Goal: Task Accomplishment & Management: Complete application form

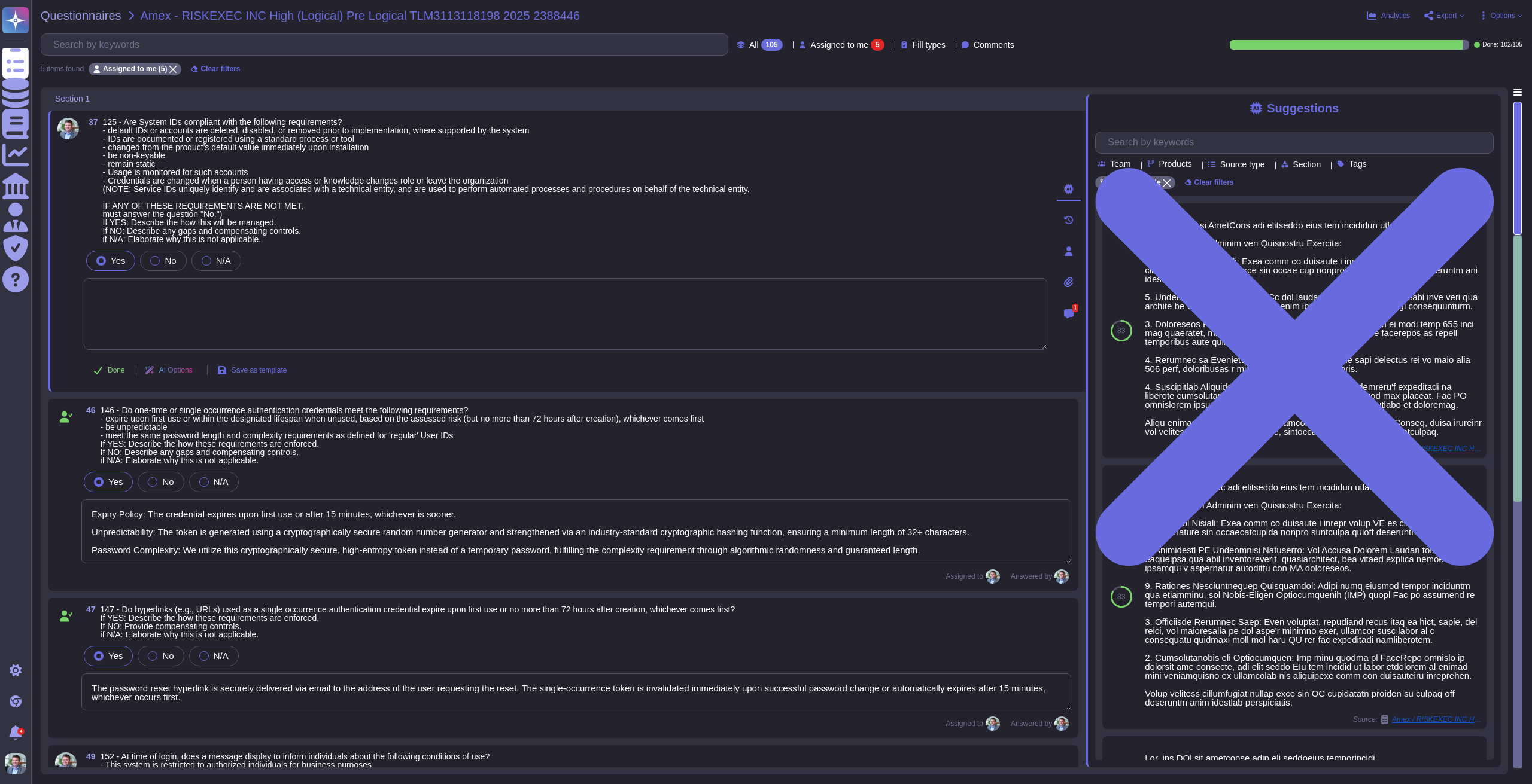
type textarea "Expiry Policy: The credential expires upon first use or after 15 minutes, which…"
type textarea "The password reset hyperlink is securely delivered via email to the address of …"
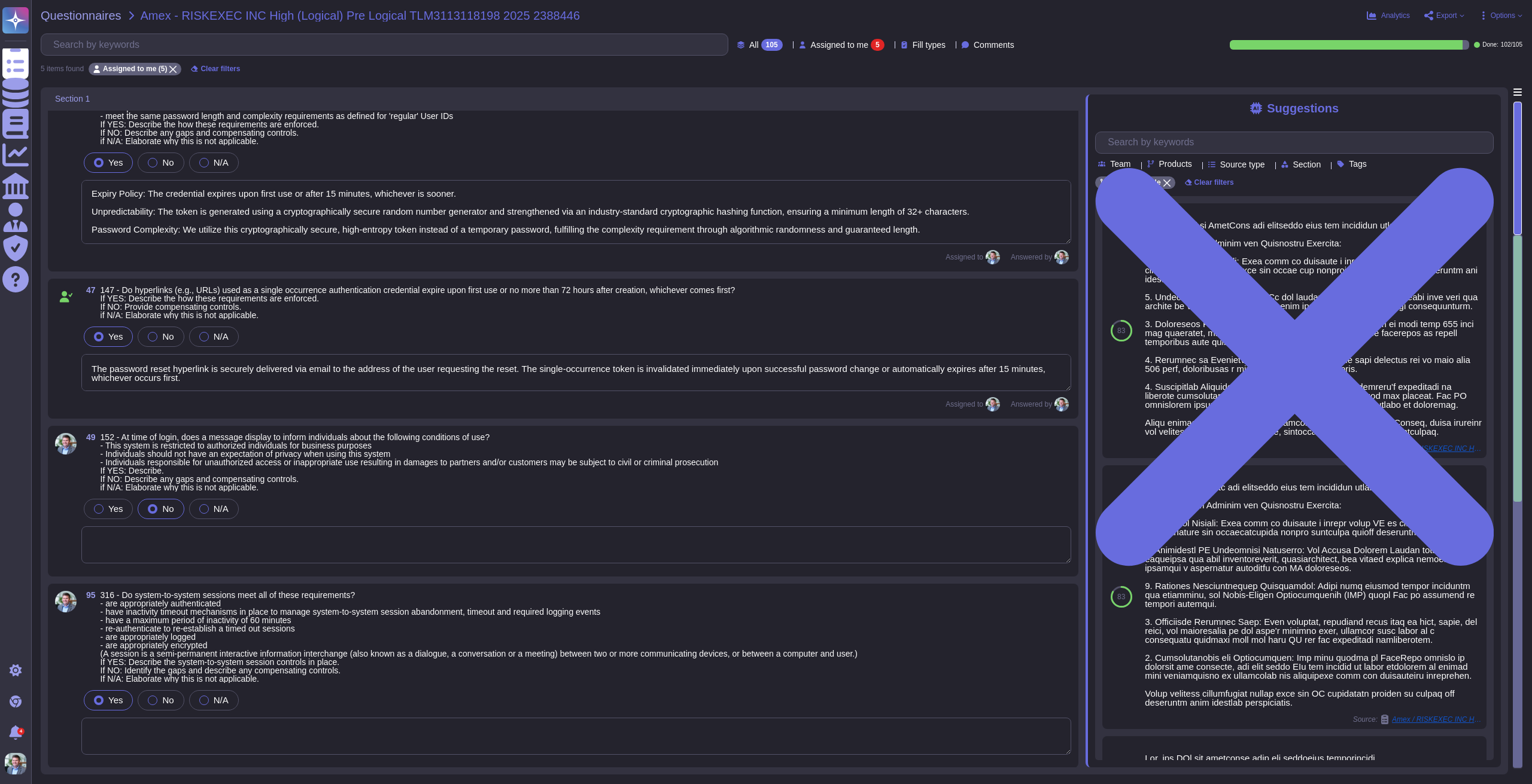
click at [445, 335] on div "Yes No N/A" at bounding box center [576, 337] width 989 height 25
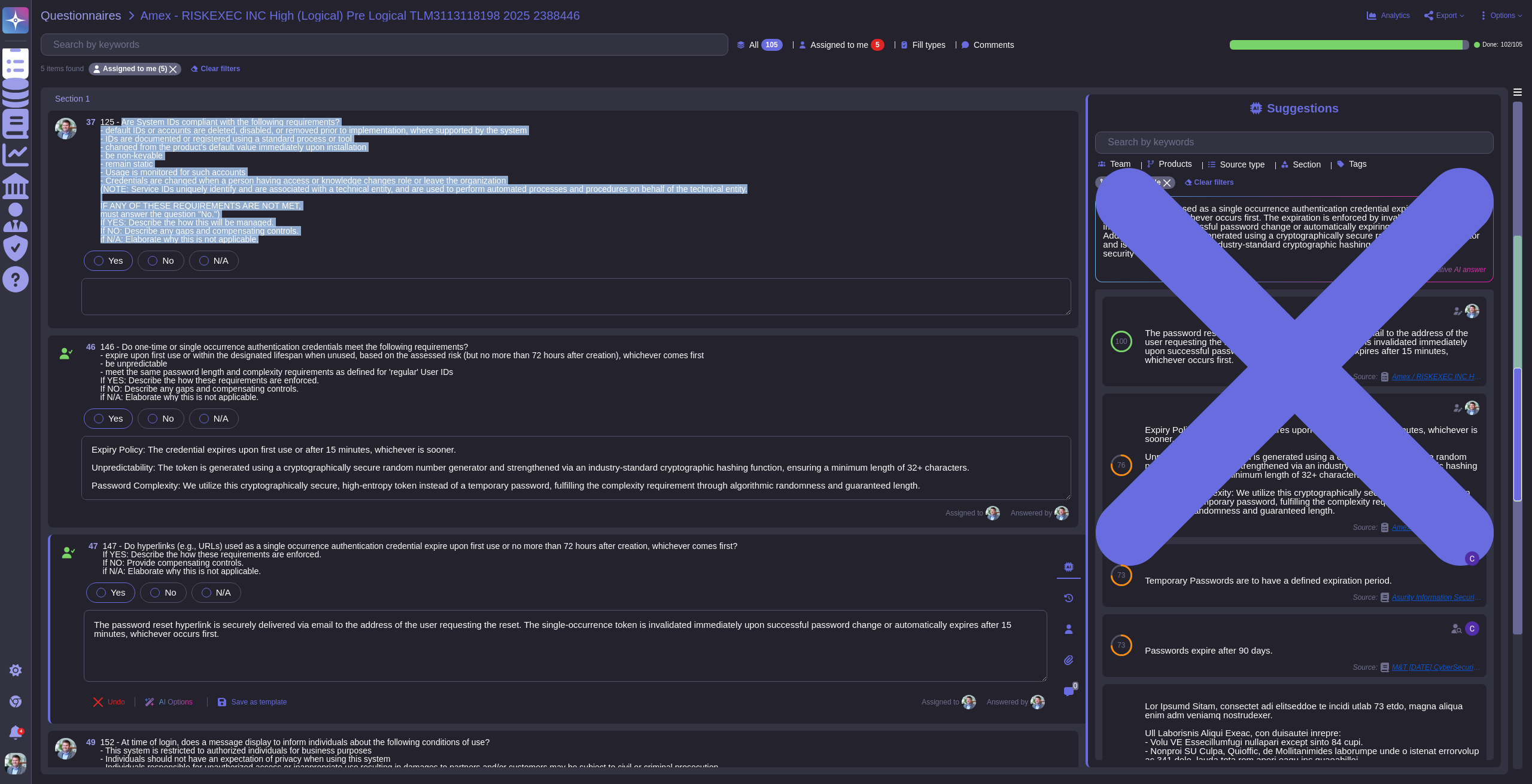
drag, startPoint x: 284, startPoint y: 240, endPoint x: 120, endPoint y: 124, distance: 200.9
click at [120, 124] on span "125 - Are System IDs compliant with the following requirements? - default IDs o…" at bounding box center [423, 180] width 647 height 125
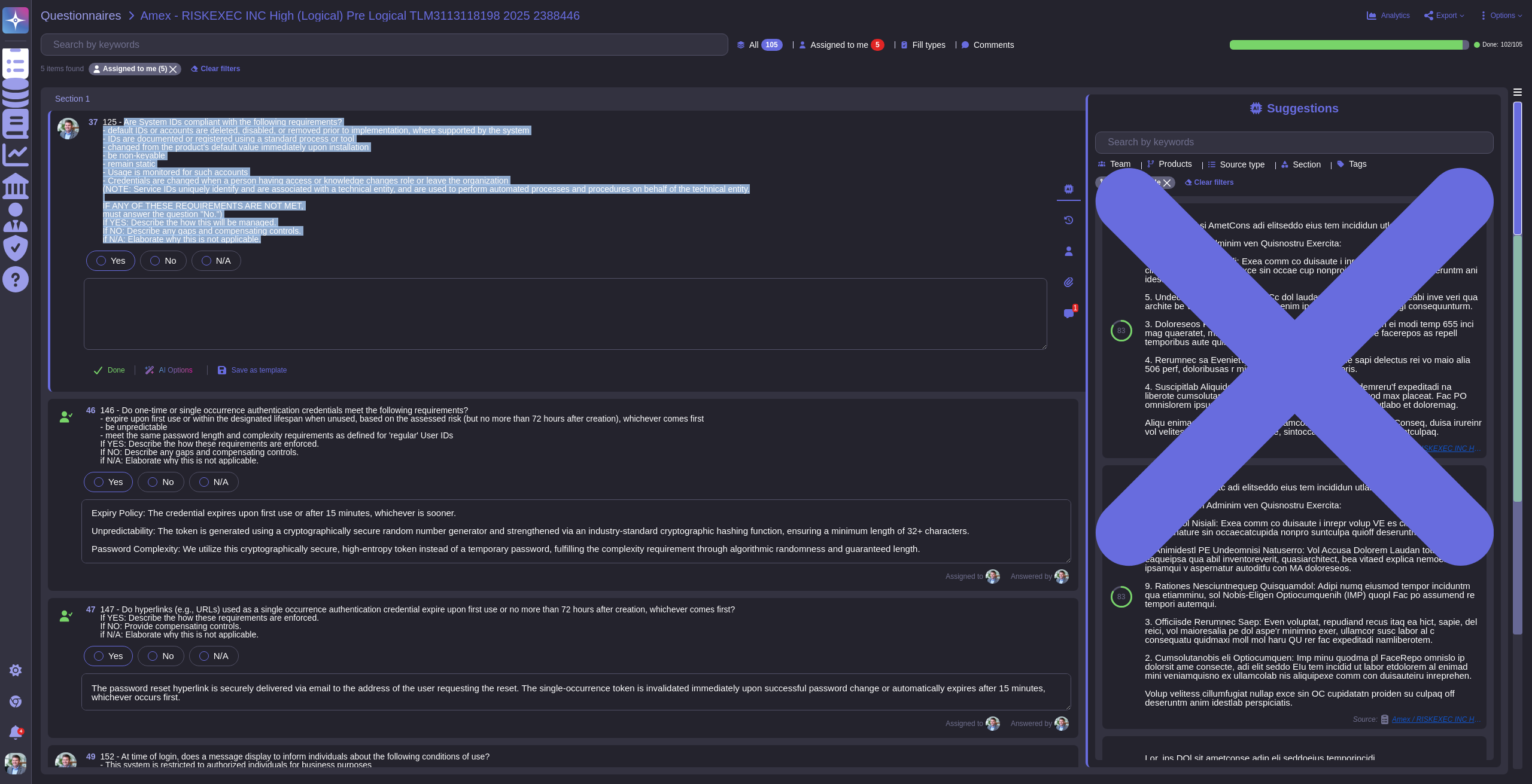
drag, startPoint x: 291, startPoint y: 240, endPoint x: 124, endPoint y: 125, distance: 202.8
click at [123, 125] on span "125 - Are System IDs compliant with the following requirements? - default IDs o…" at bounding box center [426, 180] width 647 height 125
copy span "Are System IDs compliant with the following requirements? - default IDs or acco…"
click at [459, 222] on span "125 - Are System IDs compliant with the following requirements? - default IDs o…" at bounding box center [426, 180] width 647 height 125
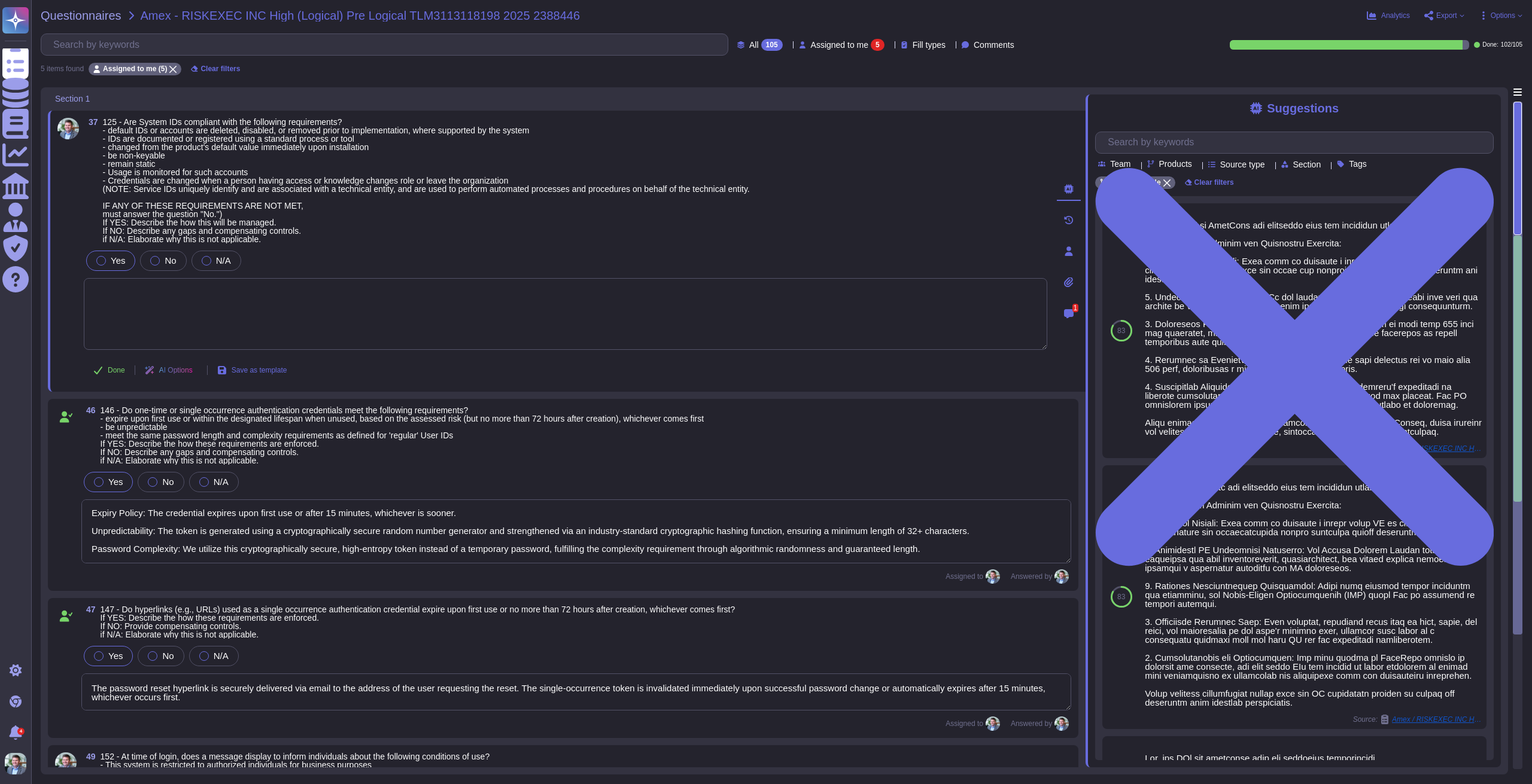
click at [476, 245] on div "37 125 - Are System IDs compliant with the following requirements? - default ID…" at bounding box center [552, 251] width 989 height 267
click at [324, 321] on textarea at bounding box center [565, 314] width 963 height 72
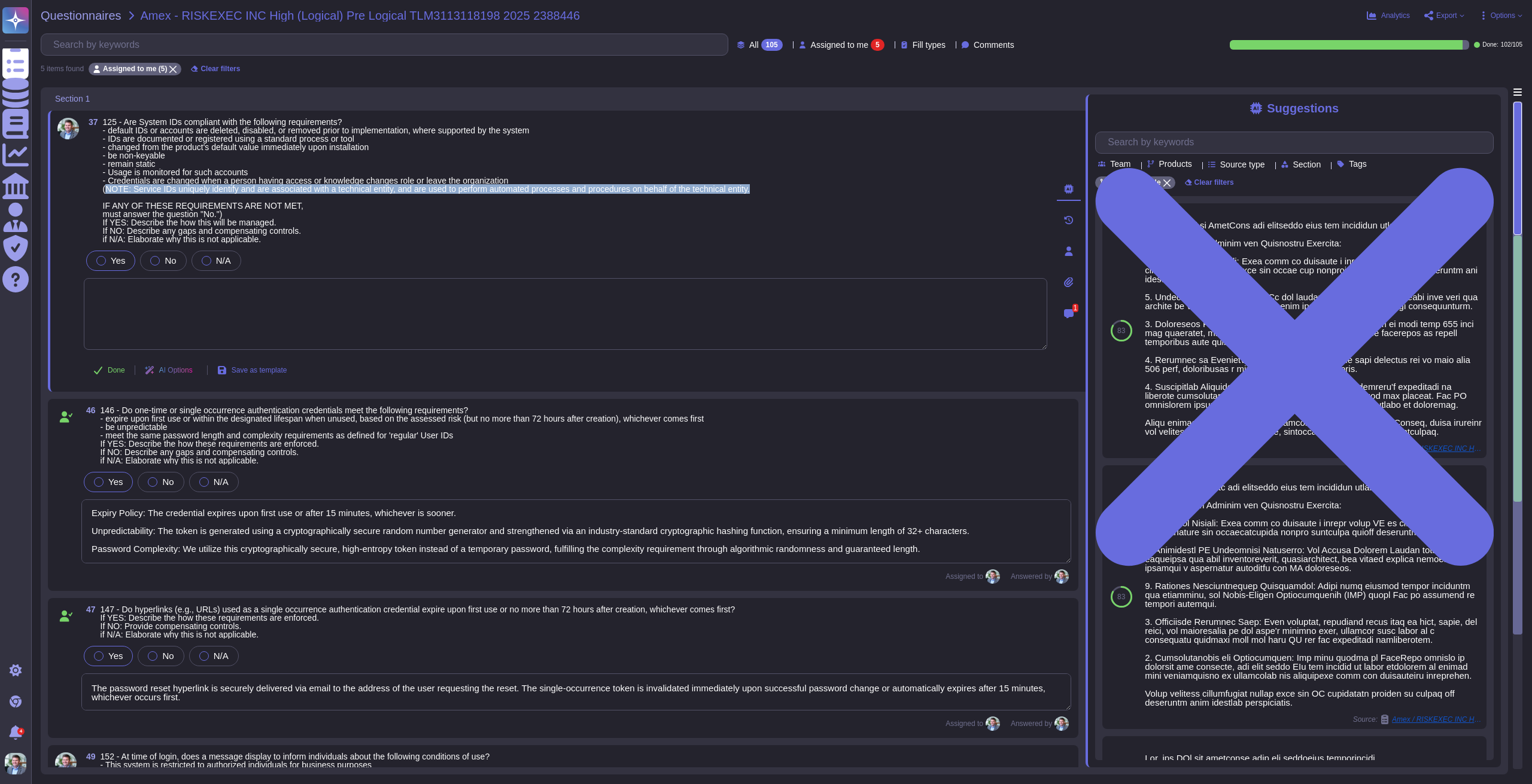
drag, startPoint x: 107, startPoint y: 189, endPoint x: 764, endPoint y: 189, distance: 657.0
click at [764, 189] on div "37 125 - Are System IDs compliant with the following requirements? - default ID…" at bounding box center [565, 180] width 963 height 125
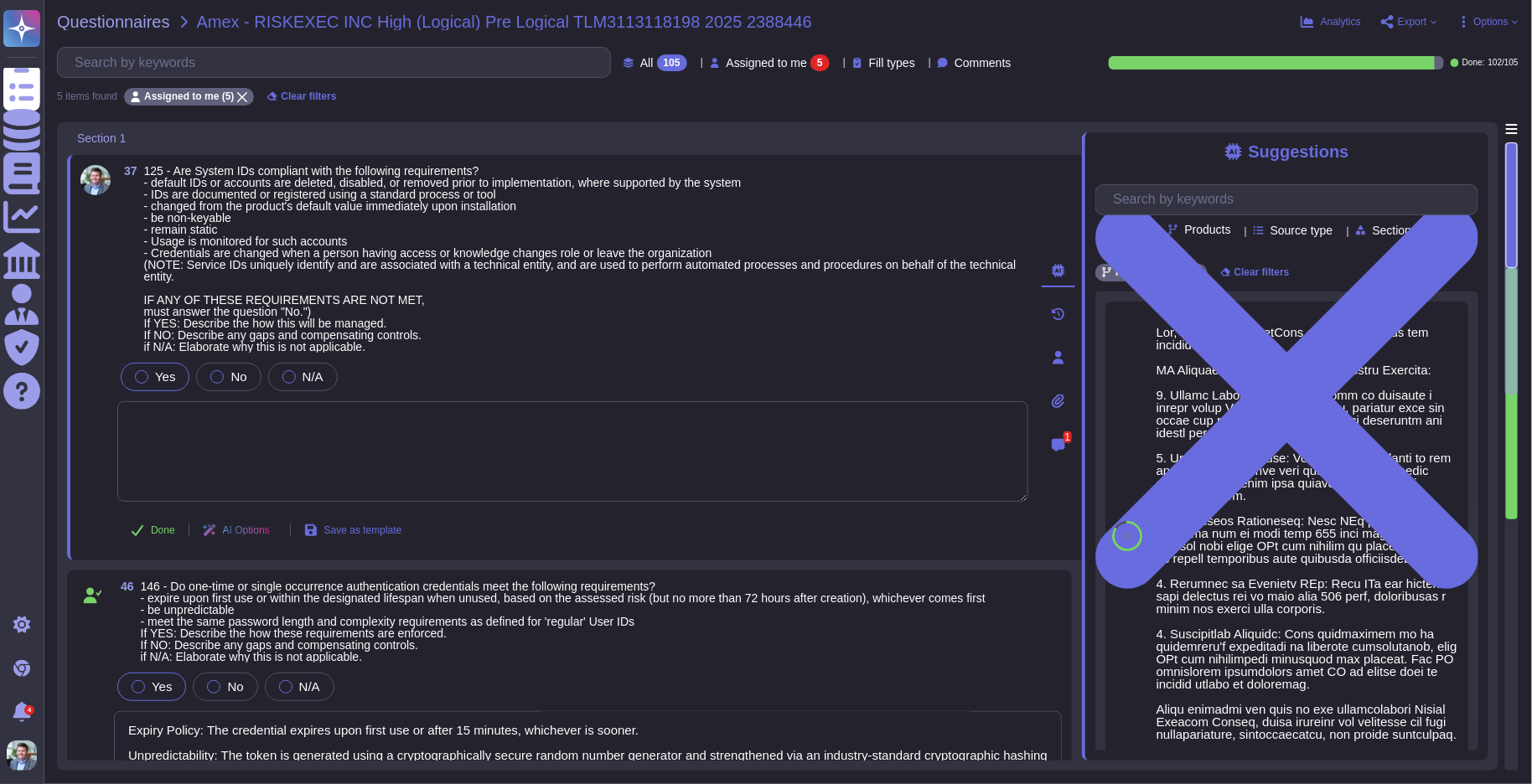
click at [534, 311] on span "125 - Are System IDs compliant with the following requirements? - default IDs o…" at bounding box center [587, 258] width 886 height 188
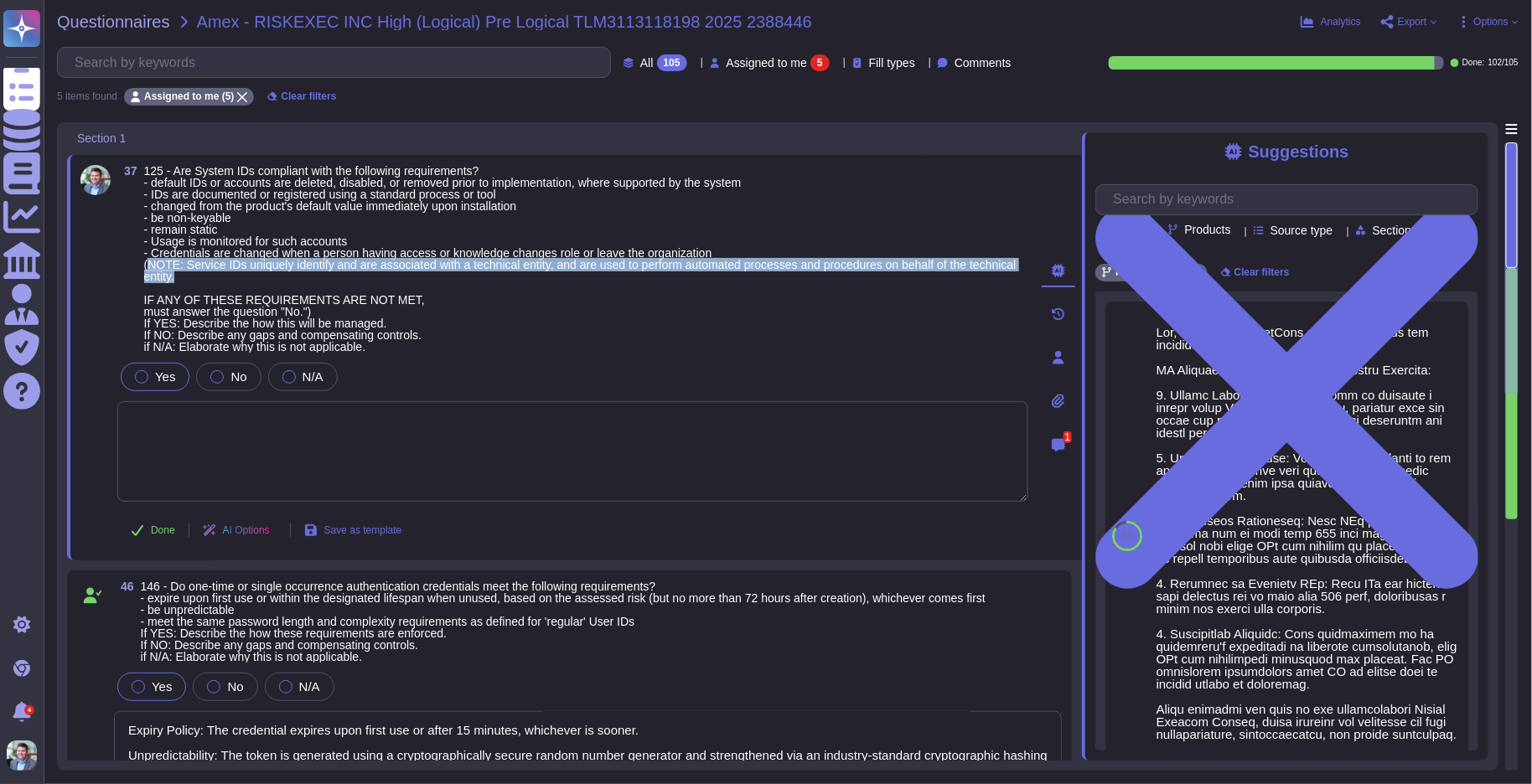
drag, startPoint x: 149, startPoint y: 261, endPoint x: 240, endPoint y: 275, distance: 92.1
click at [240, 275] on span "125 - Are System IDs compliant with the following requirements? - default IDs o…" at bounding box center [587, 258] width 886 height 188
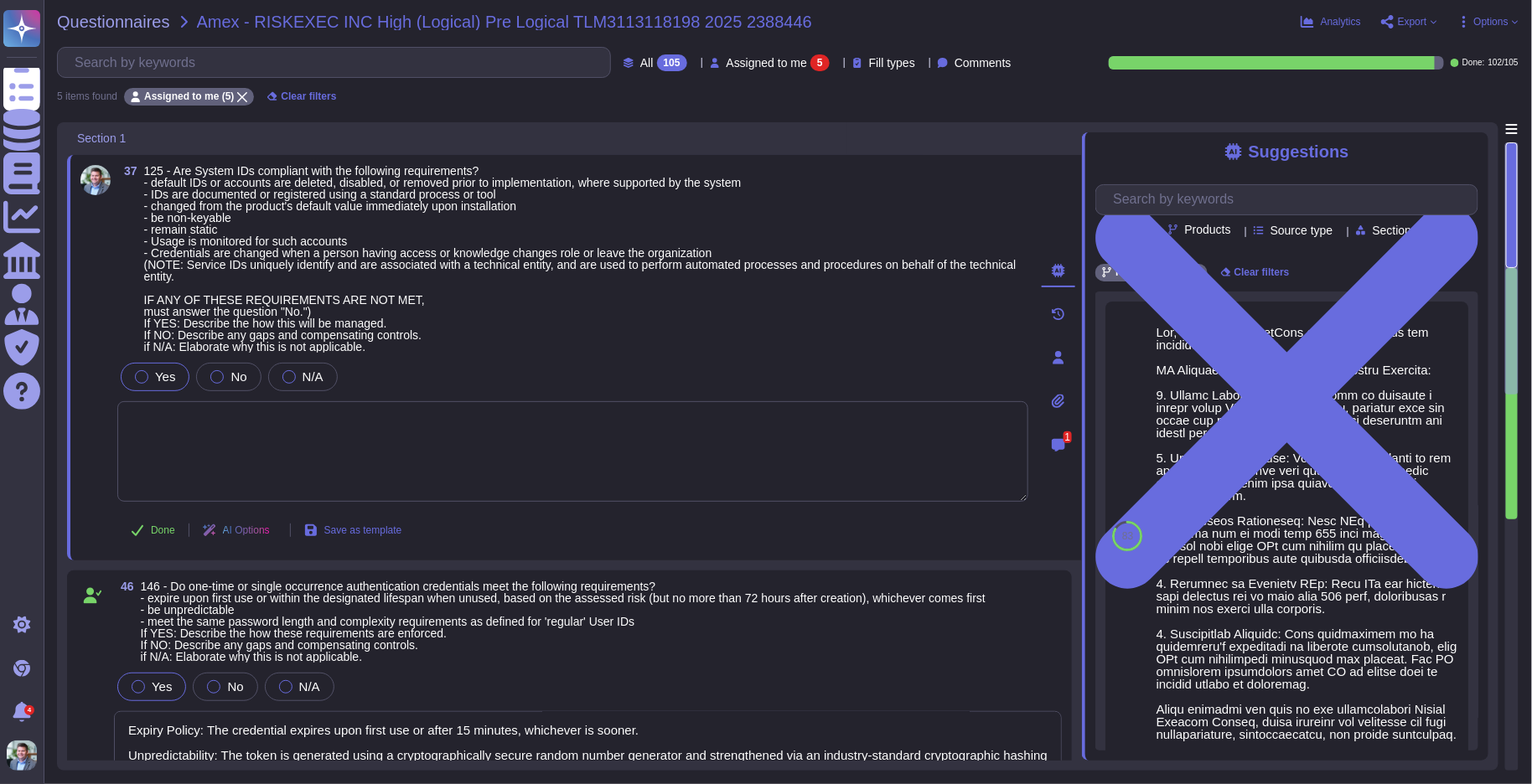
click at [499, 343] on span "125 - Are System IDs compliant with the following requirements? - default IDs o…" at bounding box center [587, 258] width 886 height 188
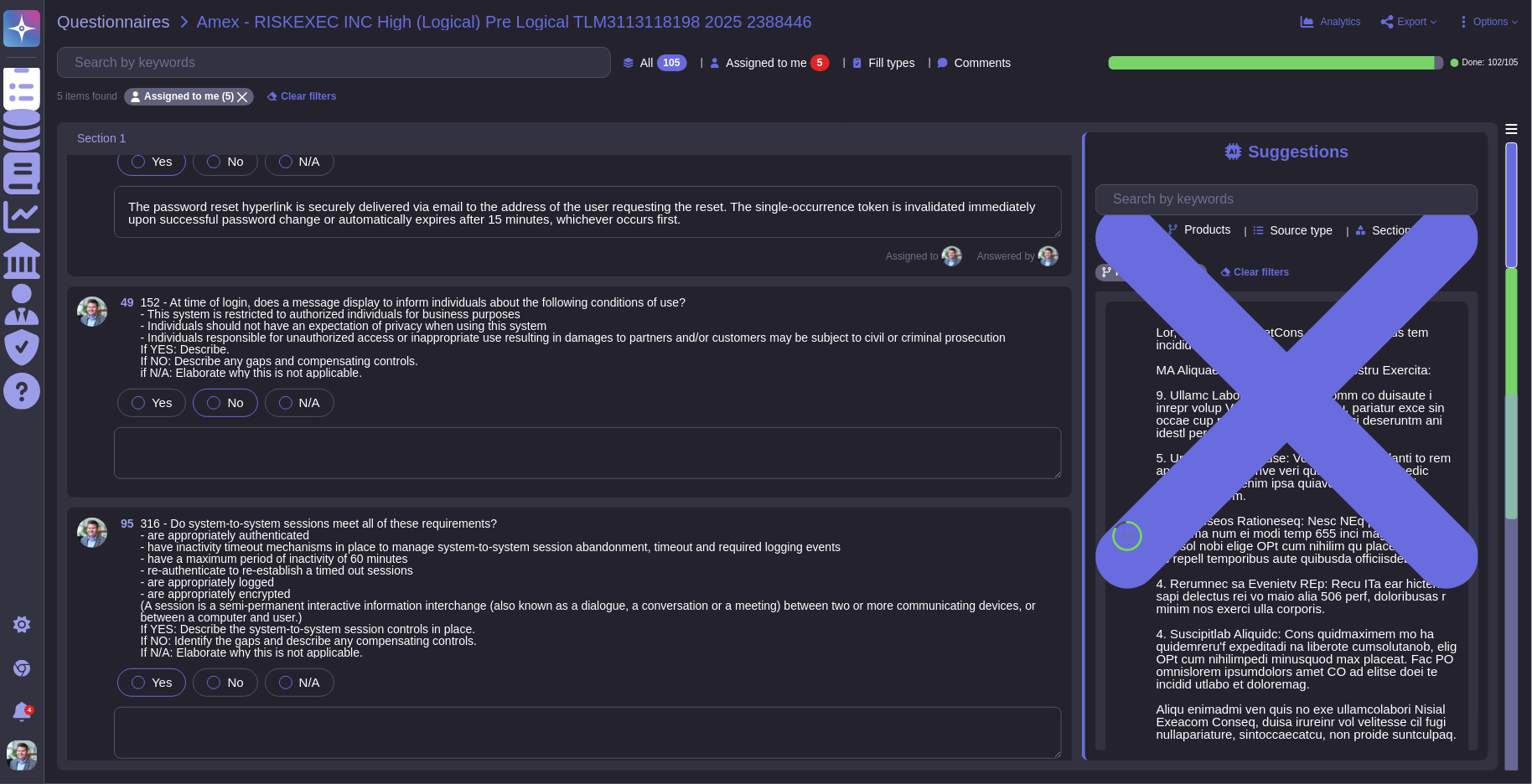
scroll to position [770, 0]
click at [591, 439] on textarea at bounding box center [588, 453] width 948 height 52
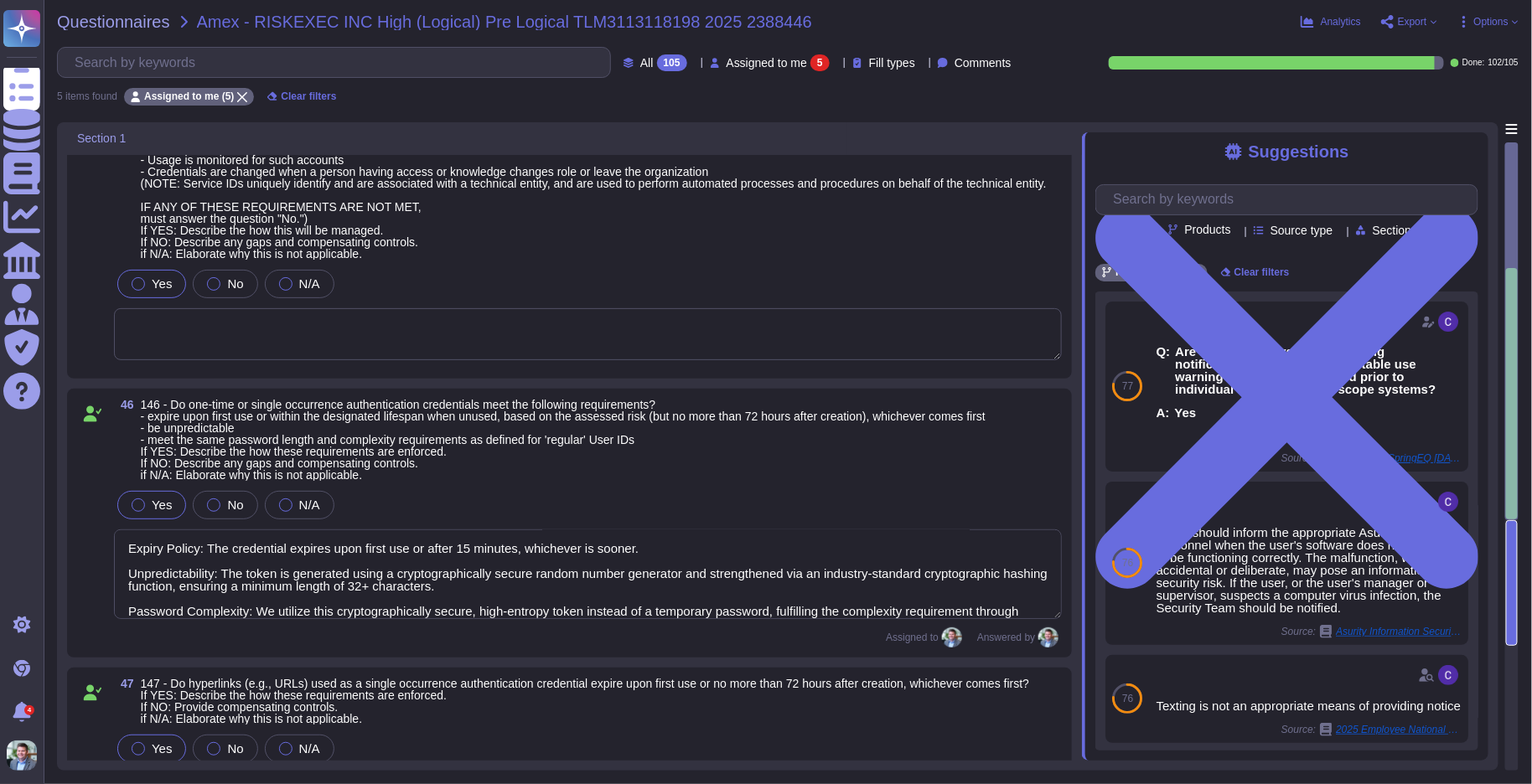
scroll to position [0, 0]
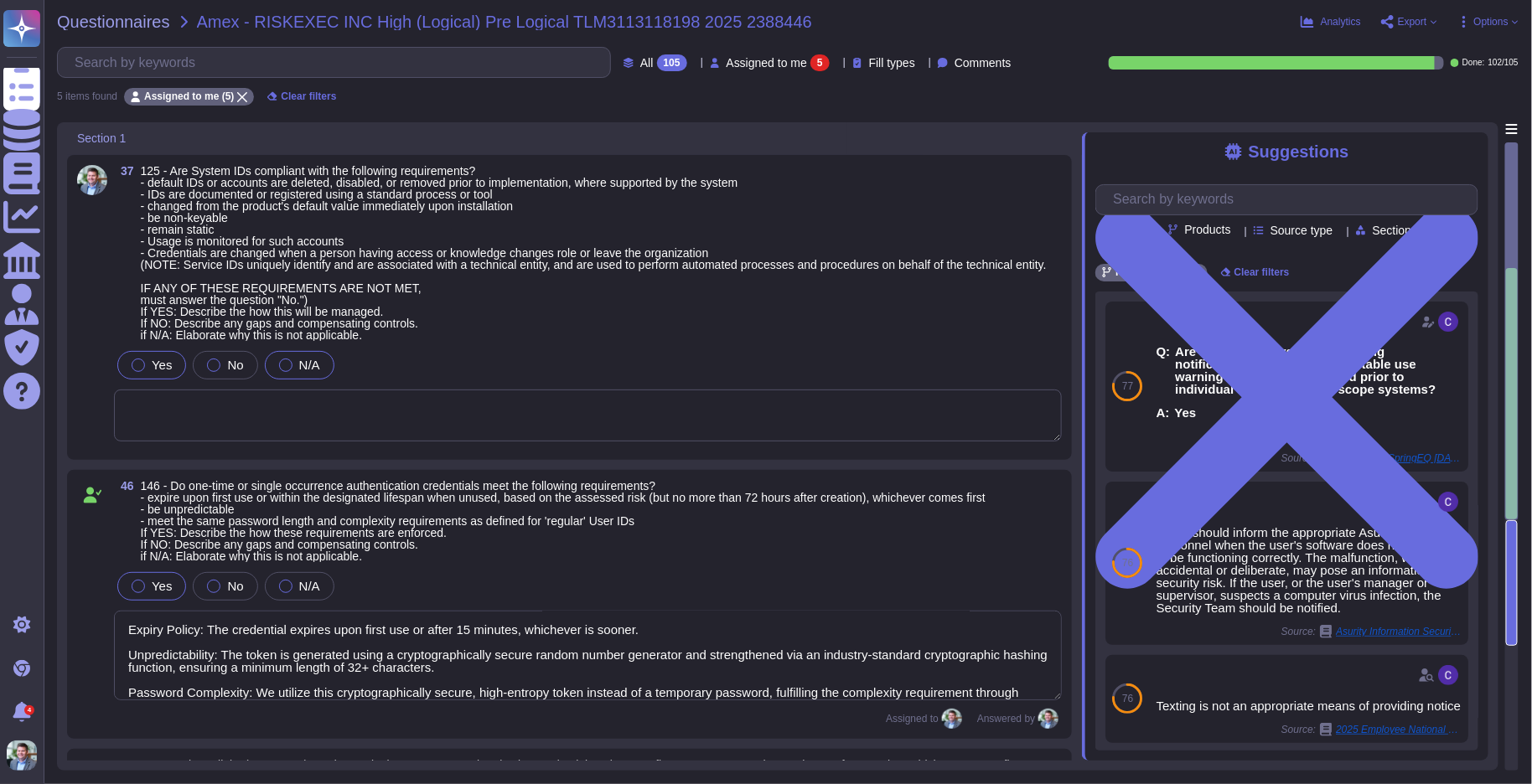
click at [299, 372] on span "N/A" at bounding box center [310, 365] width 21 height 14
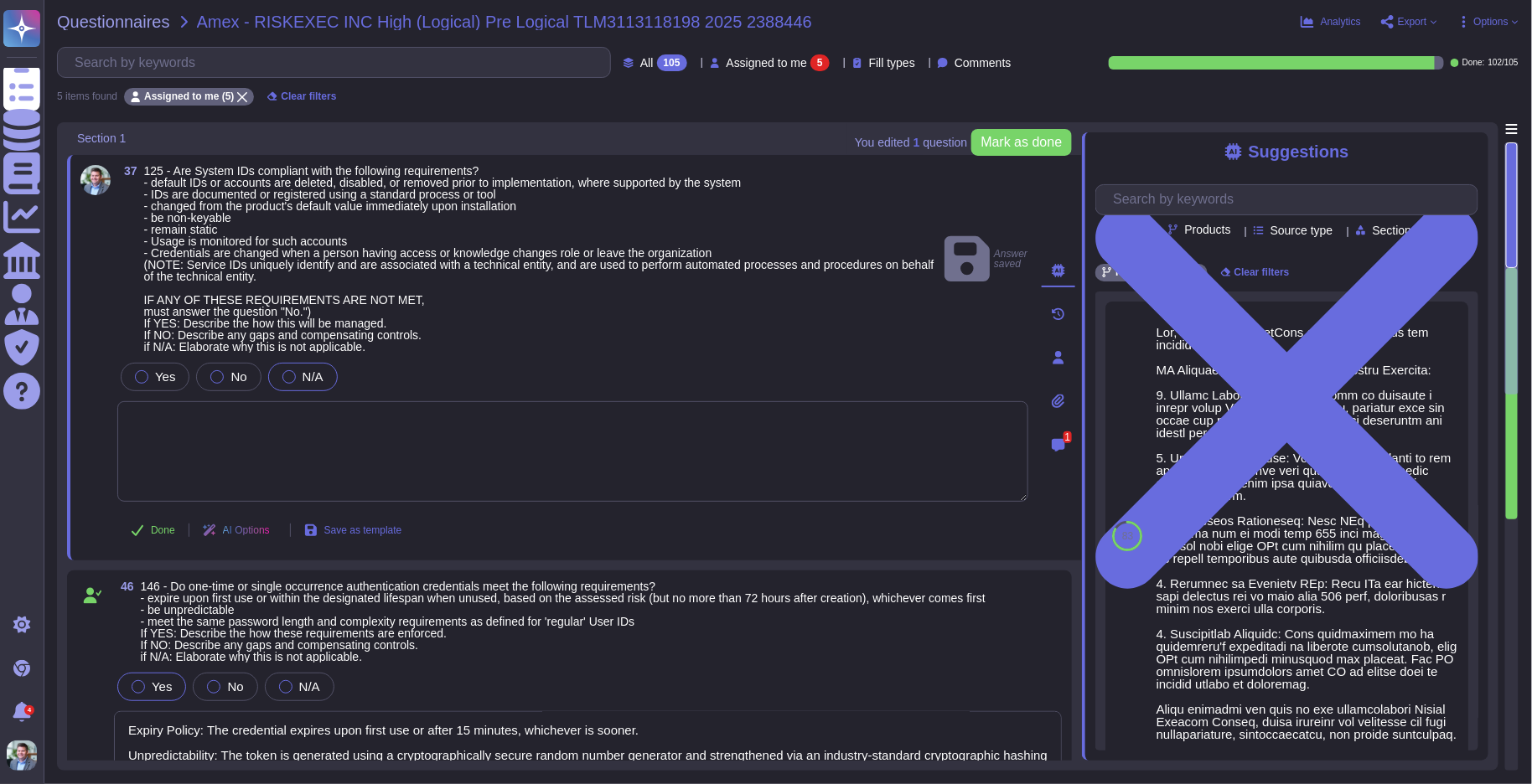
click at [408, 423] on textarea at bounding box center [573, 451] width 912 height 100
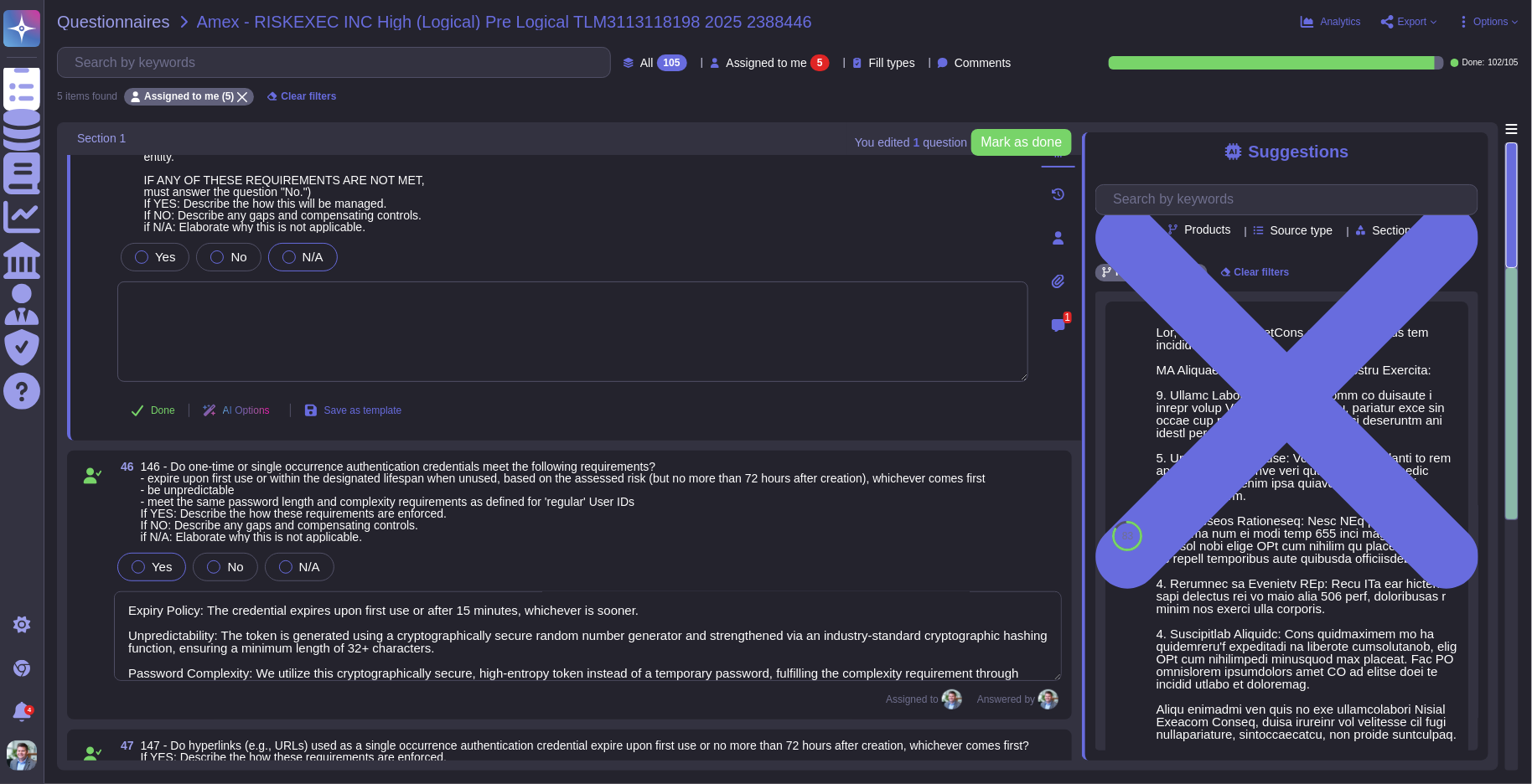
scroll to position [119, 0]
click at [277, 413] on icon at bounding box center [277, 413] width 0 height 0
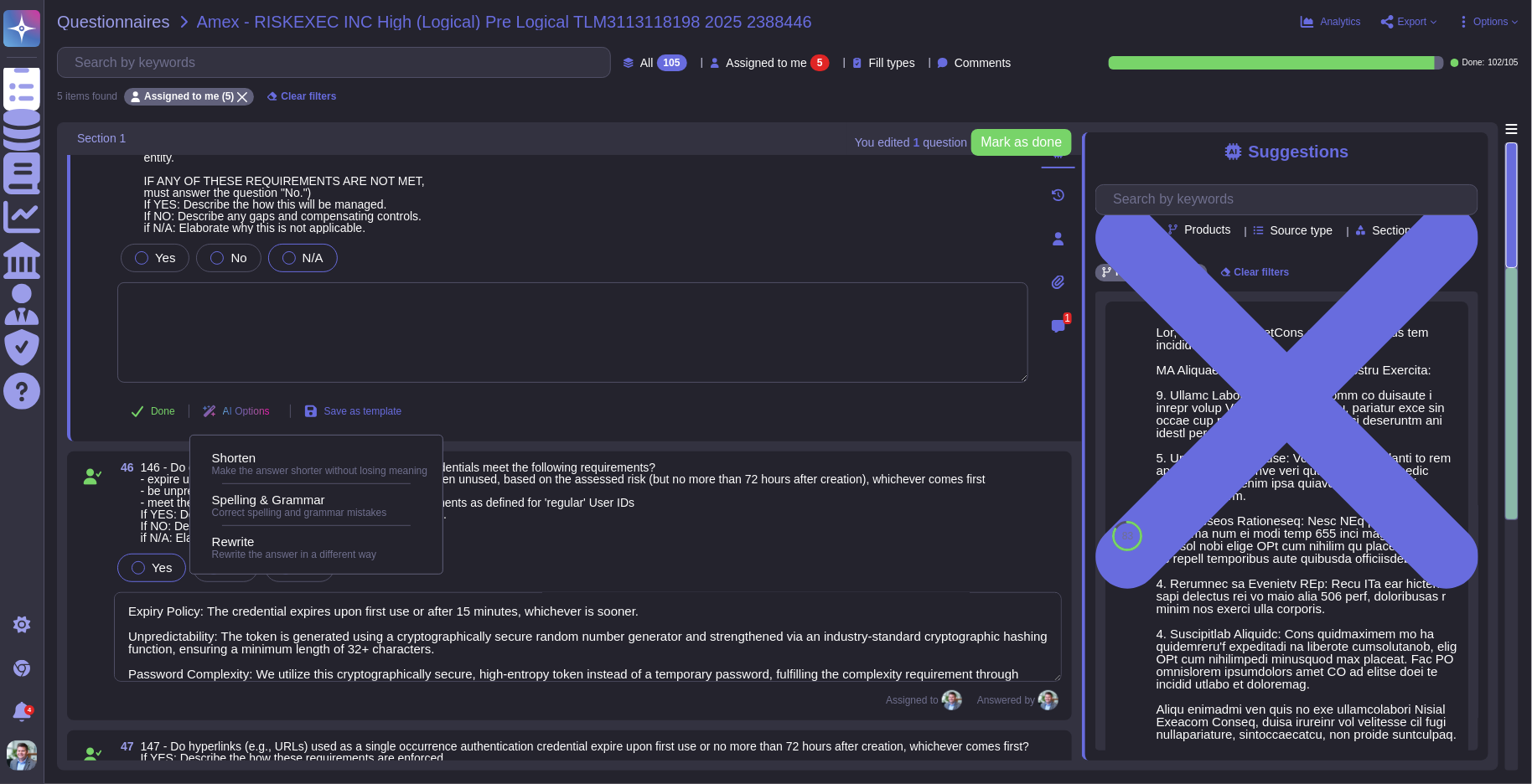
click at [445, 342] on textarea at bounding box center [573, 333] width 912 height 100
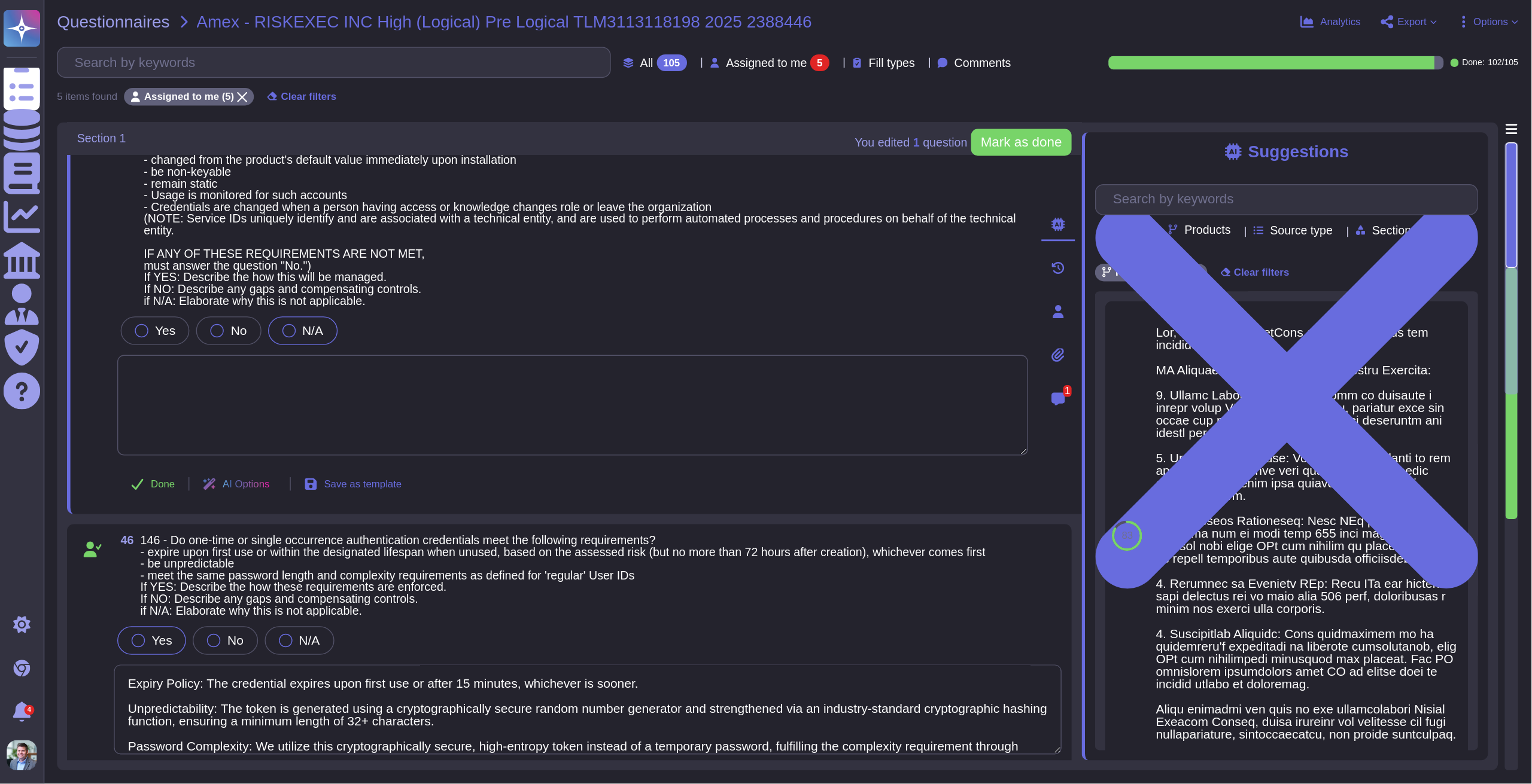
scroll to position [0, 0]
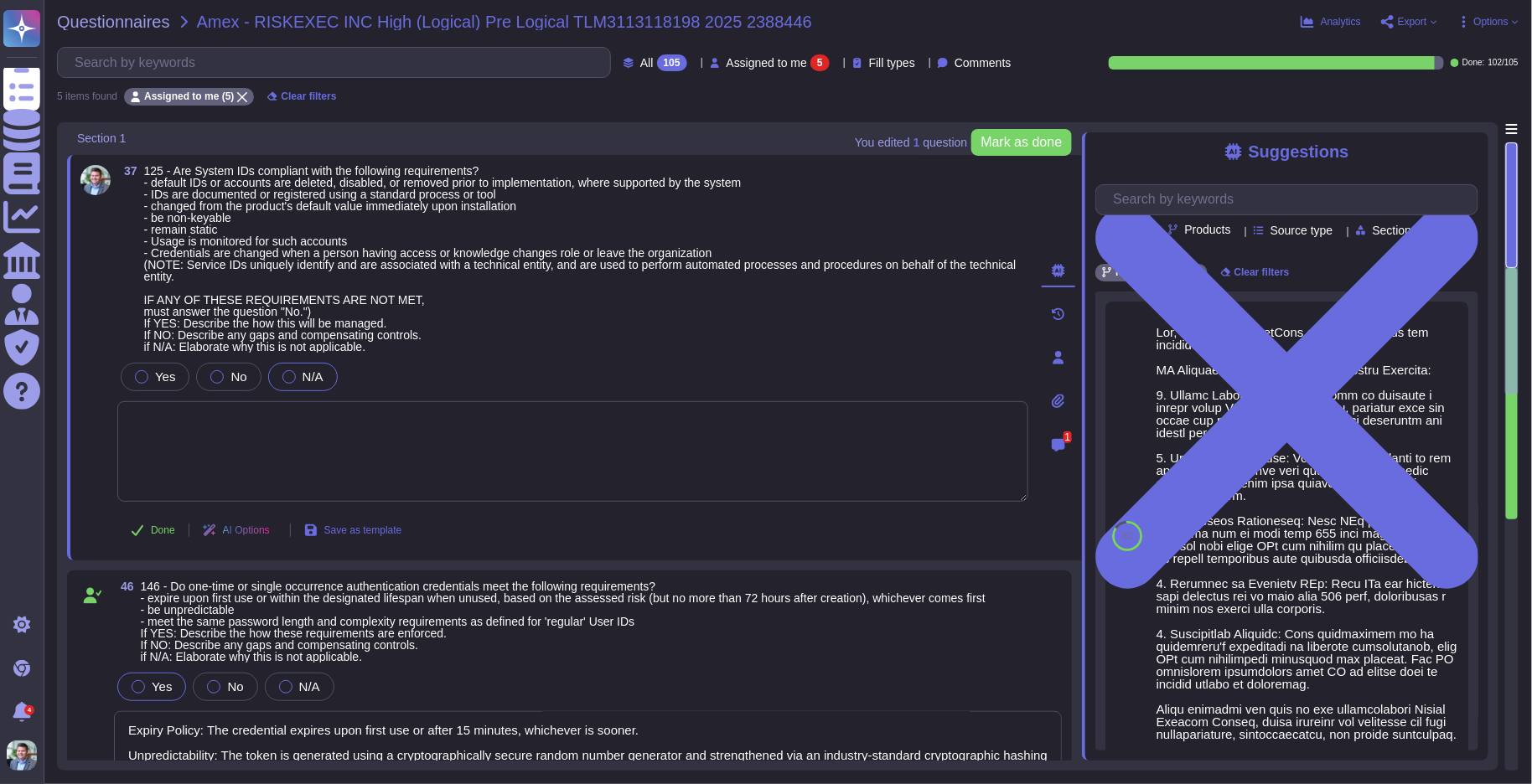
click at [175, 439] on textarea at bounding box center [573, 451] width 912 height 100
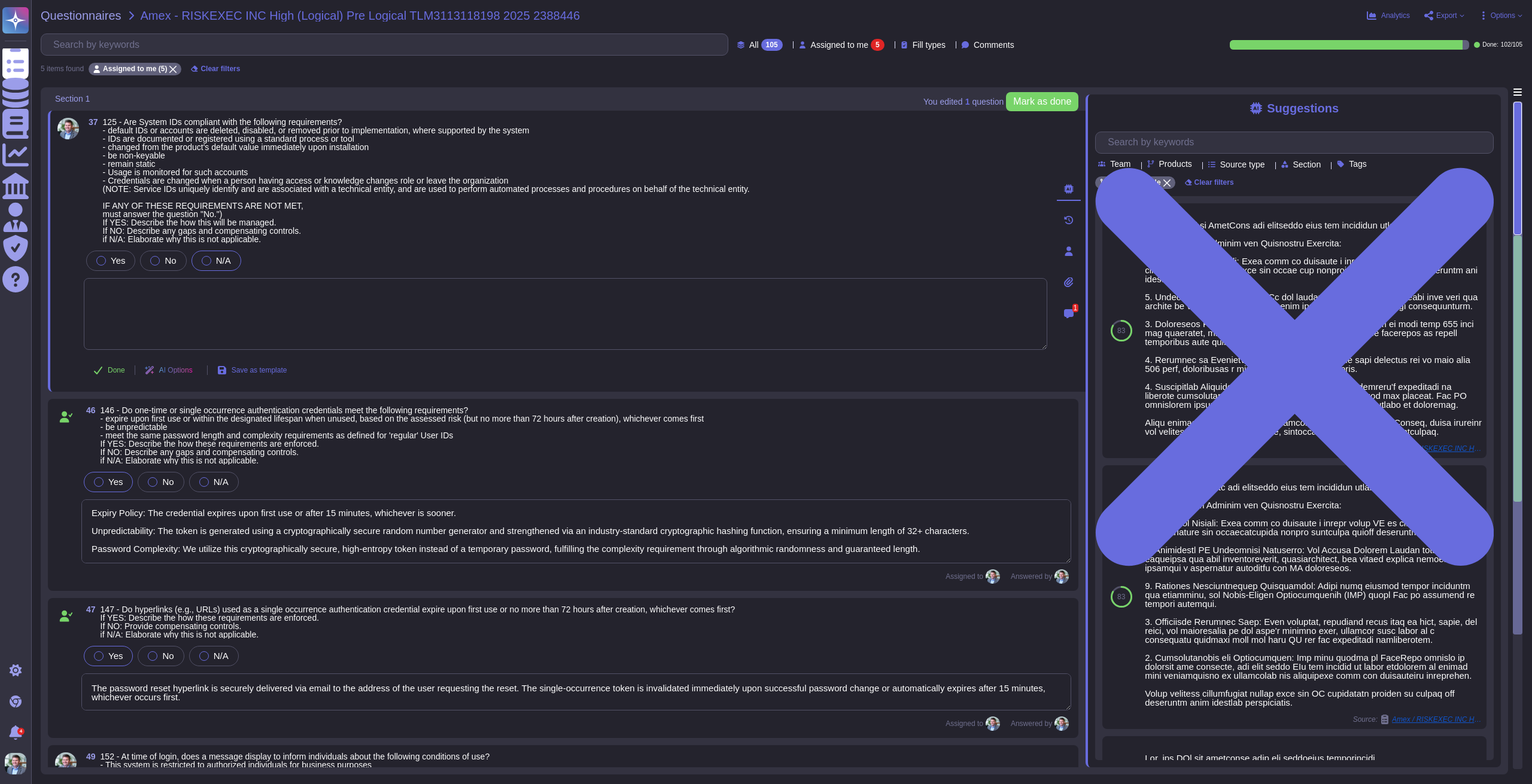
click at [412, 318] on textarea at bounding box center [565, 314] width 963 height 72
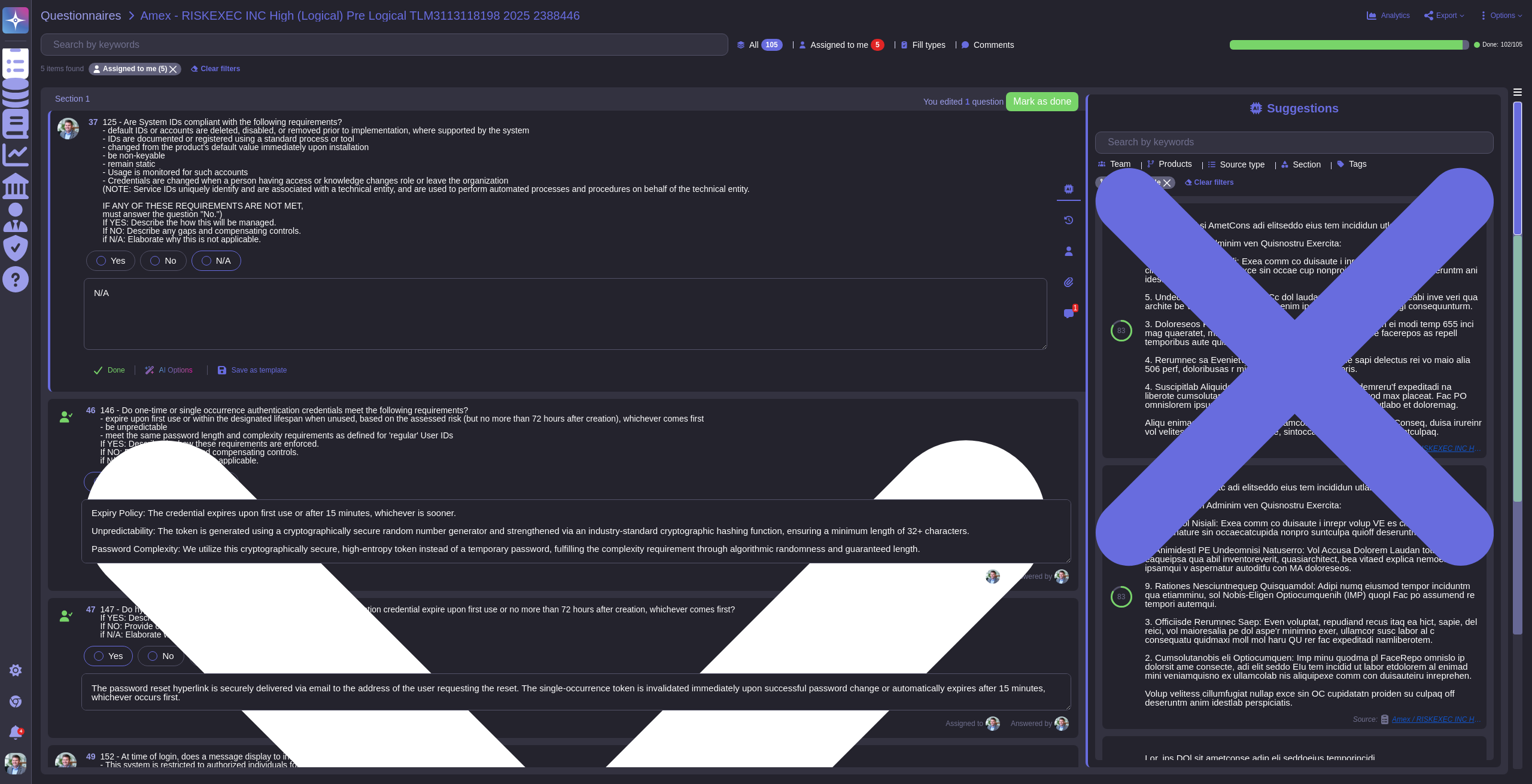
click at [319, 309] on textarea "N/A" at bounding box center [565, 314] width 963 height 72
type textarea "N/A'"
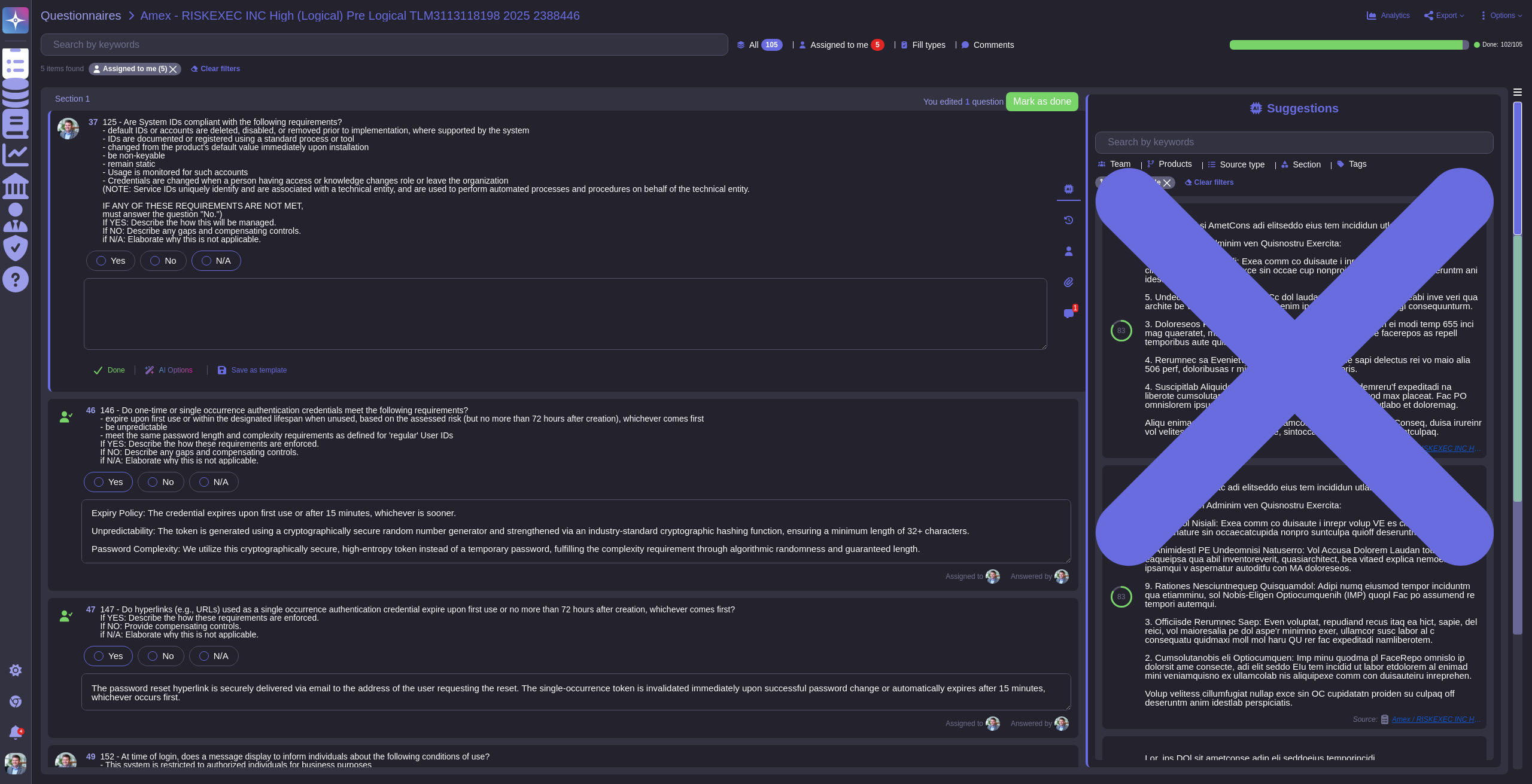
paste textarea "The SaaS application does not provision, utilize, or maintain any internal Syst…"
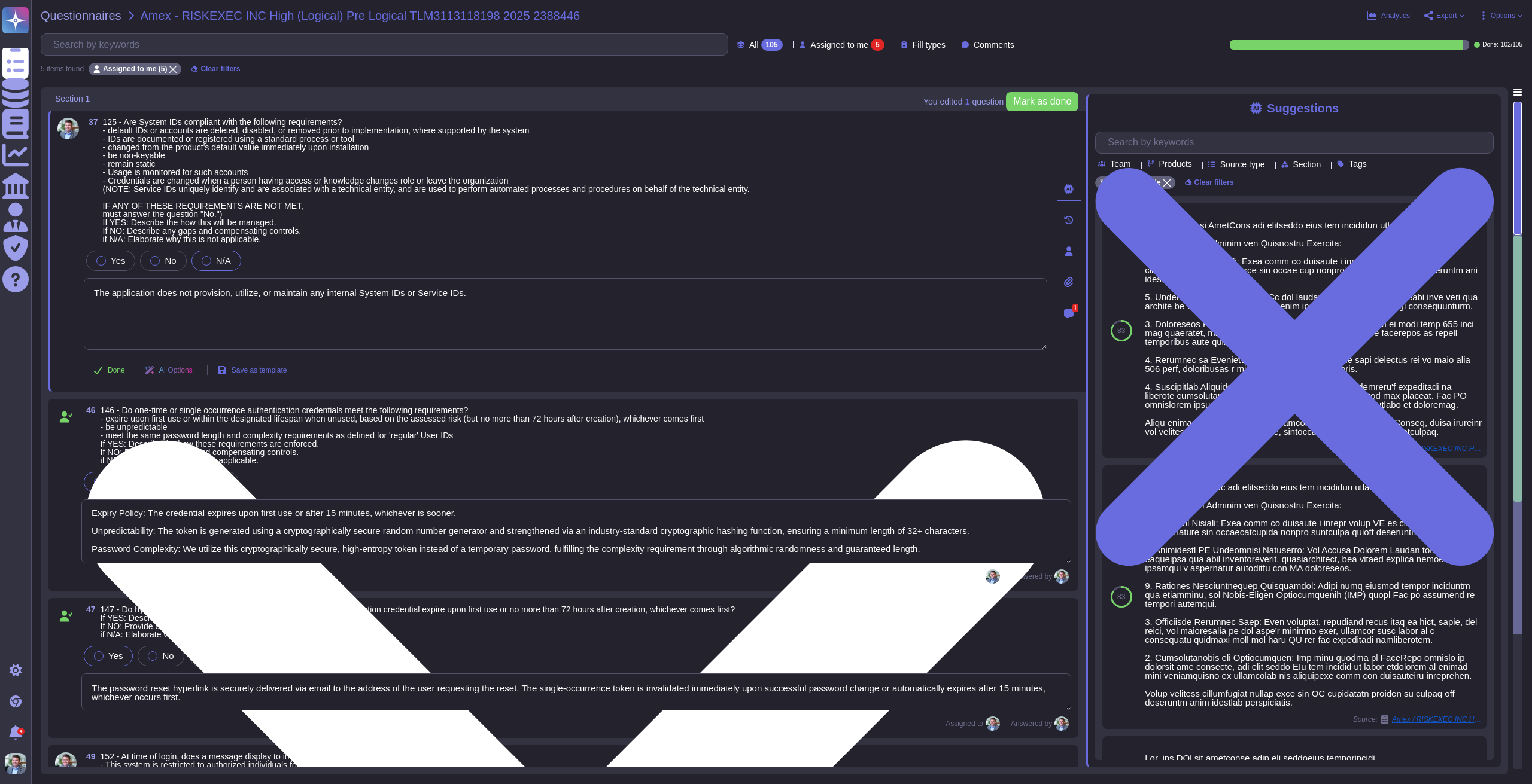
click at [554, 288] on textarea "The application does not provision, utilize, or maintain any internal System ID…" at bounding box center [565, 314] width 963 height 72
paste textarea "No Default Accounts: The product contains no default or pre-installed administr…"
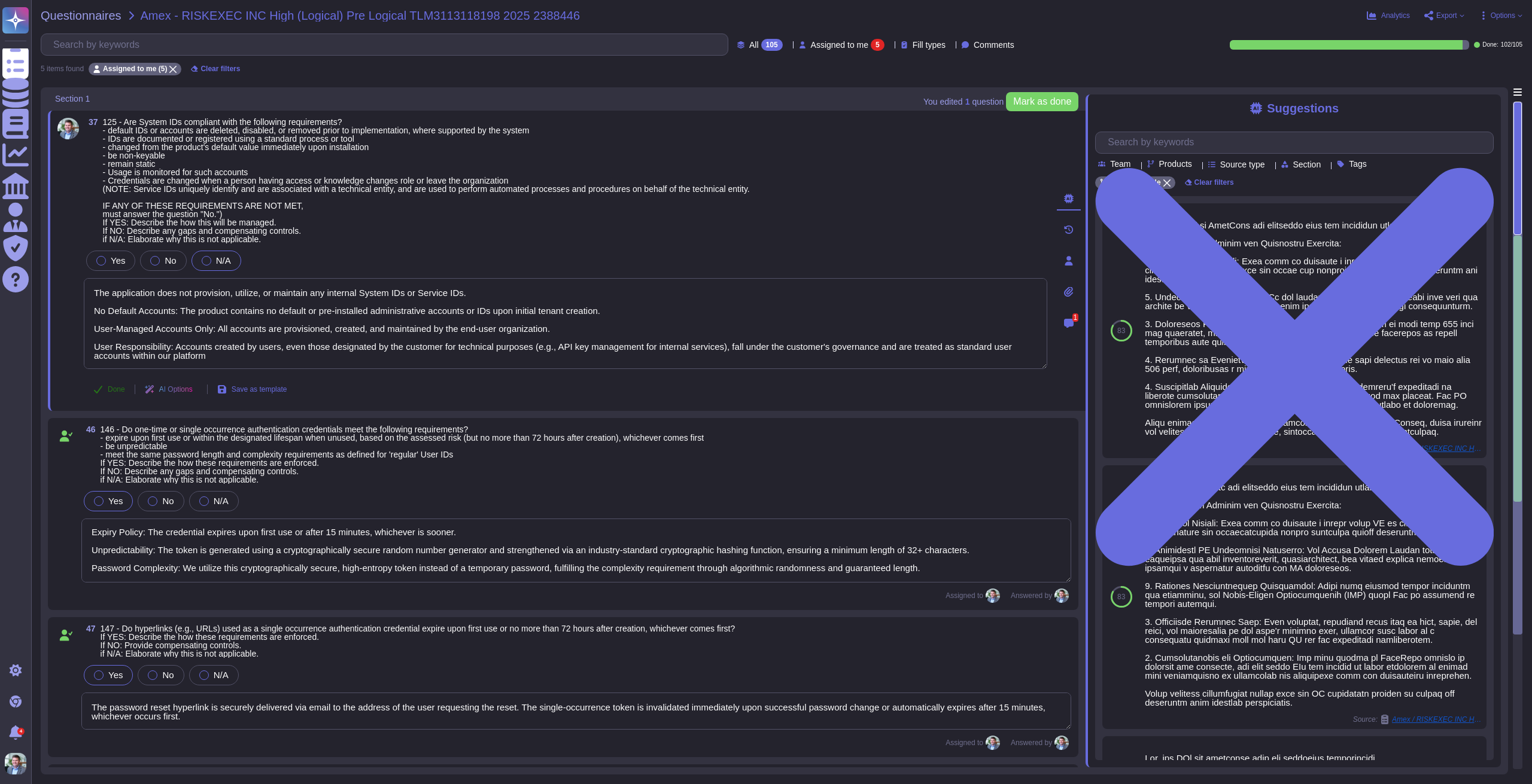
type textarea "The application does not provision, utilize, or maintain any internal System ID…"
click at [115, 390] on span "Done" at bounding box center [116, 389] width 17 height 7
click at [119, 386] on span "Undo" at bounding box center [116, 389] width 17 height 7
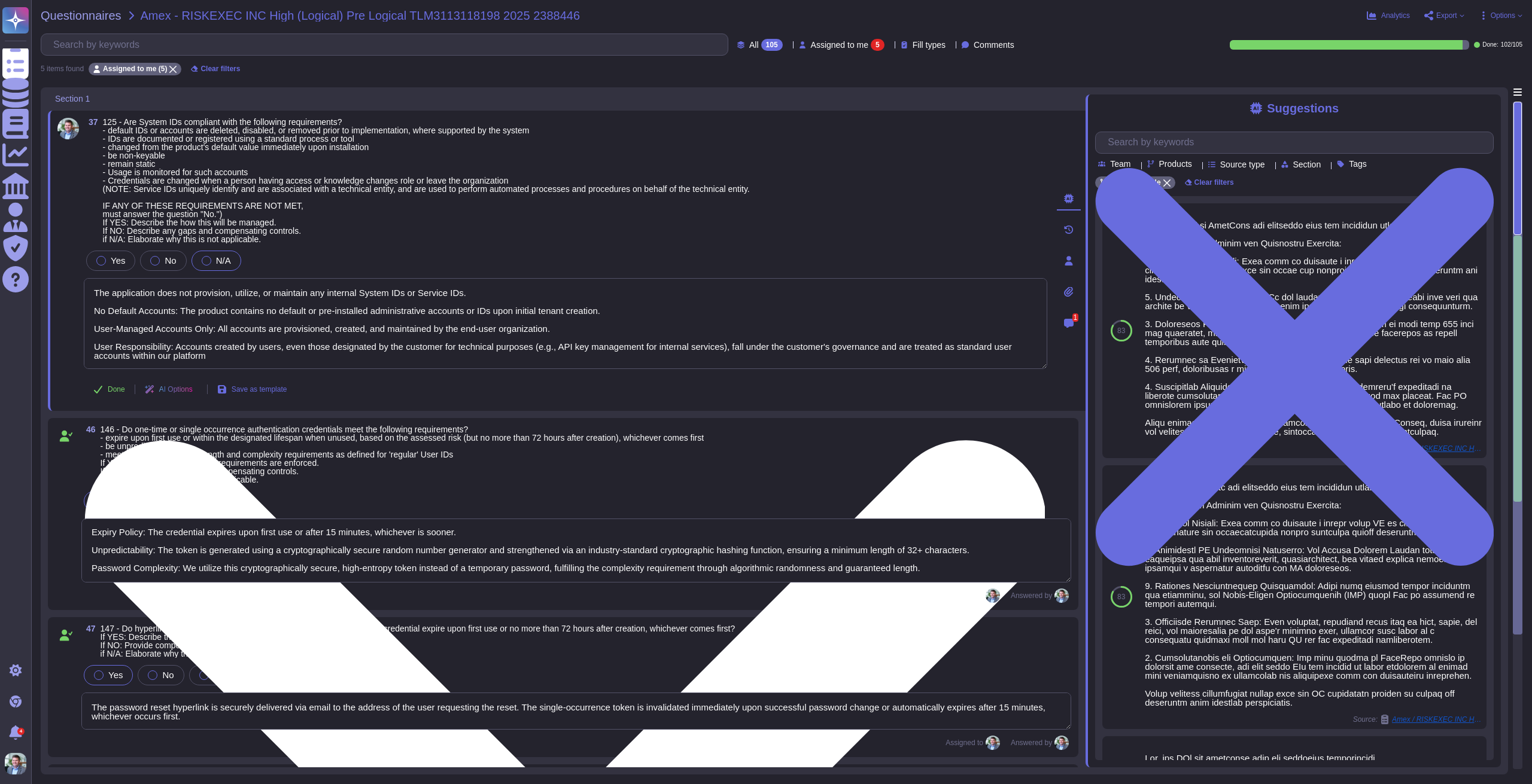
scroll to position [1, 0]
click at [497, 326] on textarea "The application does not provision, utilize, or maintain any internal System ID…" at bounding box center [565, 324] width 963 height 91
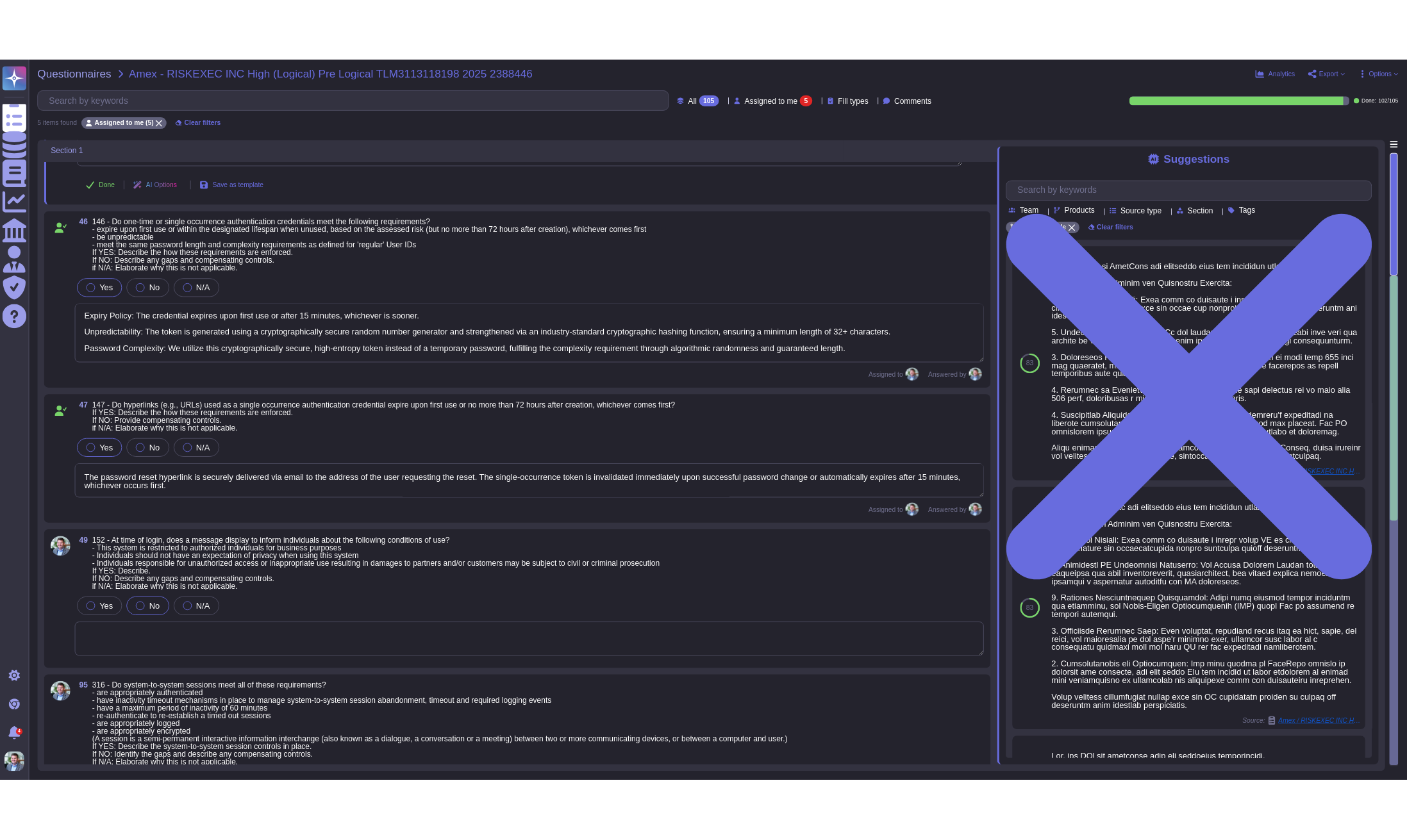
scroll to position [363, 0]
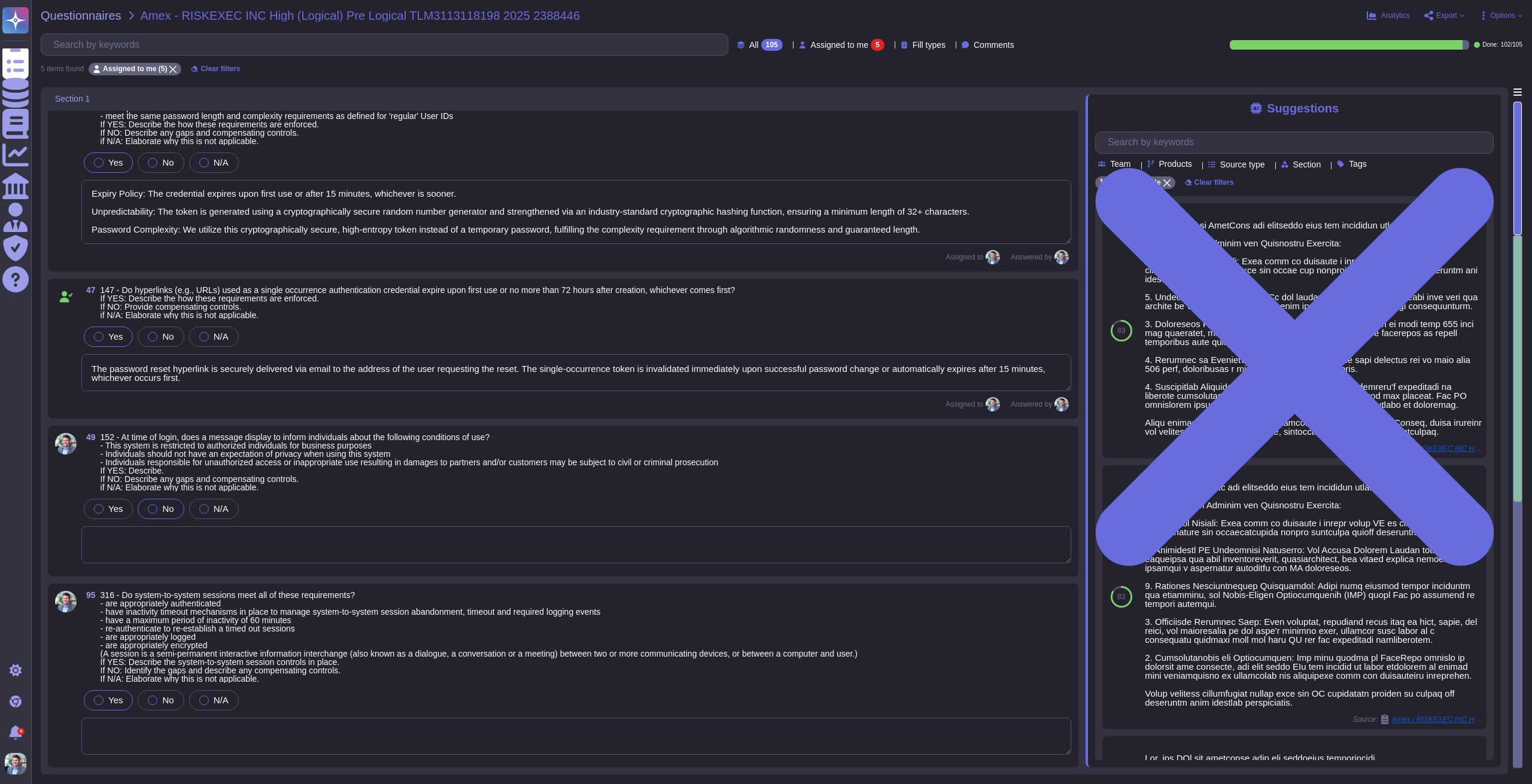
click at [384, 536] on textarea at bounding box center [576, 545] width 989 height 37
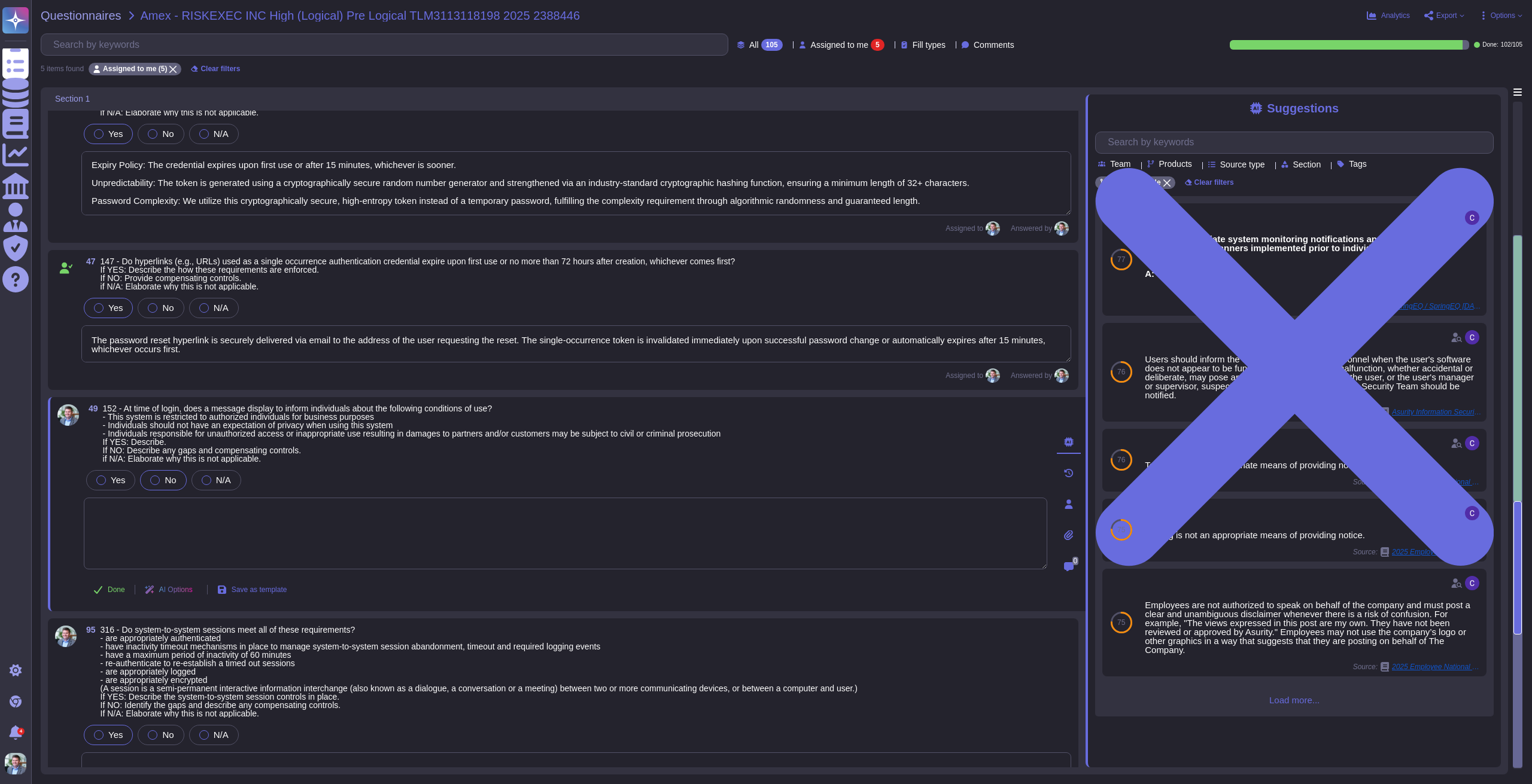
click at [161, 474] on div "No" at bounding box center [162, 480] width 46 height 21
click at [245, 510] on textarea at bounding box center [565, 533] width 963 height 72
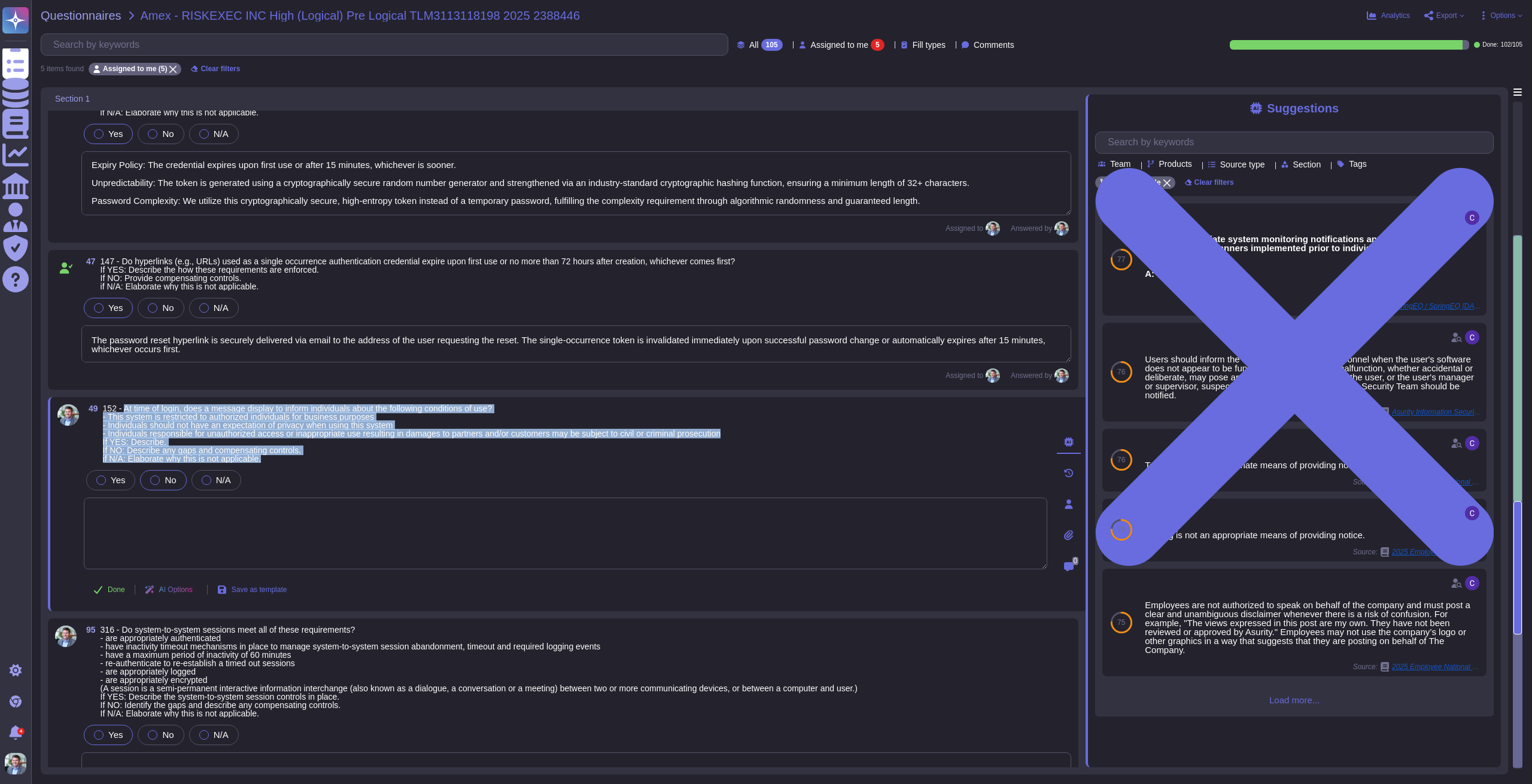
drag, startPoint x: 282, startPoint y: 458, endPoint x: 125, endPoint y: 408, distance: 164.8
click at [125, 408] on span "152 - At time of login, does a message display to inform individuals about the …" at bounding box center [412, 433] width 618 height 59
copy span "At time of login, does a message display to inform individuals about the follow…"
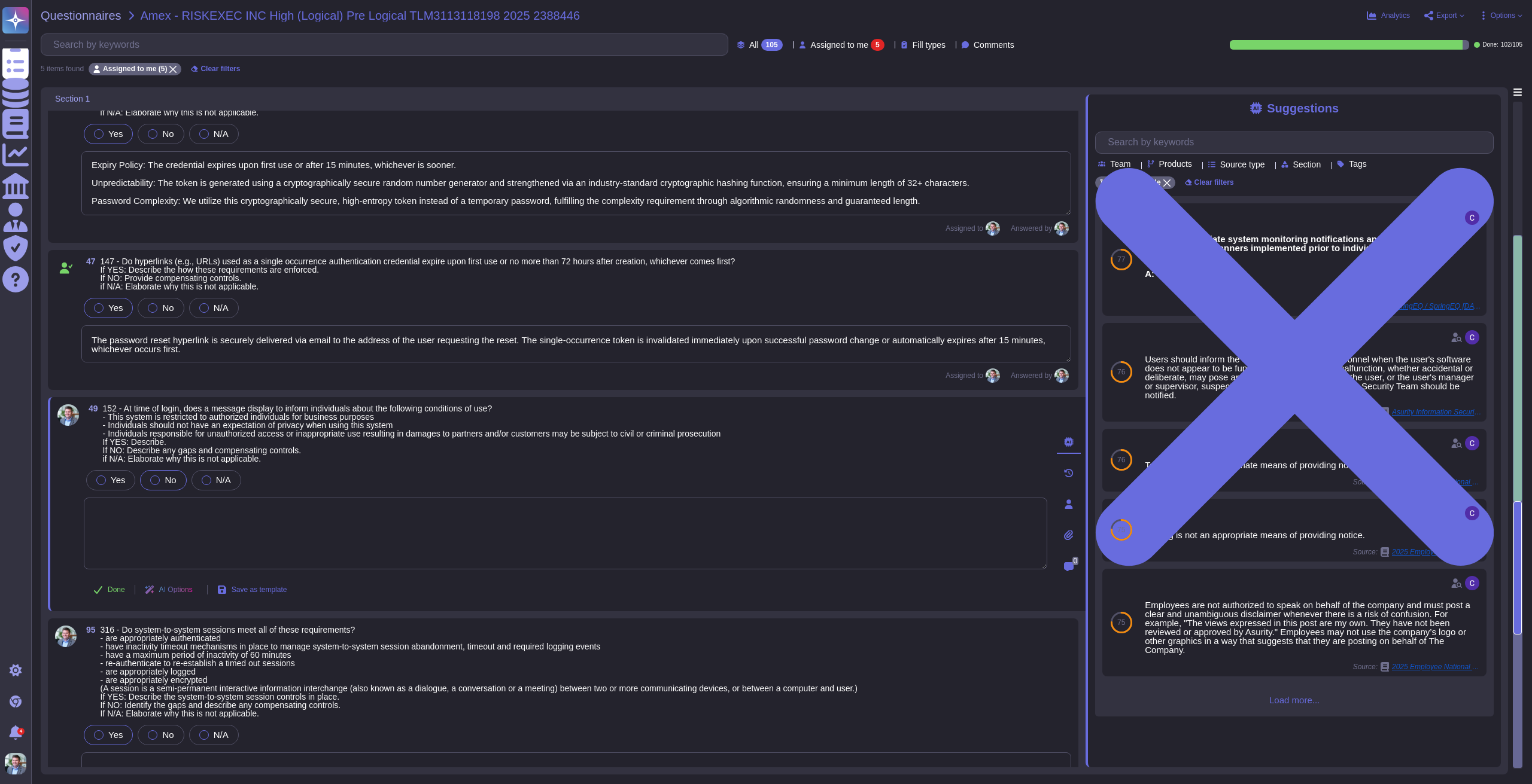
click at [632, 467] on div "49 152 - At time of login, does a message display to inform individuals about t…" at bounding box center [552, 504] width 989 height 200
click at [152, 476] on div at bounding box center [155, 480] width 10 height 10
click at [207, 516] on textarea at bounding box center [565, 533] width 963 height 72
click at [226, 518] on textarea at bounding box center [565, 533] width 963 height 72
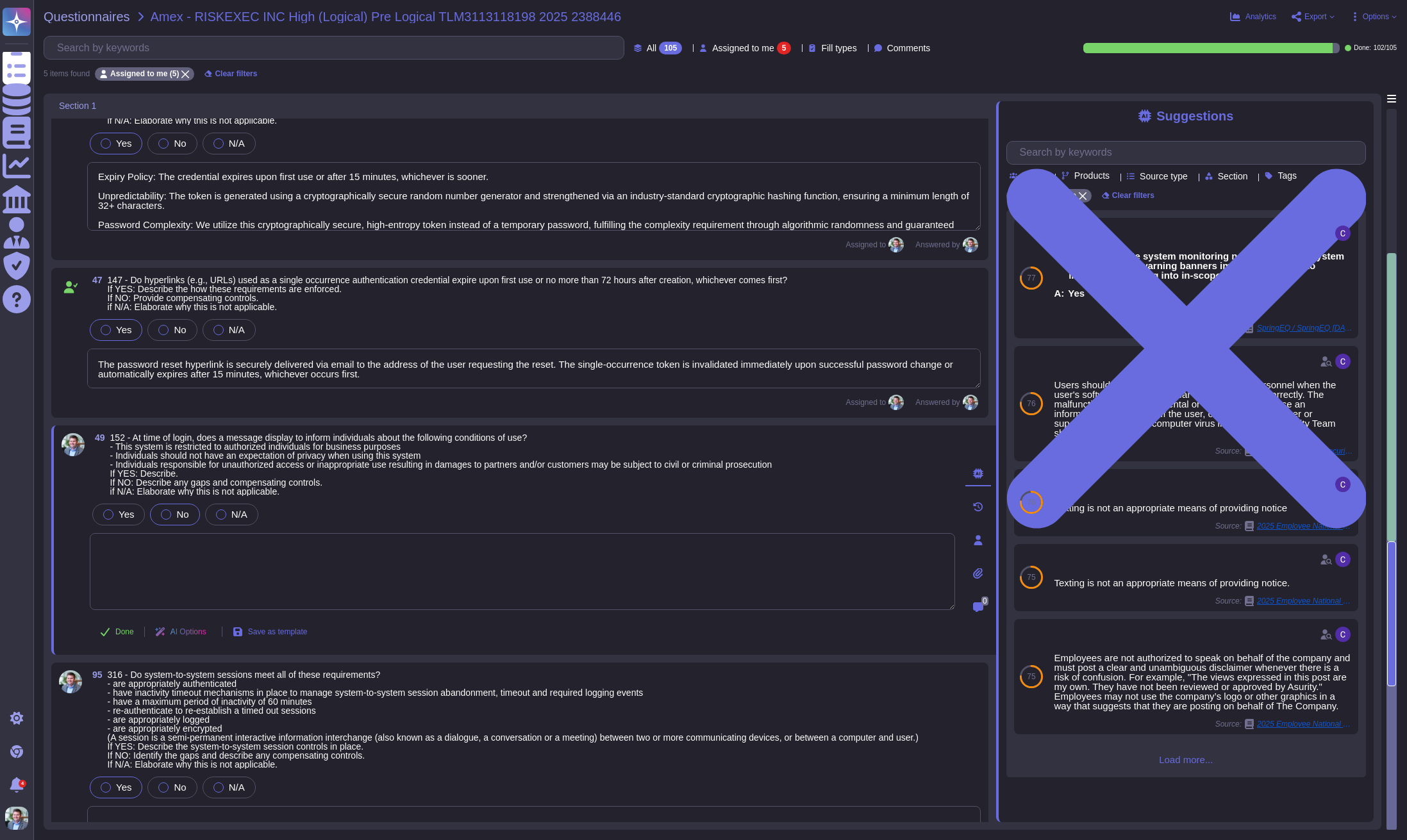
click at [1359, 107] on div "Suggestions Team Products Source type Section Tags RiskExec Wide Clear filters …" at bounding box center [1185, 462] width 378 height 721
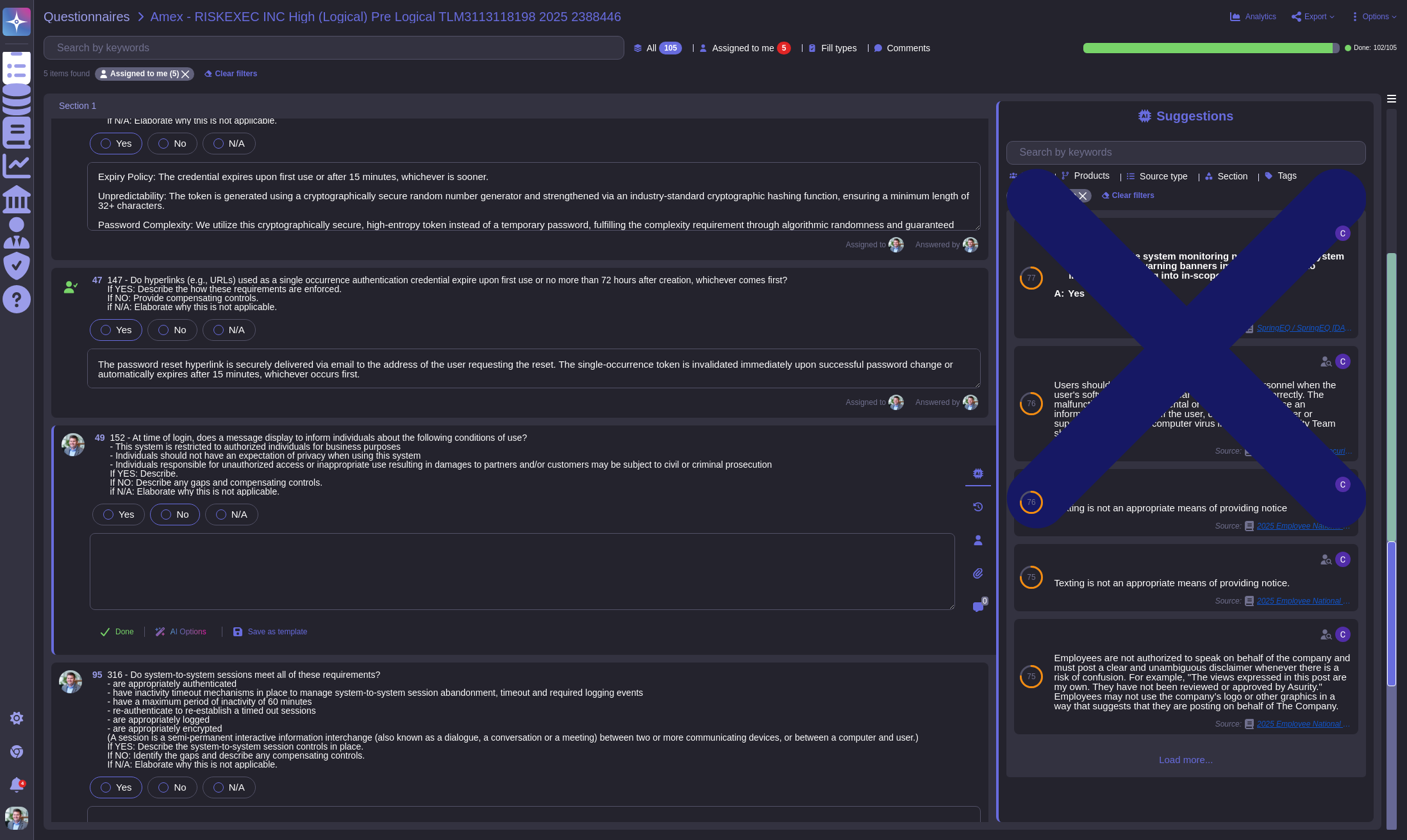
click at [1361, 111] on icon at bounding box center [1186, 349] width 359 height 480
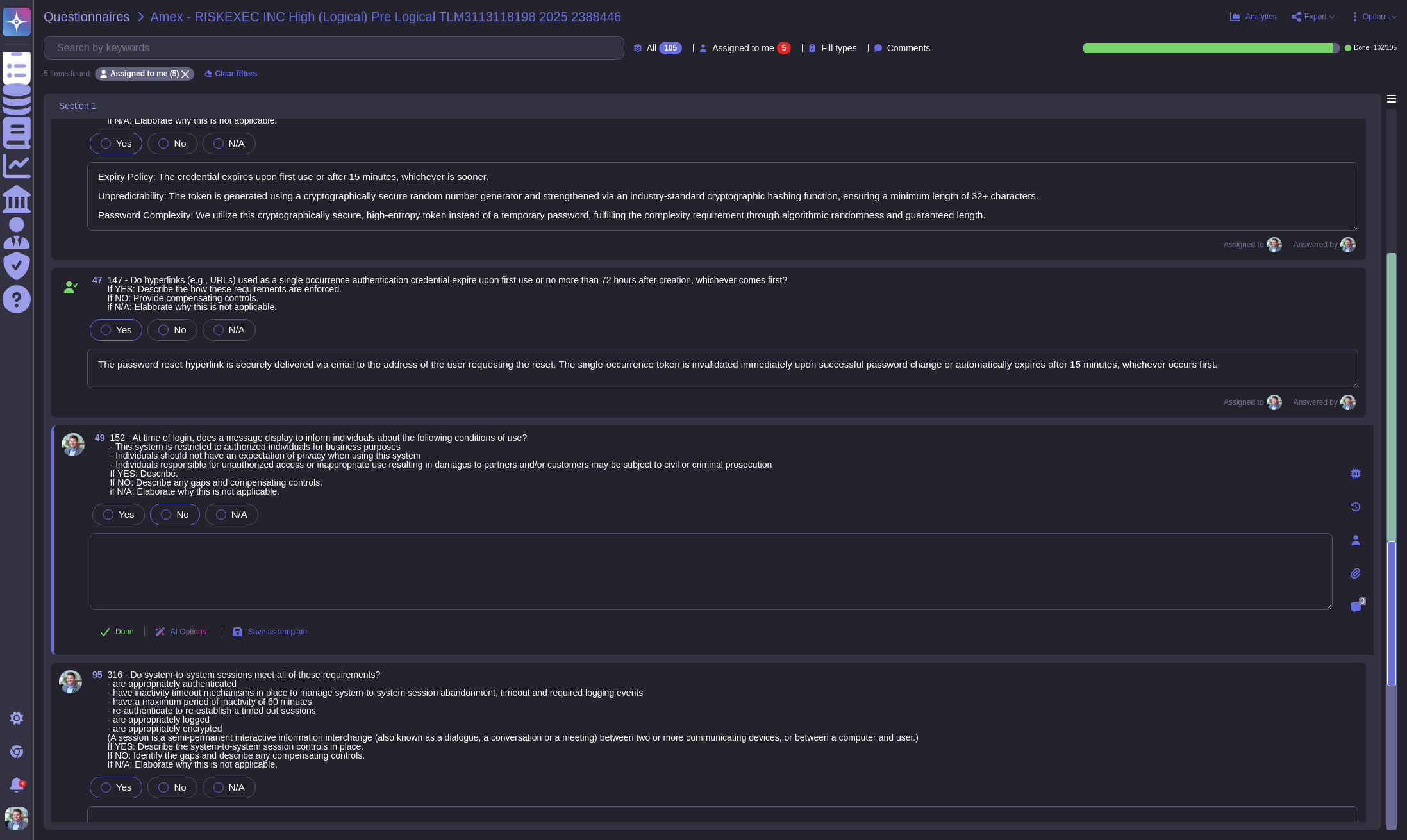
scroll to position [0, 0]
click at [384, 561] on textarea at bounding box center [711, 572] width 1243 height 77
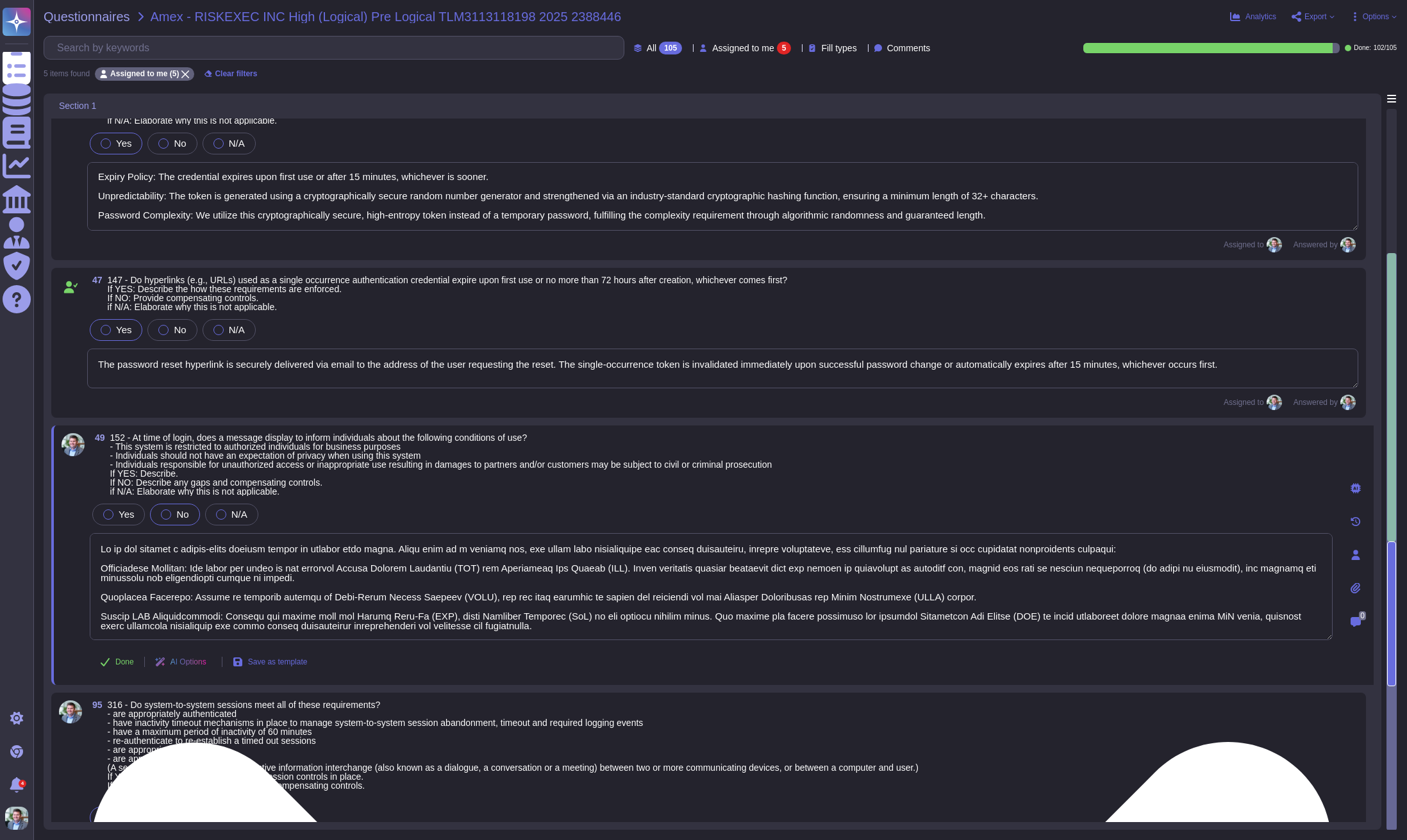
drag, startPoint x: 413, startPoint y: 549, endPoint x: 91, endPoint y: 546, distance: 322.0
click at [91, 546] on textarea at bounding box center [711, 586] width 1243 height 107
drag, startPoint x: 284, startPoint y: 578, endPoint x: 712, endPoint y: 569, distance: 428.1
click at [712, 569] on textarea at bounding box center [711, 586] width 1243 height 107
click at [333, 577] on textarea at bounding box center [711, 586] width 1243 height 107
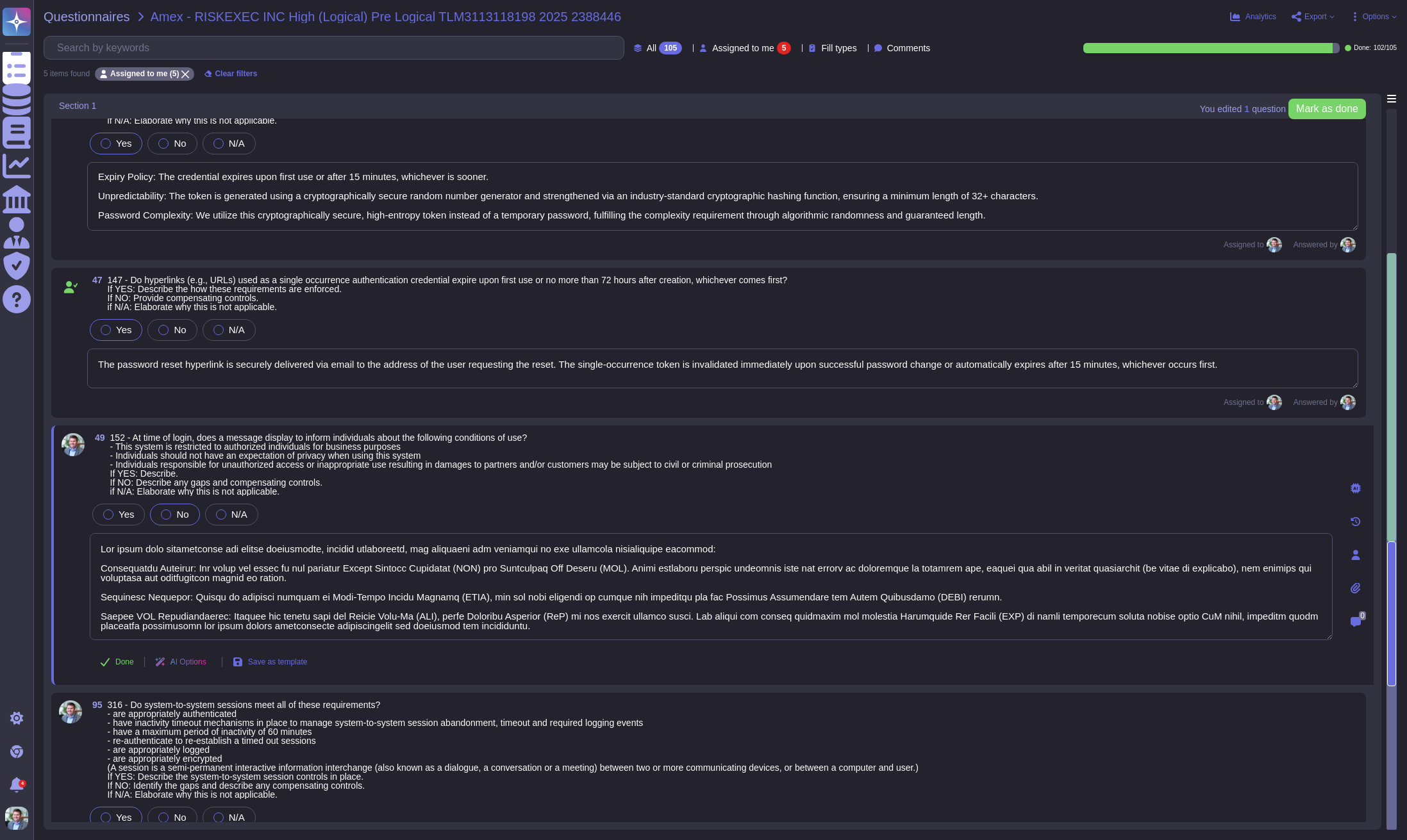
drag, startPoint x: 710, startPoint y: 567, endPoint x: 71, endPoint y: 563, distance: 639.0
click at [71, 563] on div "49 152 - At time of login, does a message display to inform individuals about t…" at bounding box center [696, 555] width 1271 height 244
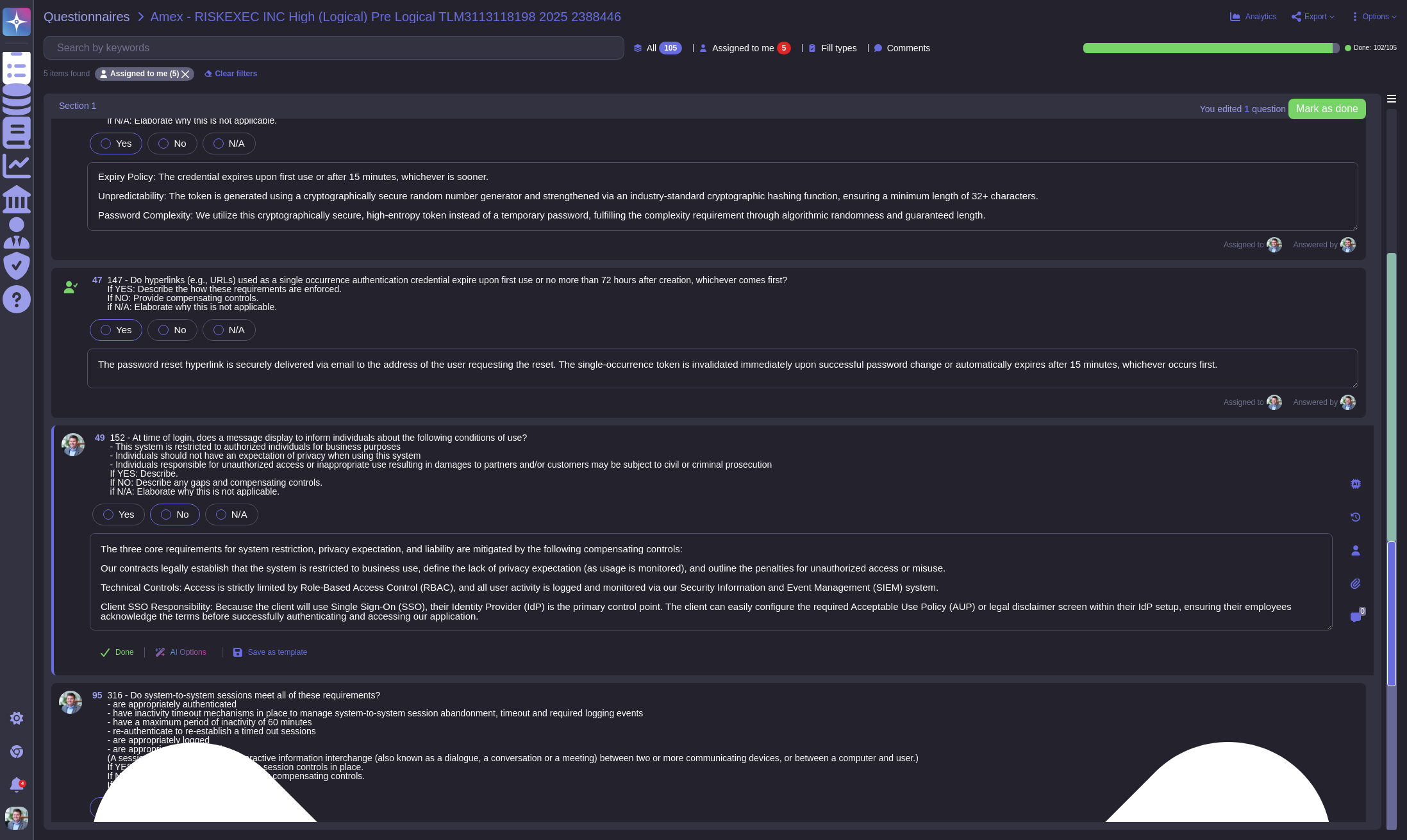
click at [975, 580] on textarea "The three core requirements for system restriction, privacy expectation, and li…" at bounding box center [711, 582] width 1243 height 97
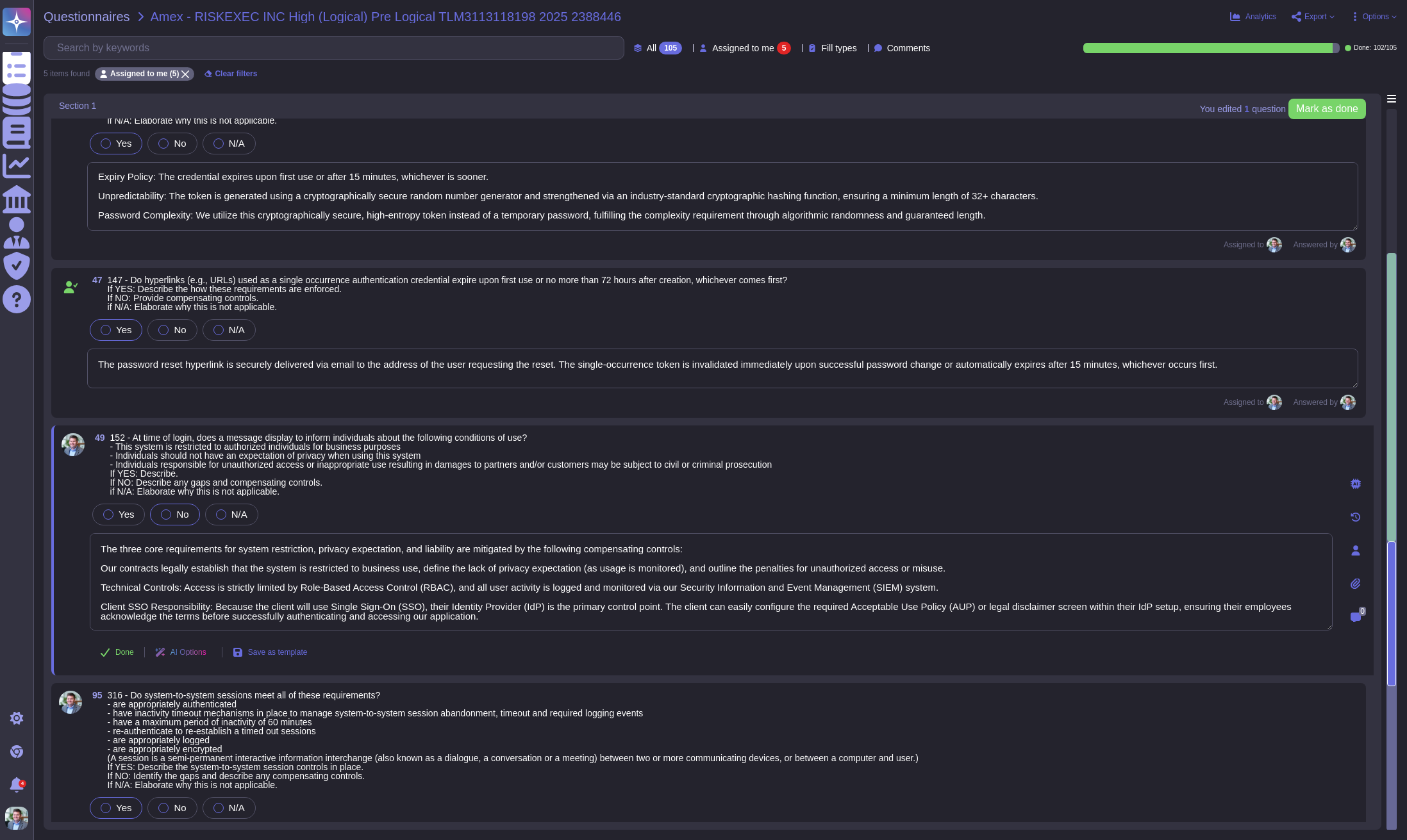
drag, startPoint x: 919, startPoint y: 586, endPoint x: 761, endPoint y: 648, distance: 169.7
click at [637, 586] on textarea "The three core requirements for system restriction, privacy expectation, and li…" at bounding box center [711, 582] width 1243 height 97
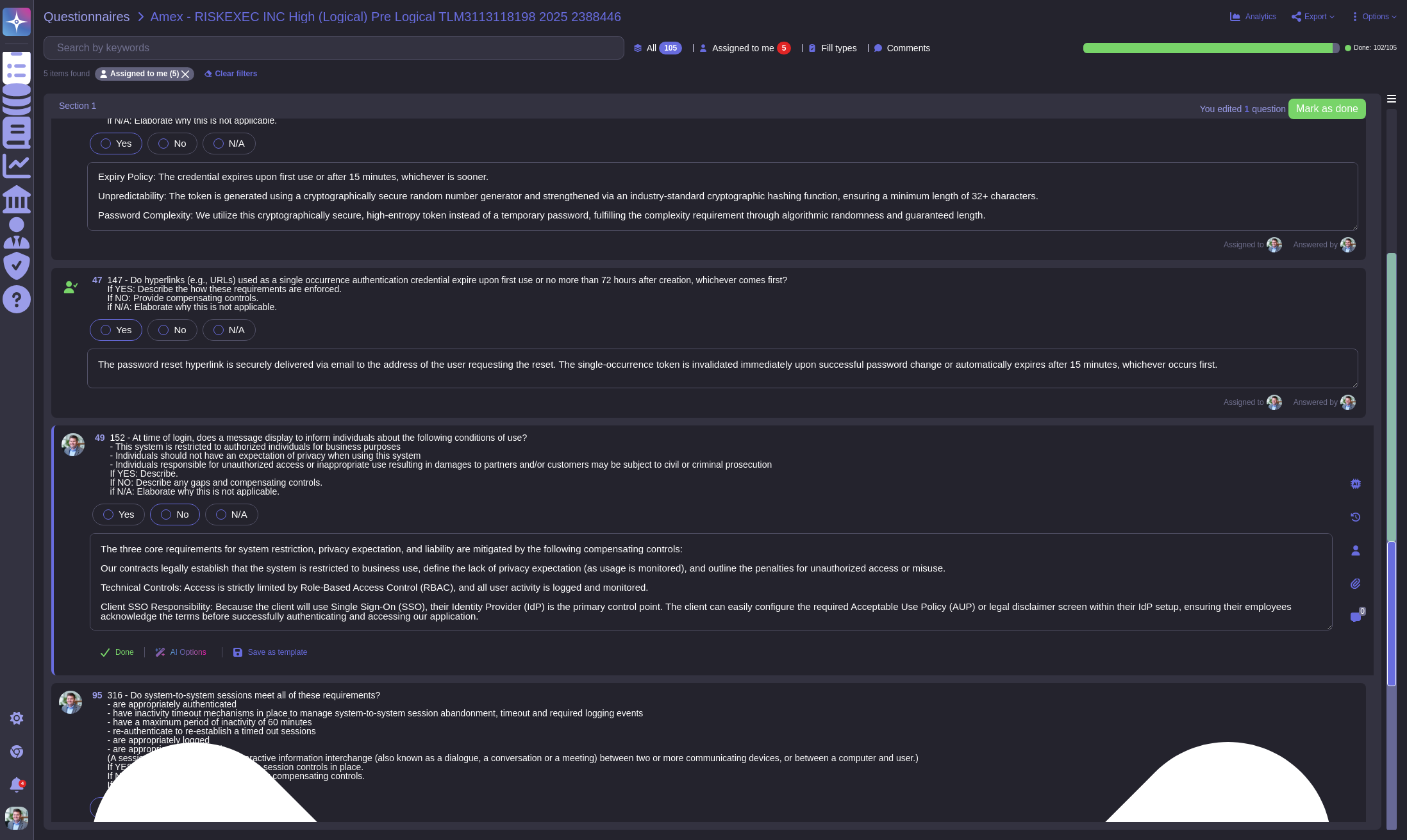
click at [710, 586] on textarea "The three core requirements for system restriction, privacy expectation, and li…" at bounding box center [711, 582] width 1243 height 97
drag, startPoint x: 682, startPoint y: 572, endPoint x: 702, endPoint y: 575, distance: 20.2
click at [683, 572] on textarea "The three core requirements for system restriction, privacy expectation, and li…" at bounding box center [711, 582] width 1243 height 97
click at [775, 589] on textarea "The three core requirements for system restriction, privacy expectation, and li…" at bounding box center [711, 582] width 1243 height 97
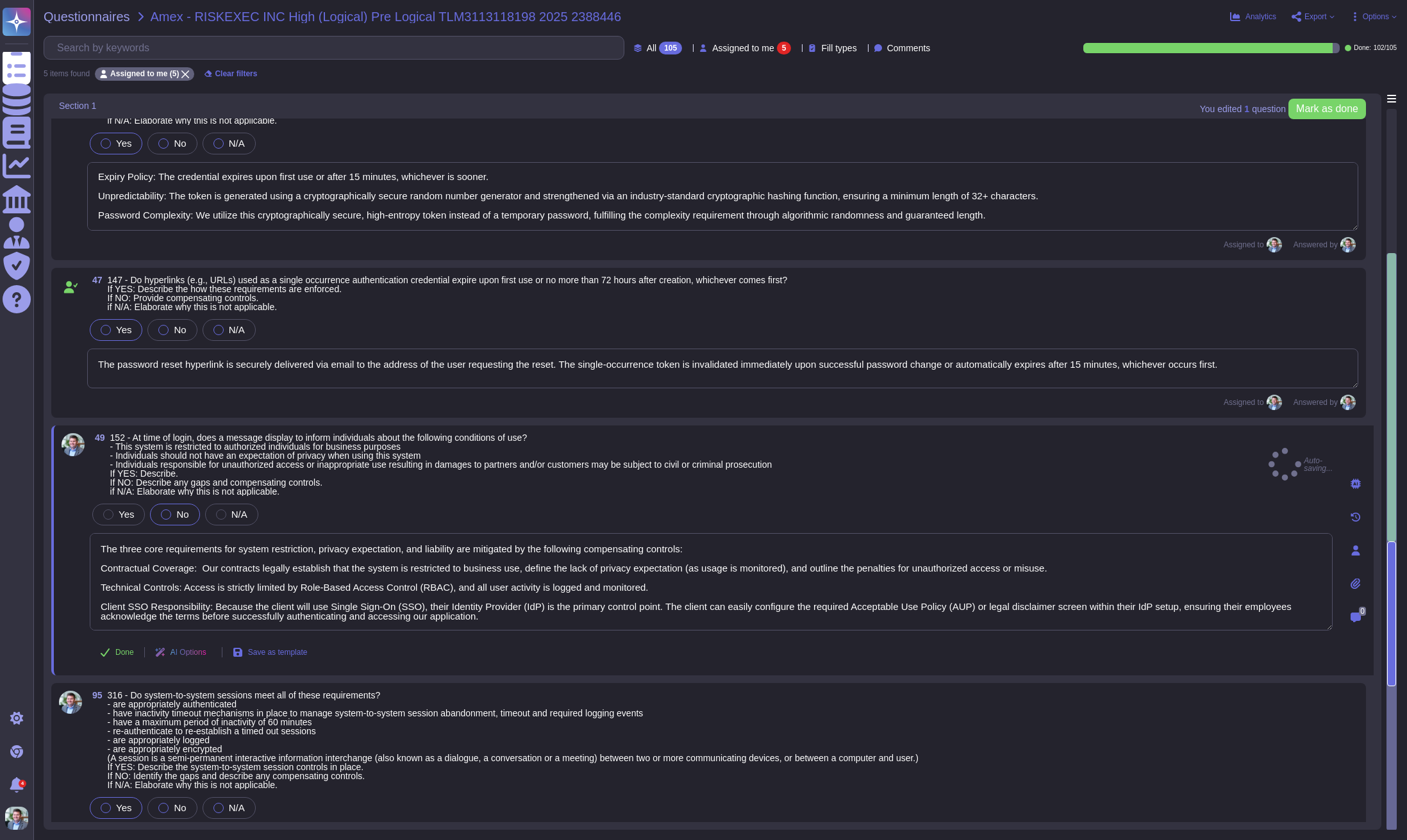
click at [210, 653] on div "AI Options" at bounding box center [183, 653] width 77 height 31
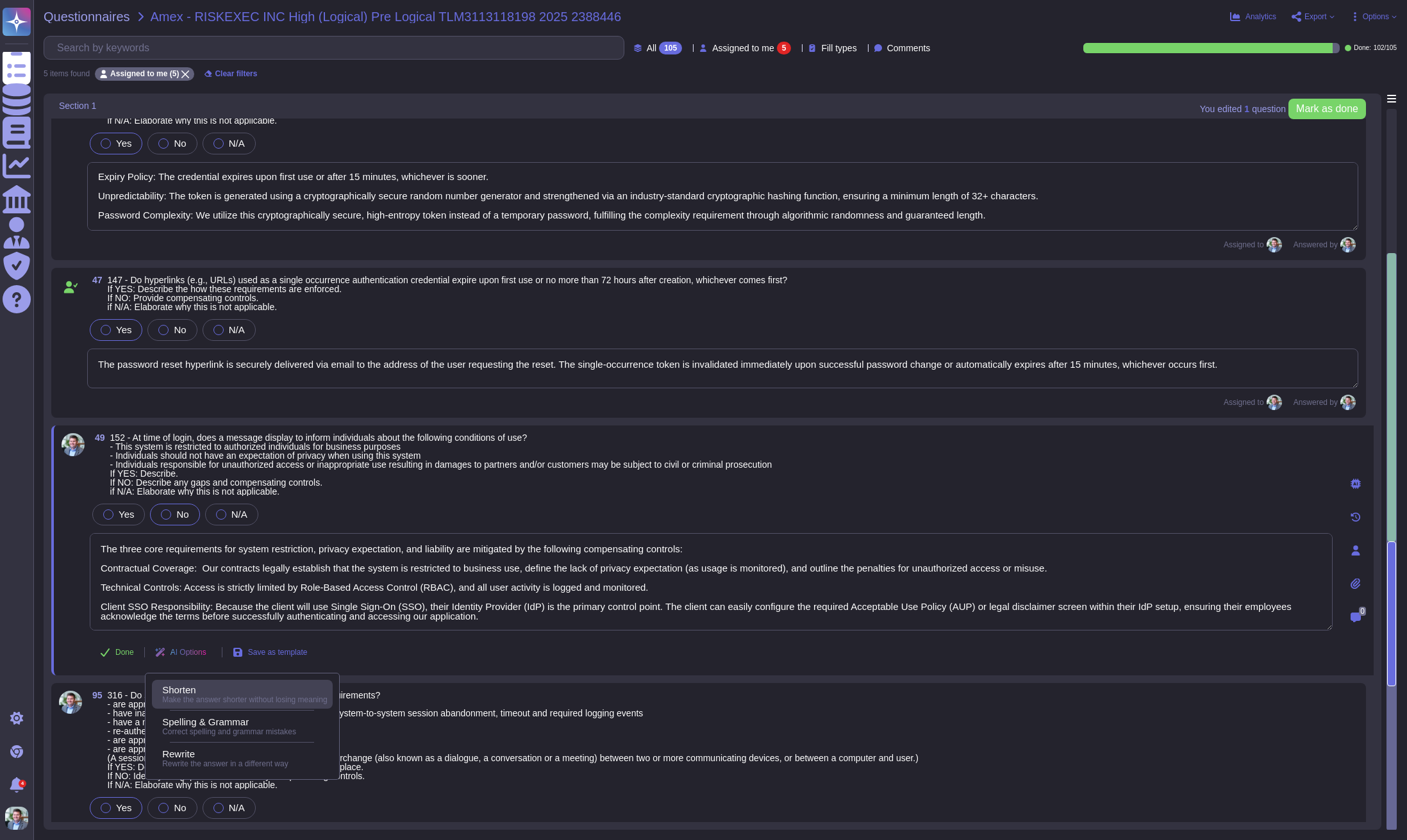
click at [243, 692] on div "Shorten" at bounding box center [244, 690] width 165 height 12
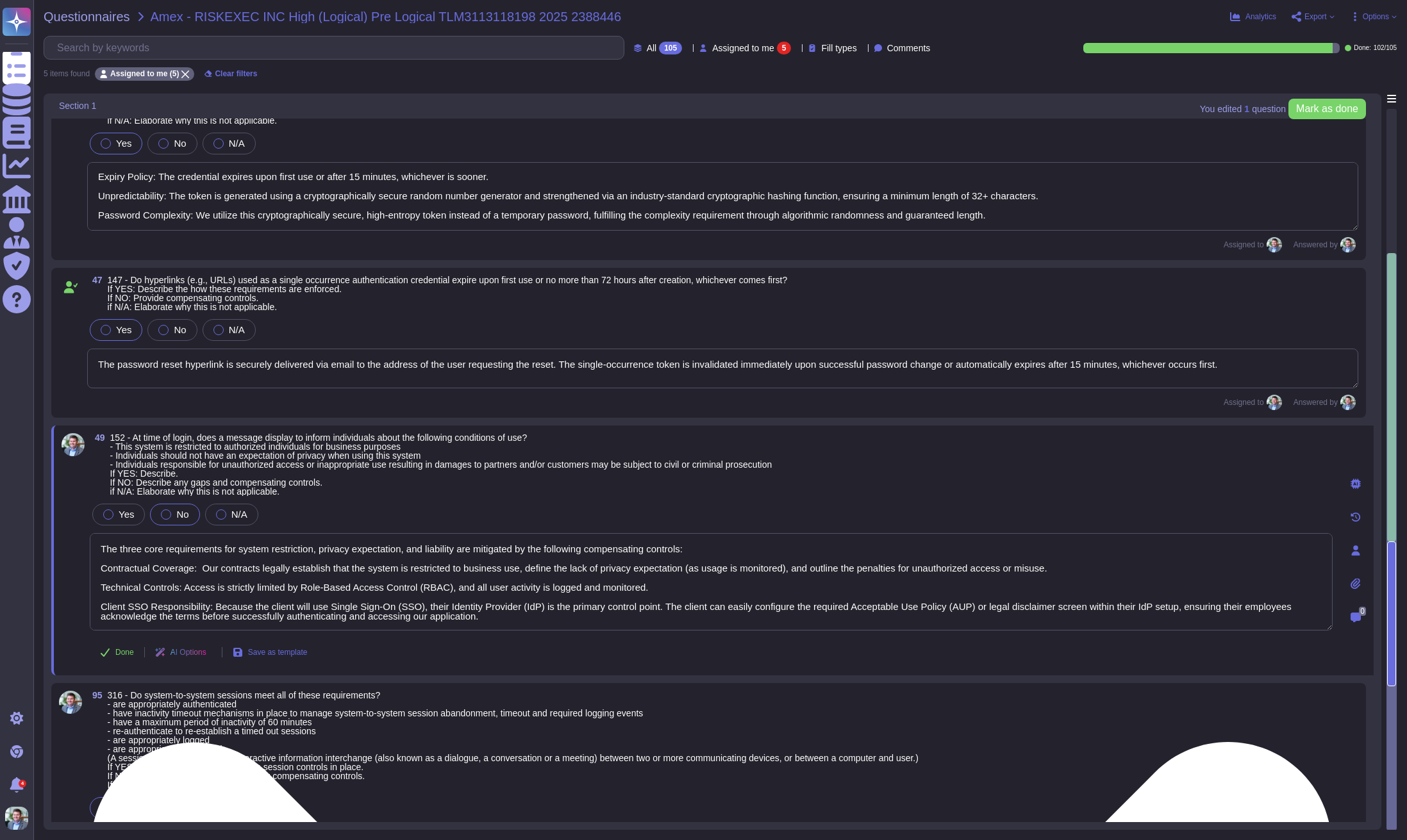
click at [798, 586] on textarea "The three core requirements for system restriction, privacy expectation, and li…" at bounding box center [711, 582] width 1243 height 97
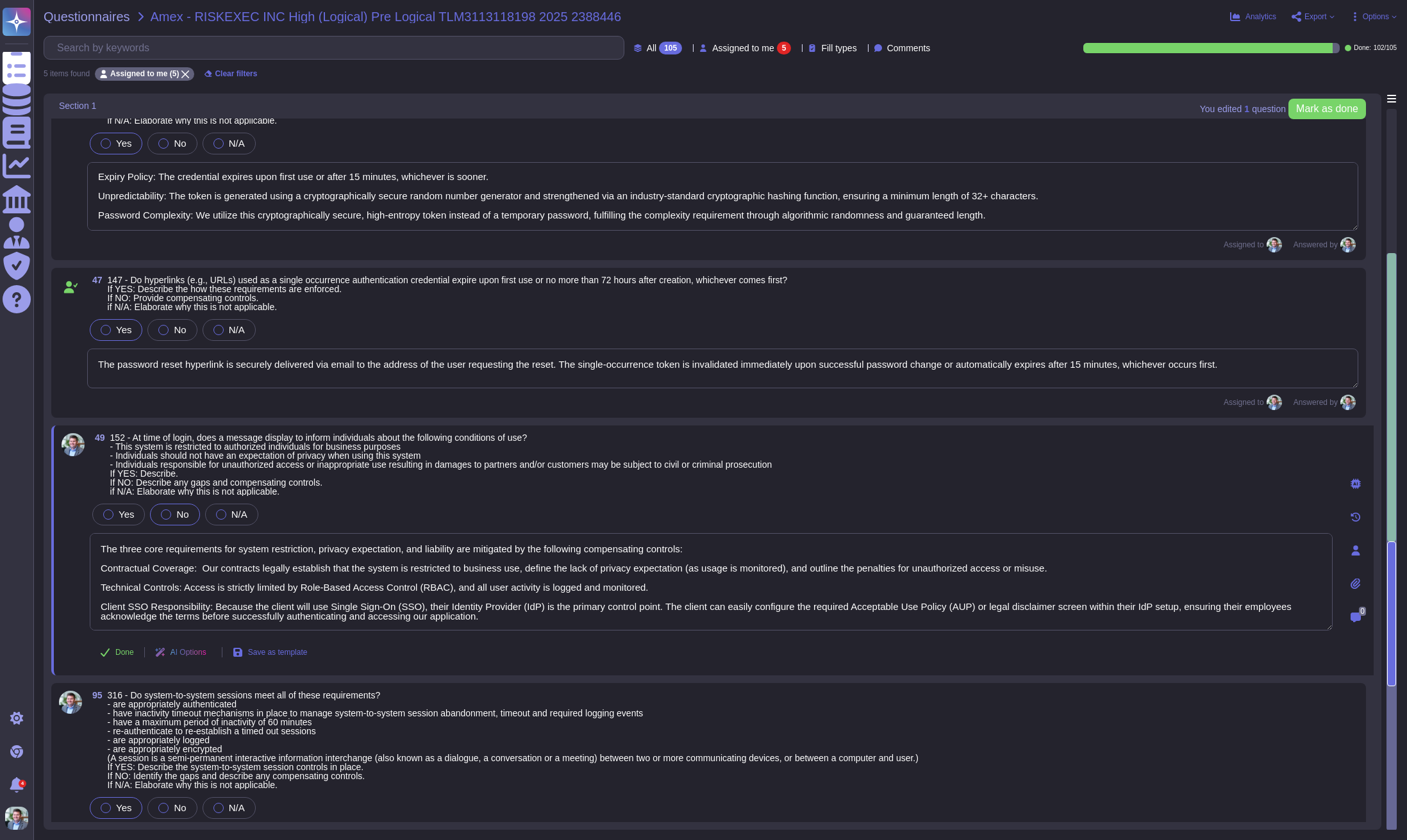
drag, startPoint x: 514, startPoint y: 618, endPoint x: 46, endPoint y: 537, distance: 475.0
click at [46, 537] on div "You edited 1 question Mark as done Section 1 37 125 - Are System IDs compliant …" at bounding box center [713, 462] width 1338 height 736
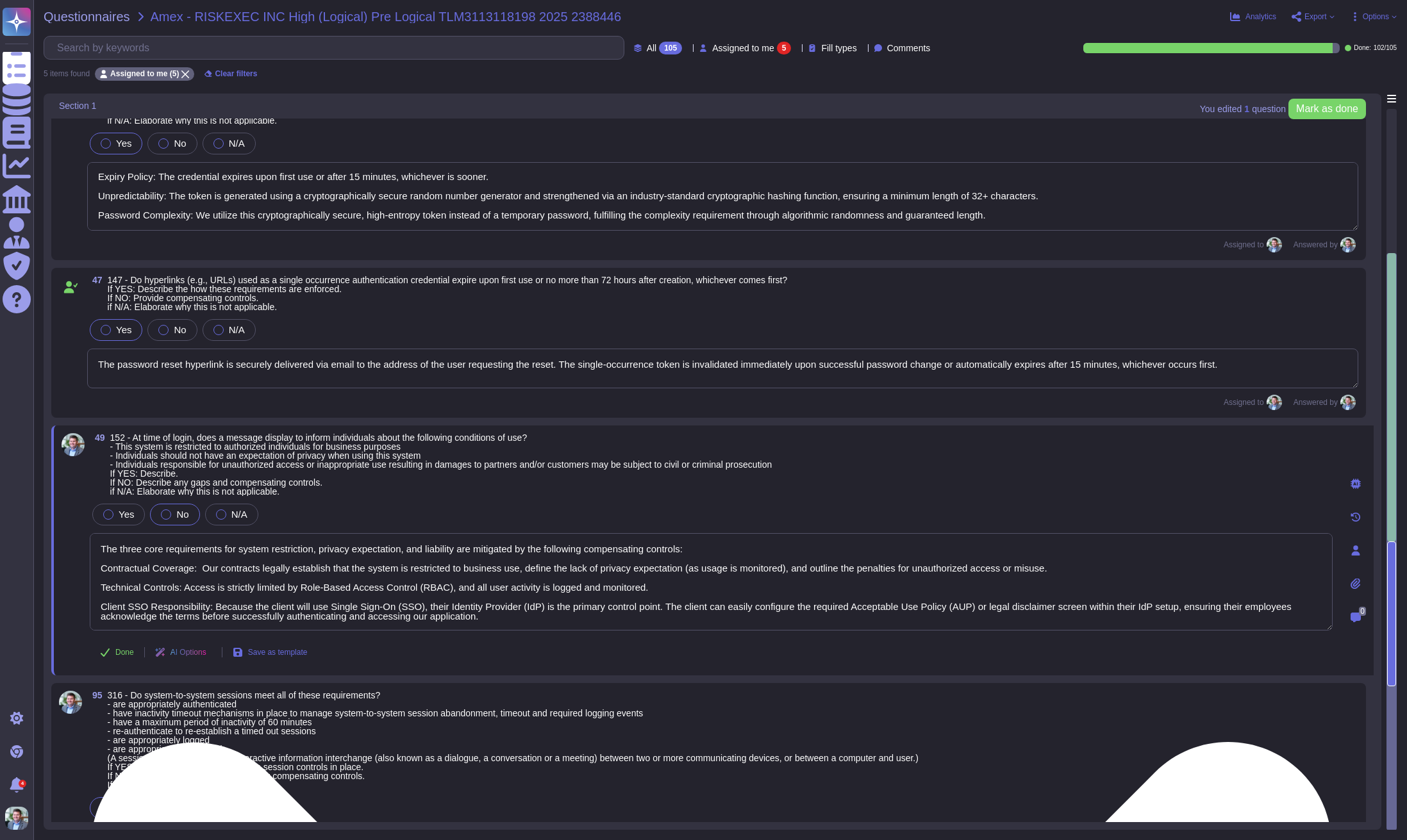
click at [378, 588] on textarea "The three core requirements for system restriction, privacy expectation, and li…" at bounding box center [711, 582] width 1243 height 97
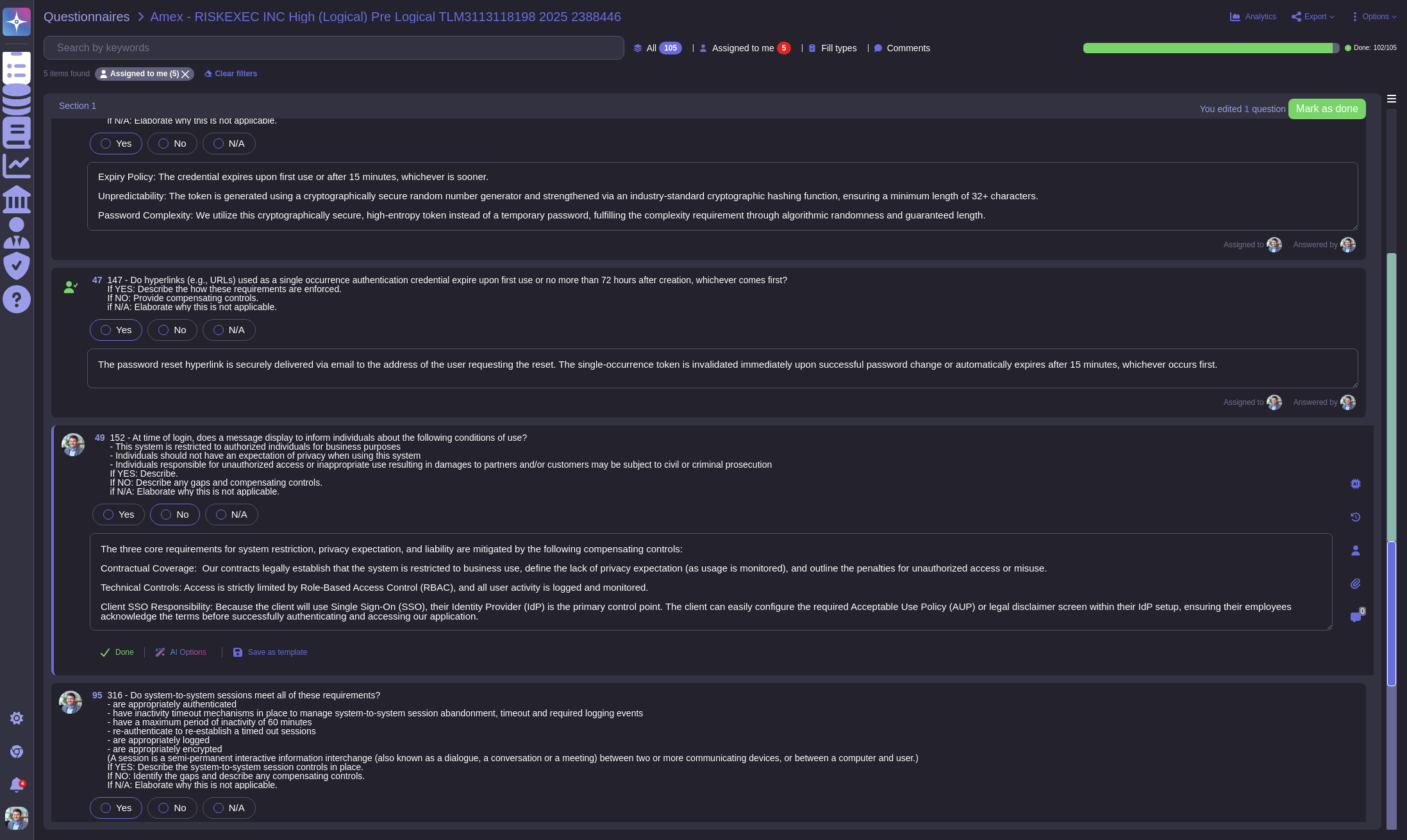
click at [210, 648] on div "AI Options" at bounding box center [183, 653] width 77 height 31
click at [226, 691] on div "Shorten" at bounding box center [244, 690] width 165 height 12
drag, startPoint x: 541, startPoint y: 618, endPoint x: -17, endPoint y: 524, distance: 565.9
click at [0, 524] on html "Questionnaires Knowledge Base Documents Analytics CAIQ / SIG Admin Trust Center…" at bounding box center [703, 420] width 1407 height 840
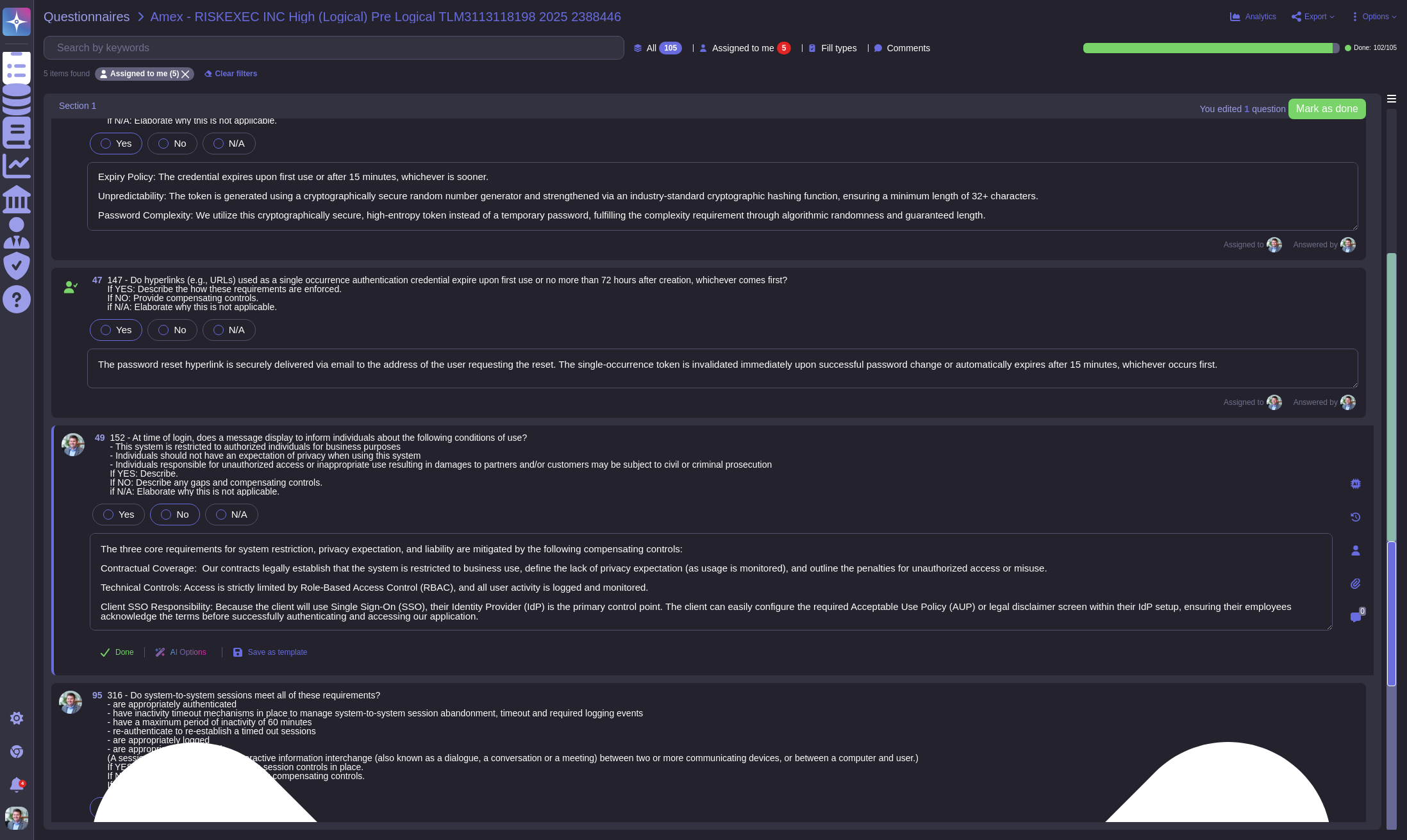
click at [397, 577] on textarea "The three core requirements for system restriction, privacy expectation, and li…" at bounding box center [711, 582] width 1243 height 97
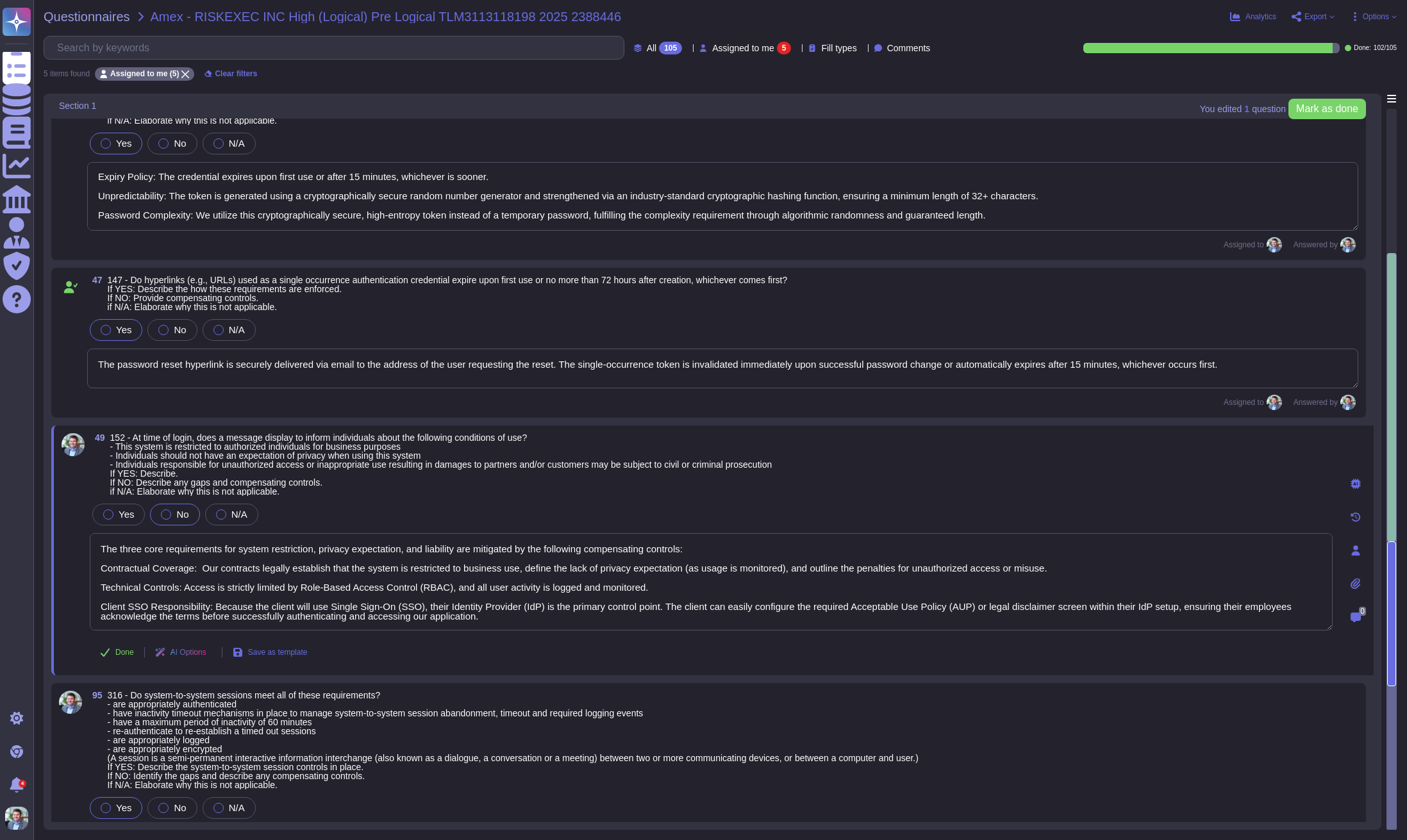
click at [206, 660] on div "AI Options" at bounding box center [183, 653] width 77 height 31
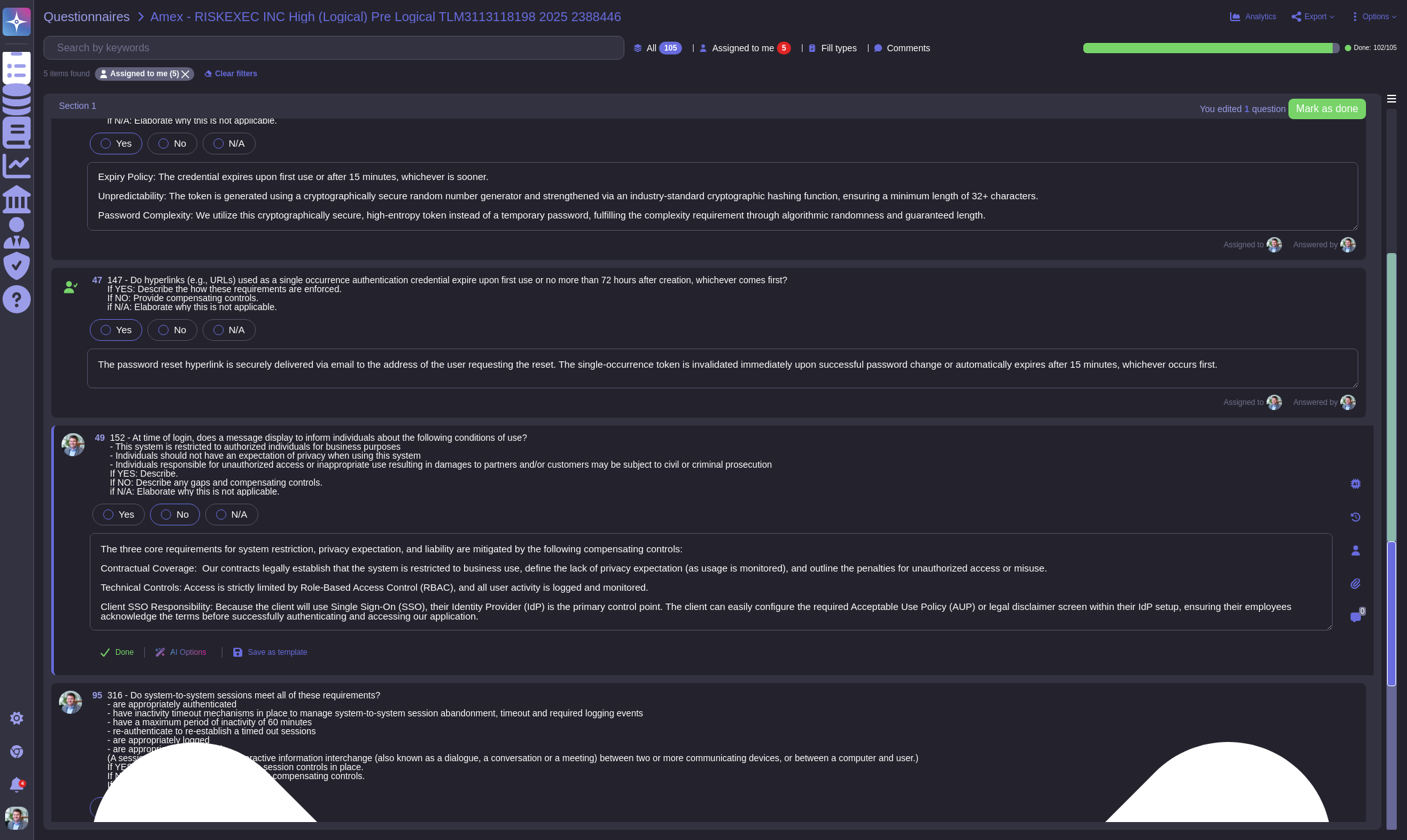
click at [745, 551] on textarea "The three core requirements for system restriction, privacy expectation, and li…" at bounding box center [711, 582] width 1243 height 97
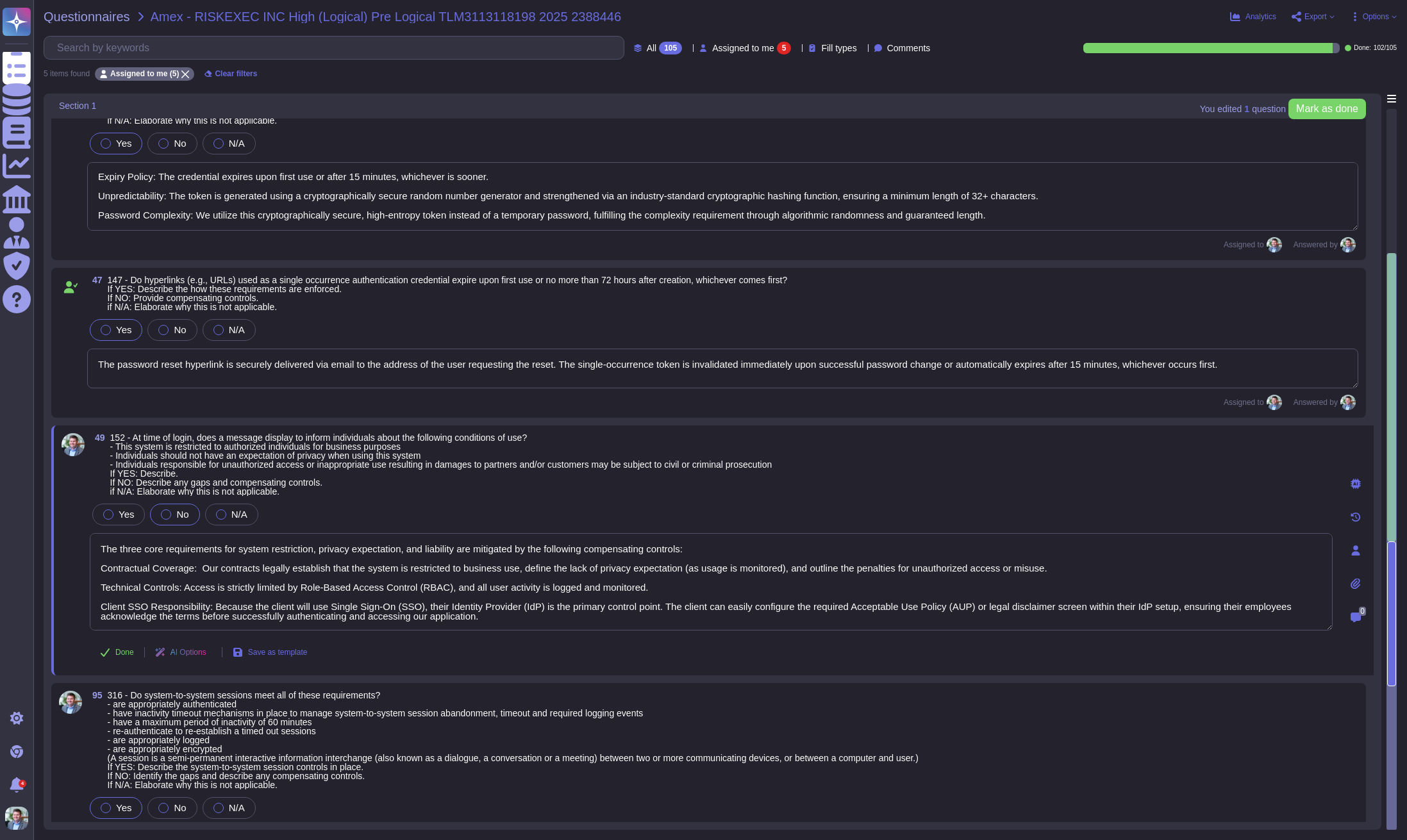
click at [409, 508] on div "Yes No N/A" at bounding box center [711, 515] width 1243 height 27
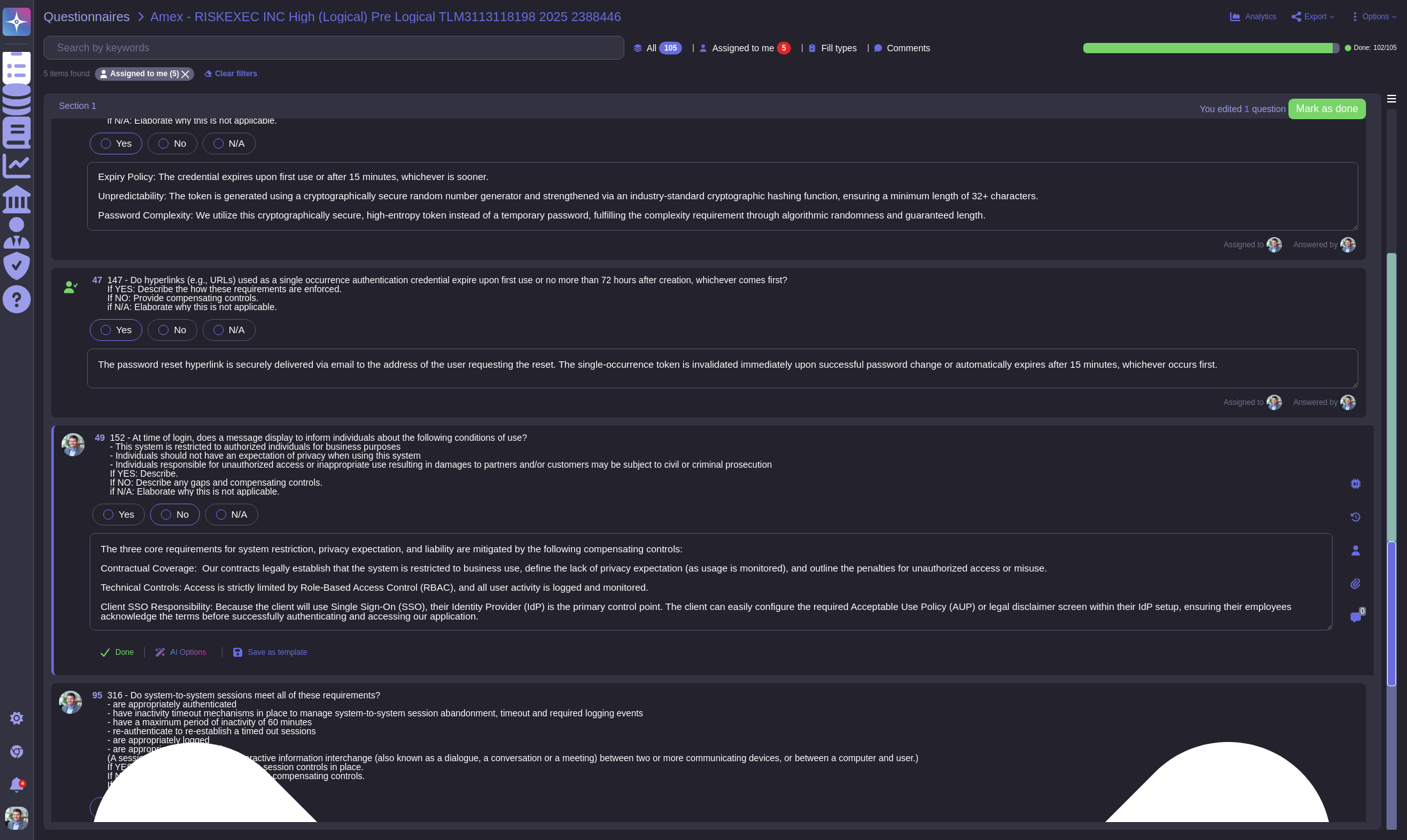
click at [700, 550] on textarea "The three core requirements for system restriction, privacy expectation, and li…" at bounding box center [711, 582] width 1243 height 97
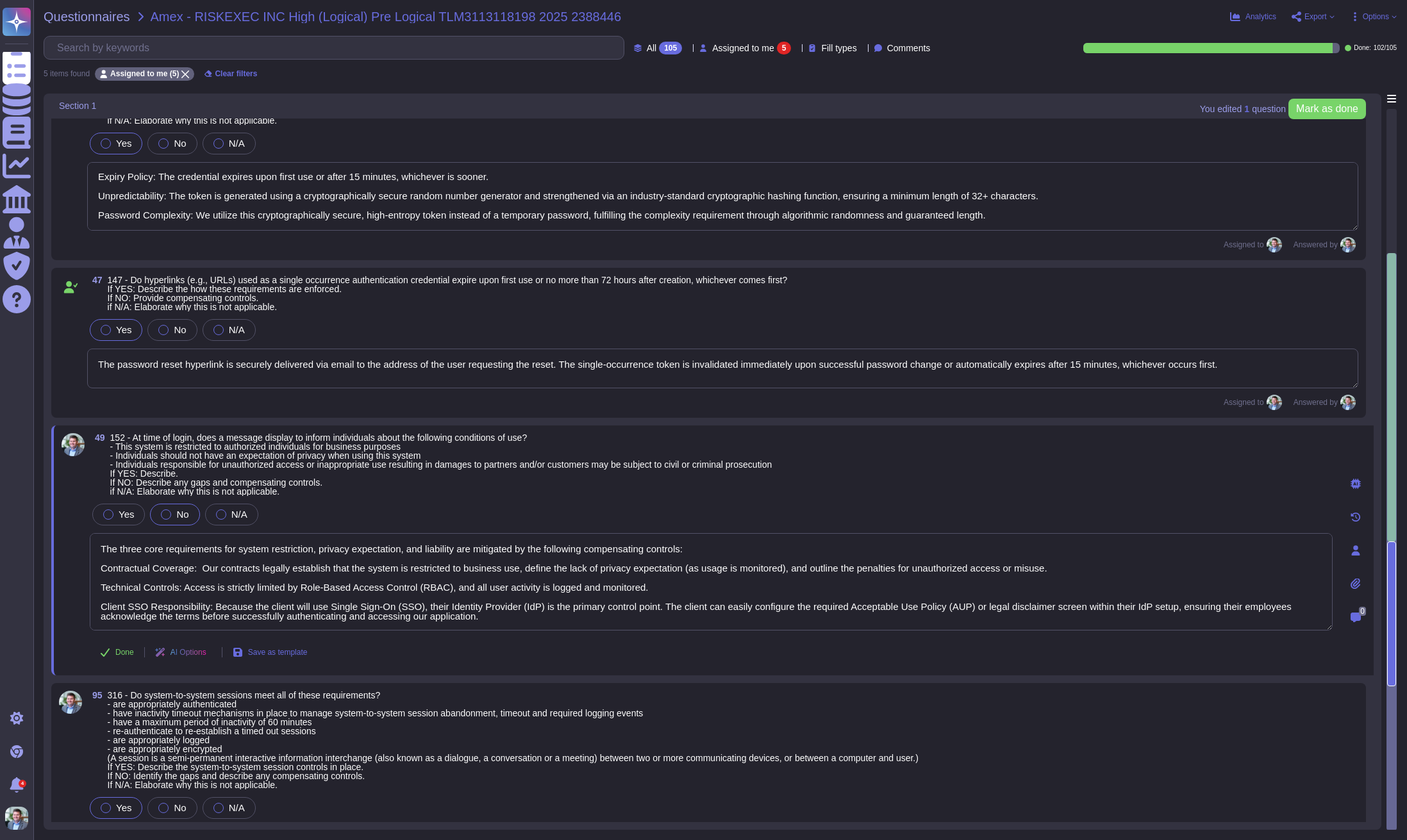
drag, startPoint x: 717, startPoint y: 549, endPoint x: 83, endPoint y: 553, distance: 634.0
click at [83, 553] on div "49 152 - At time of login, does a message display to inform individuals about t…" at bounding box center [696, 550] width 1271 height 235
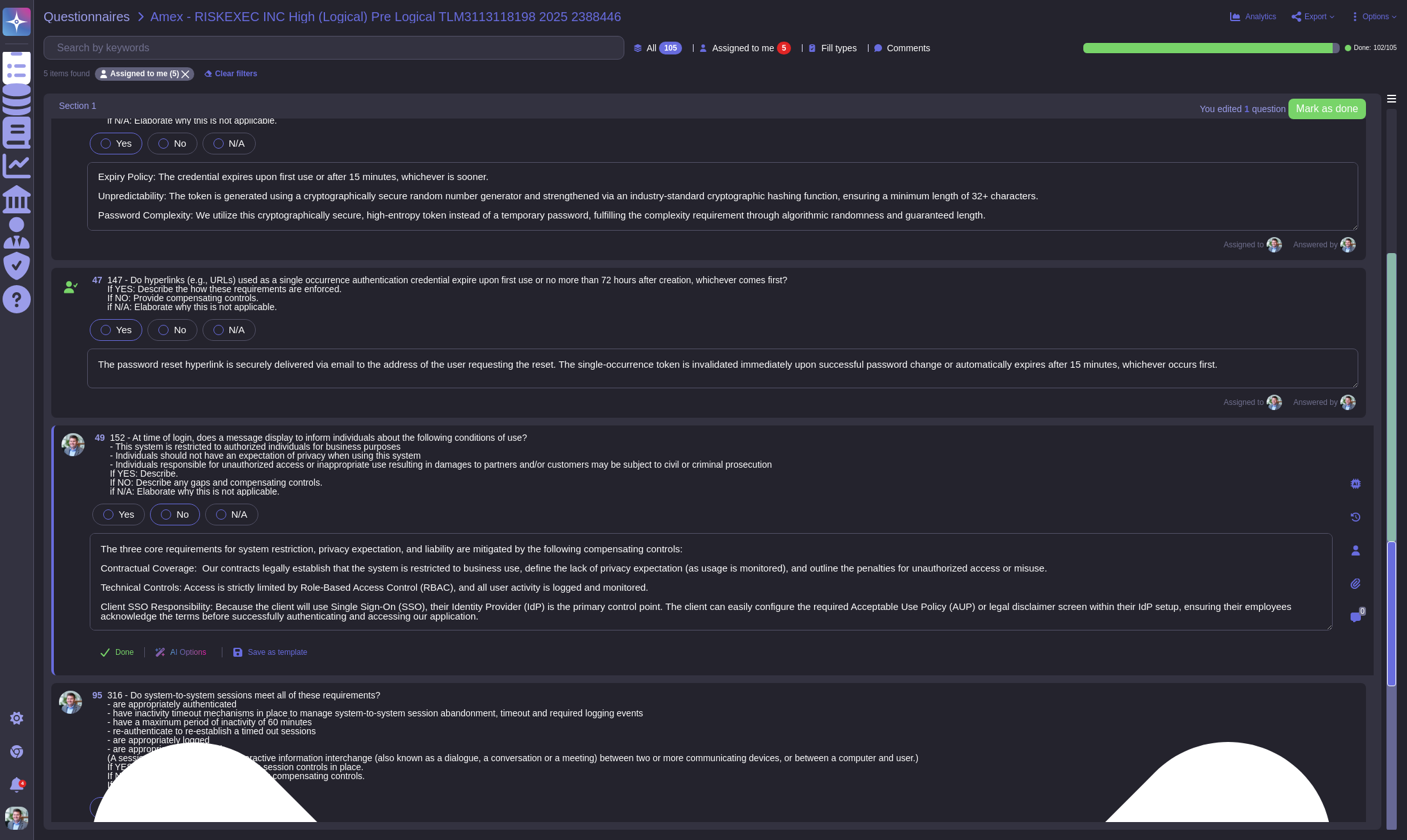
paste textarea "We do not display a system-level warning banner or message upon login. As this …"
drag, startPoint x: 920, startPoint y: 550, endPoint x: 1076, endPoint y: 547, distance: 156.0
click at [1076, 547] on textarea "We do not display a system-level warning banner or message upon login. As this …" at bounding box center [711, 582] width 1243 height 97
click at [712, 546] on textarea "We do not display a system-level warning banner or message upon login. As this …" at bounding box center [711, 582] width 1243 height 97
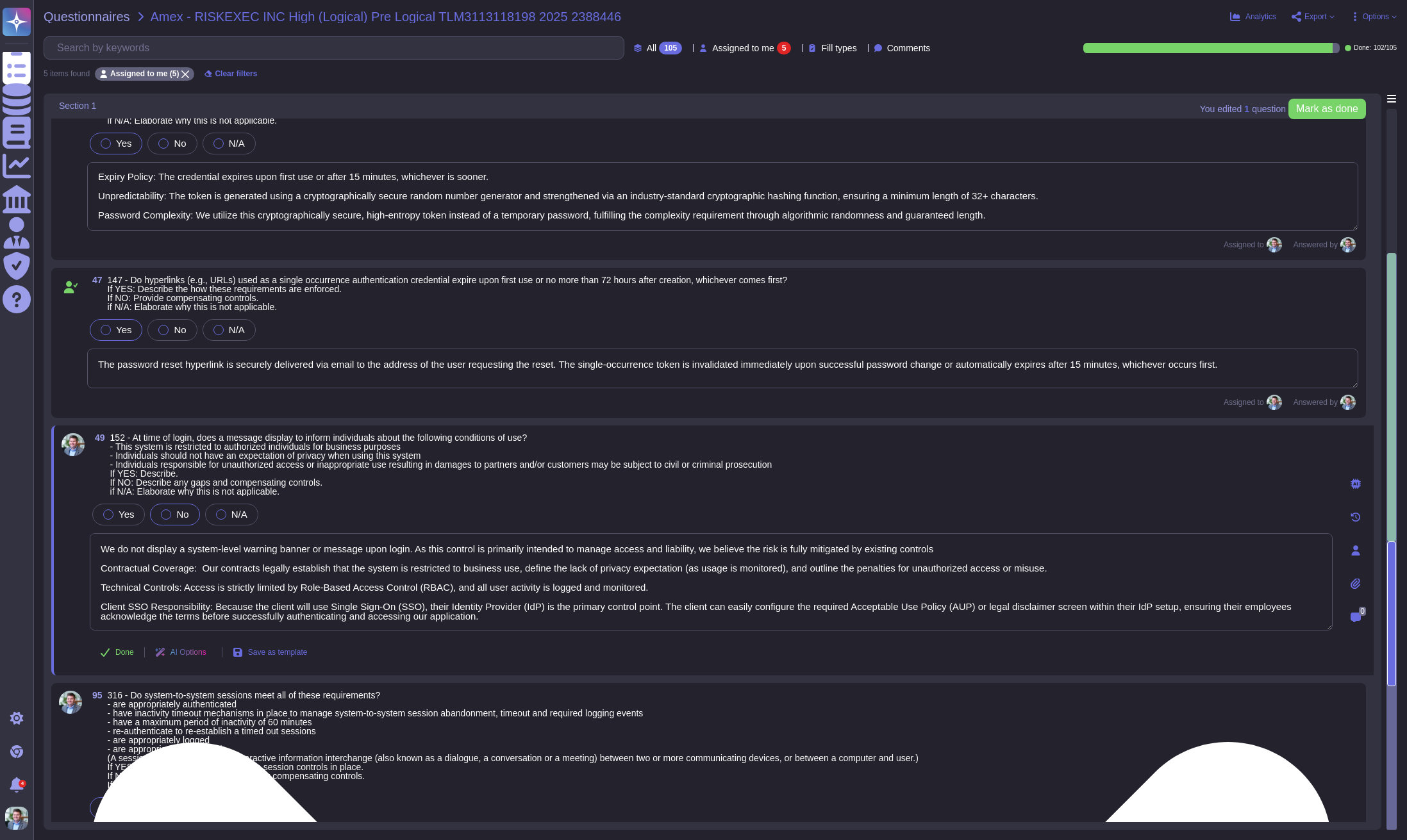
click at [1020, 555] on textarea "We do not display a system-level warning banner or message upon login. As this …" at bounding box center [711, 582] width 1243 height 97
click at [1034, 553] on textarea "We do not display a system-level warning banner or message upon login. As this …" at bounding box center [711, 582] width 1243 height 97
click at [283, 564] on textarea "We do not display a system-level warning banner or message upon login. As this …" at bounding box center [711, 582] width 1243 height 97
click at [746, 583] on textarea "We do not display a system-level warning banner or message upon login. As this …" at bounding box center [711, 582] width 1243 height 97
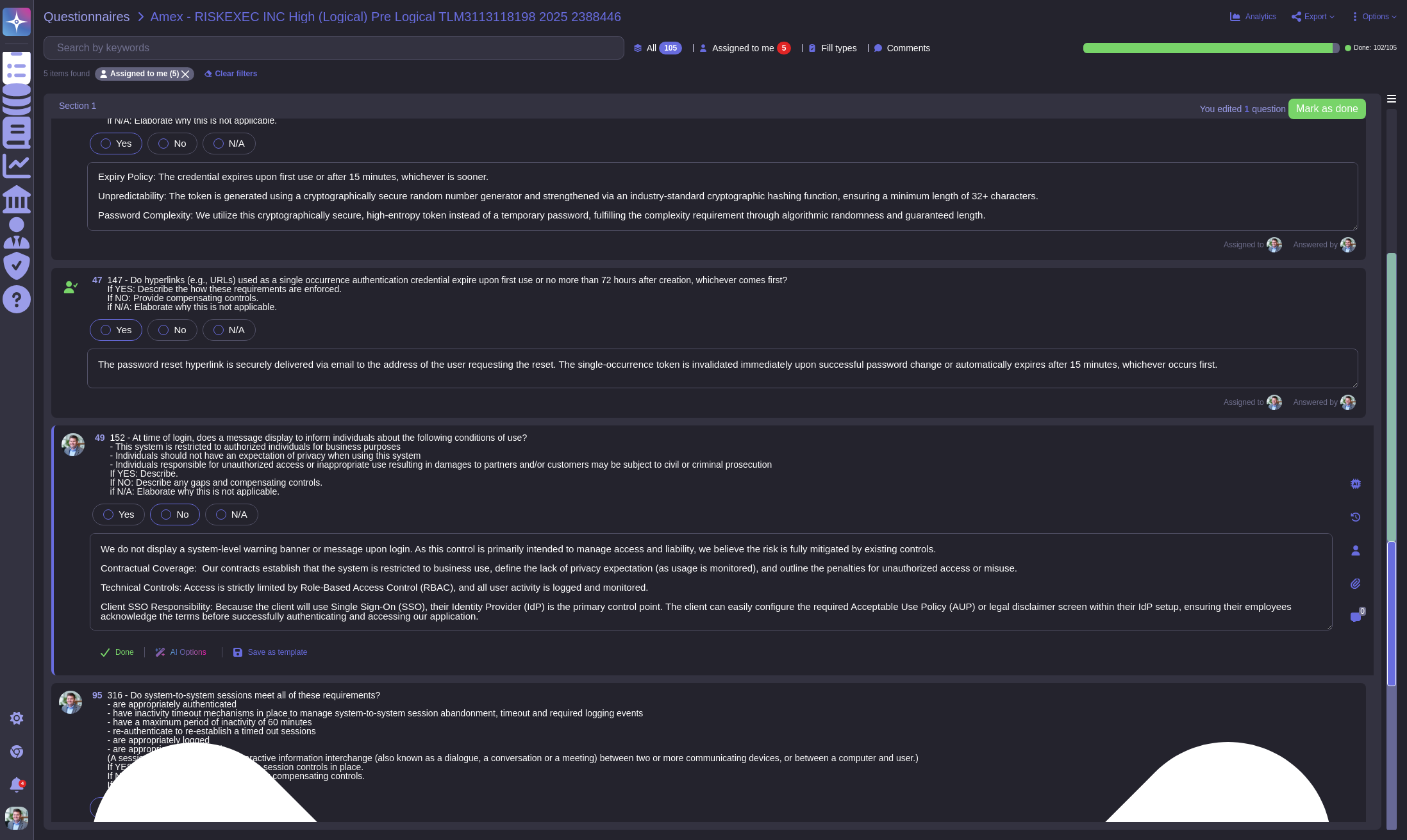
scroll to position [1, 0]
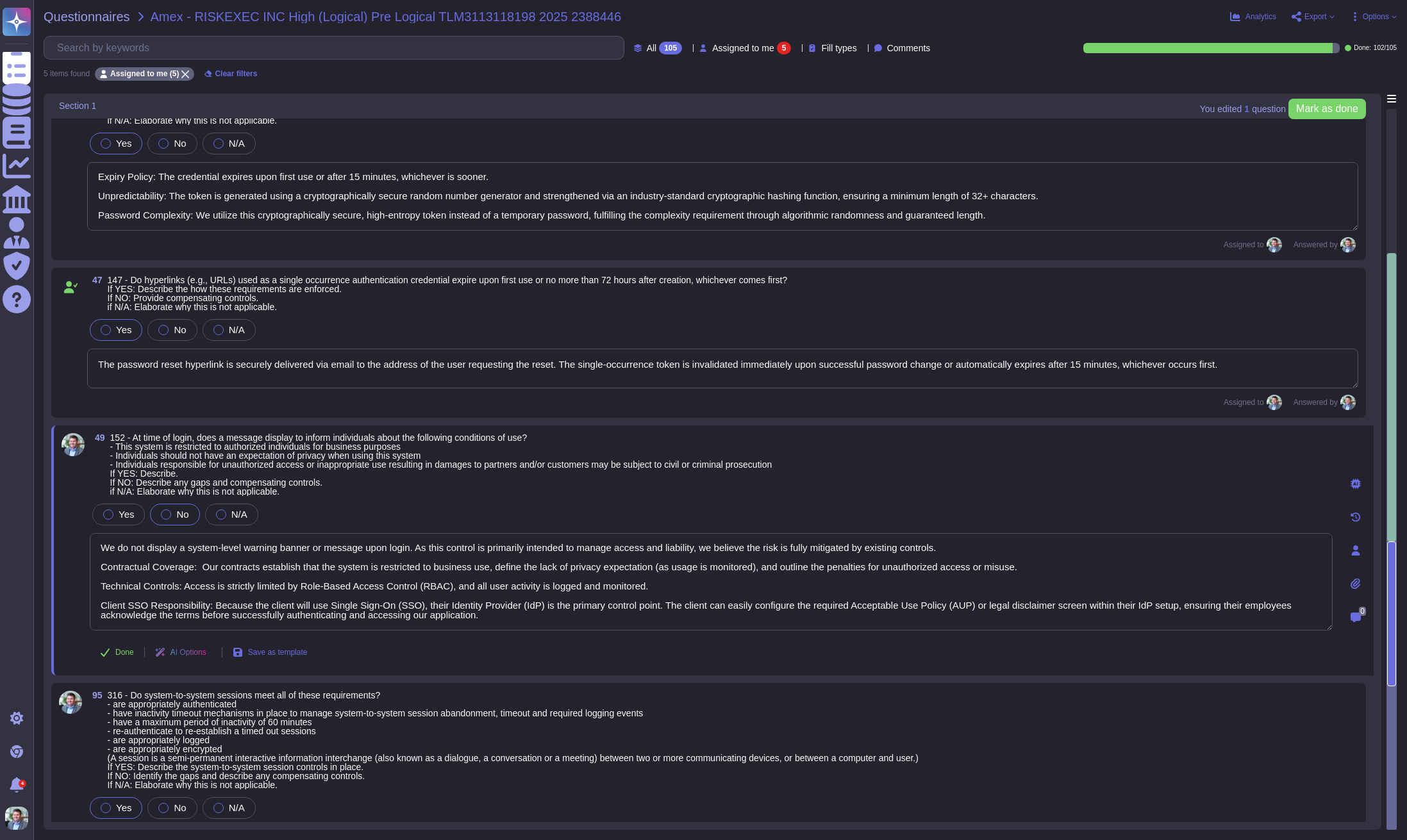
type textarea "We do not display a system-level warning banner or message upon login. As this …"
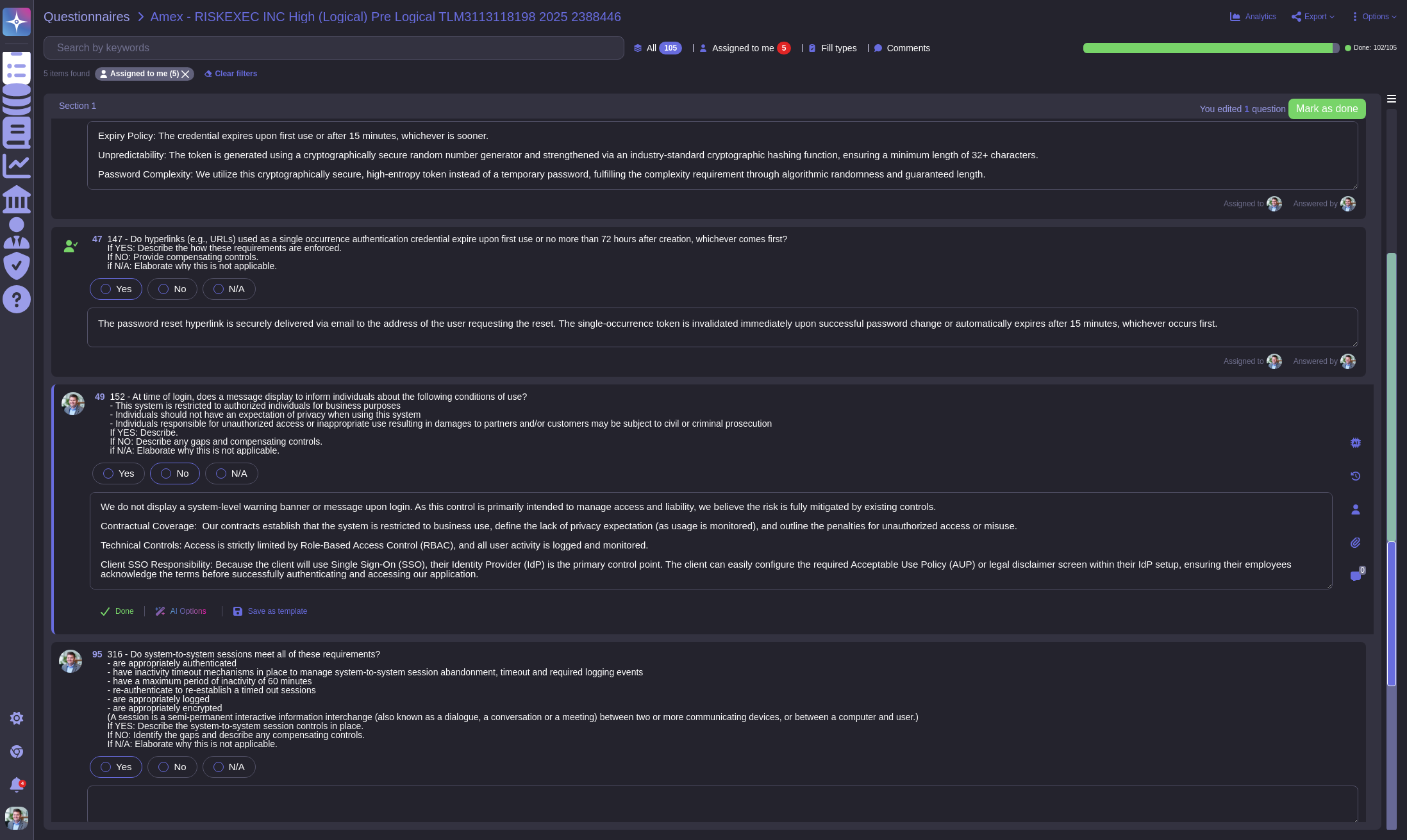
scroll to position [420, 0]
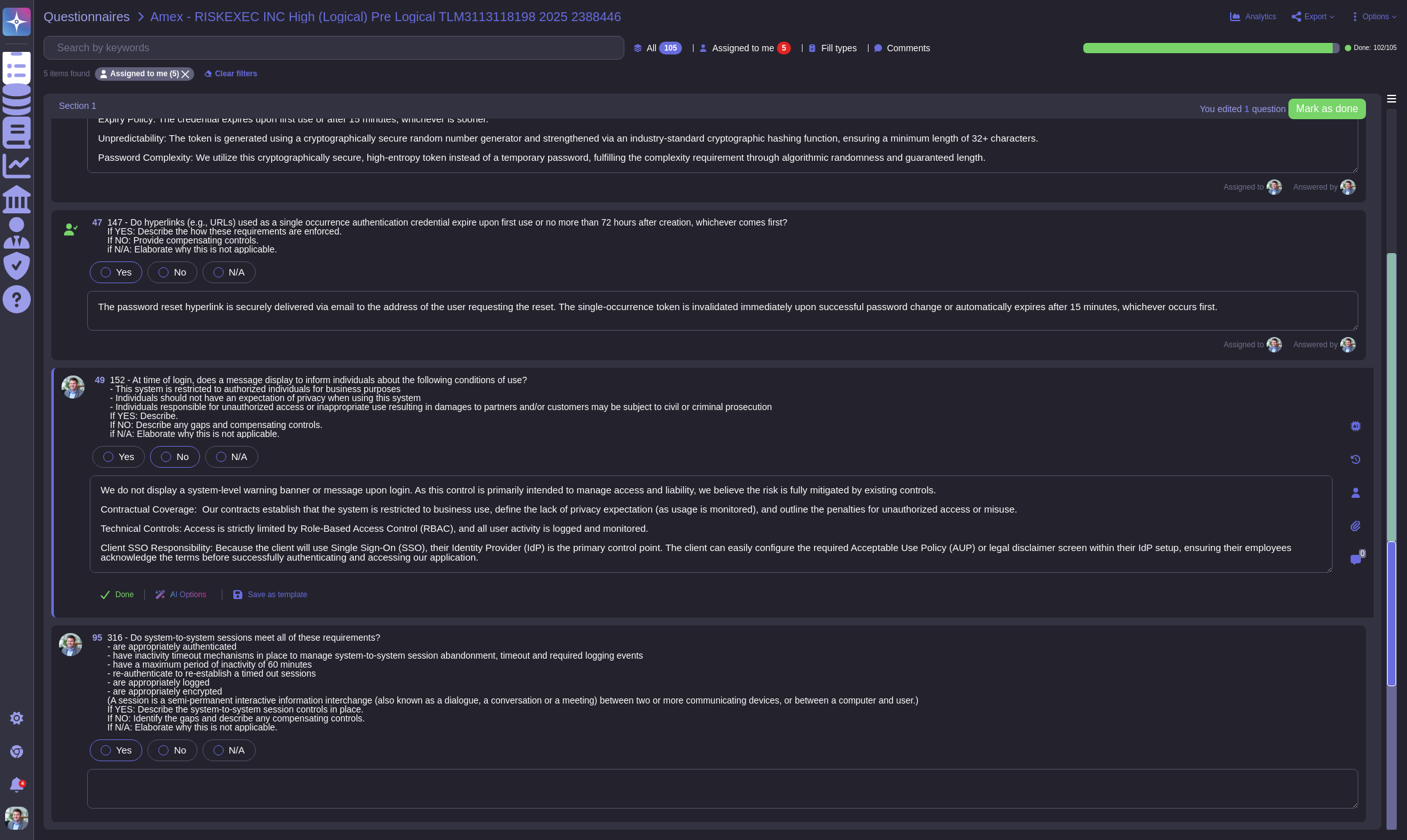
click at [313, 785] on textarea at bounding box center [722, 789] width 1271 height 40
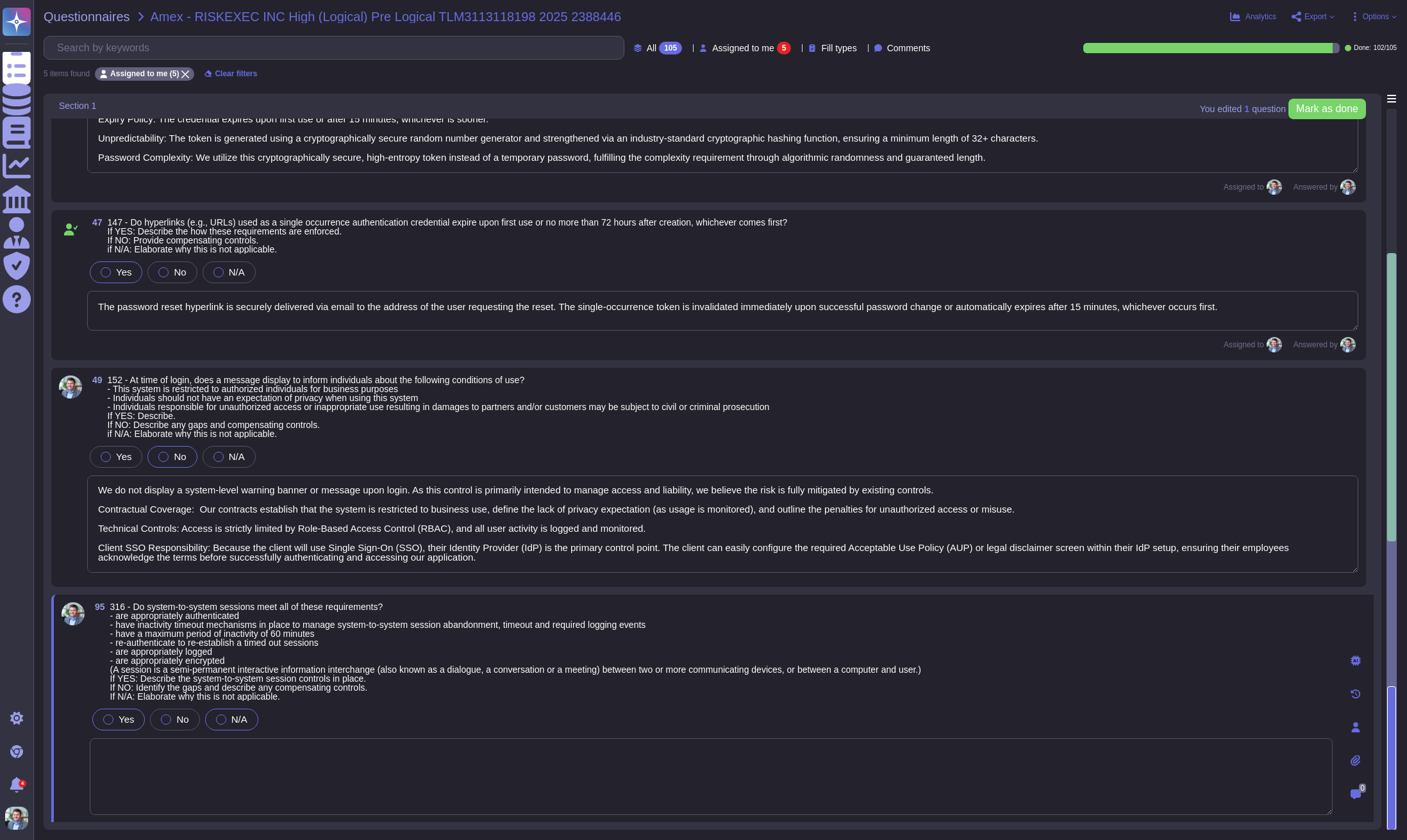
click at [223, 712] on div "N/A" at bounding box center [232, 720] width 53 height 22
click at [412, 741] on textarea at bounding box center [711, 777] width 1243 height 77
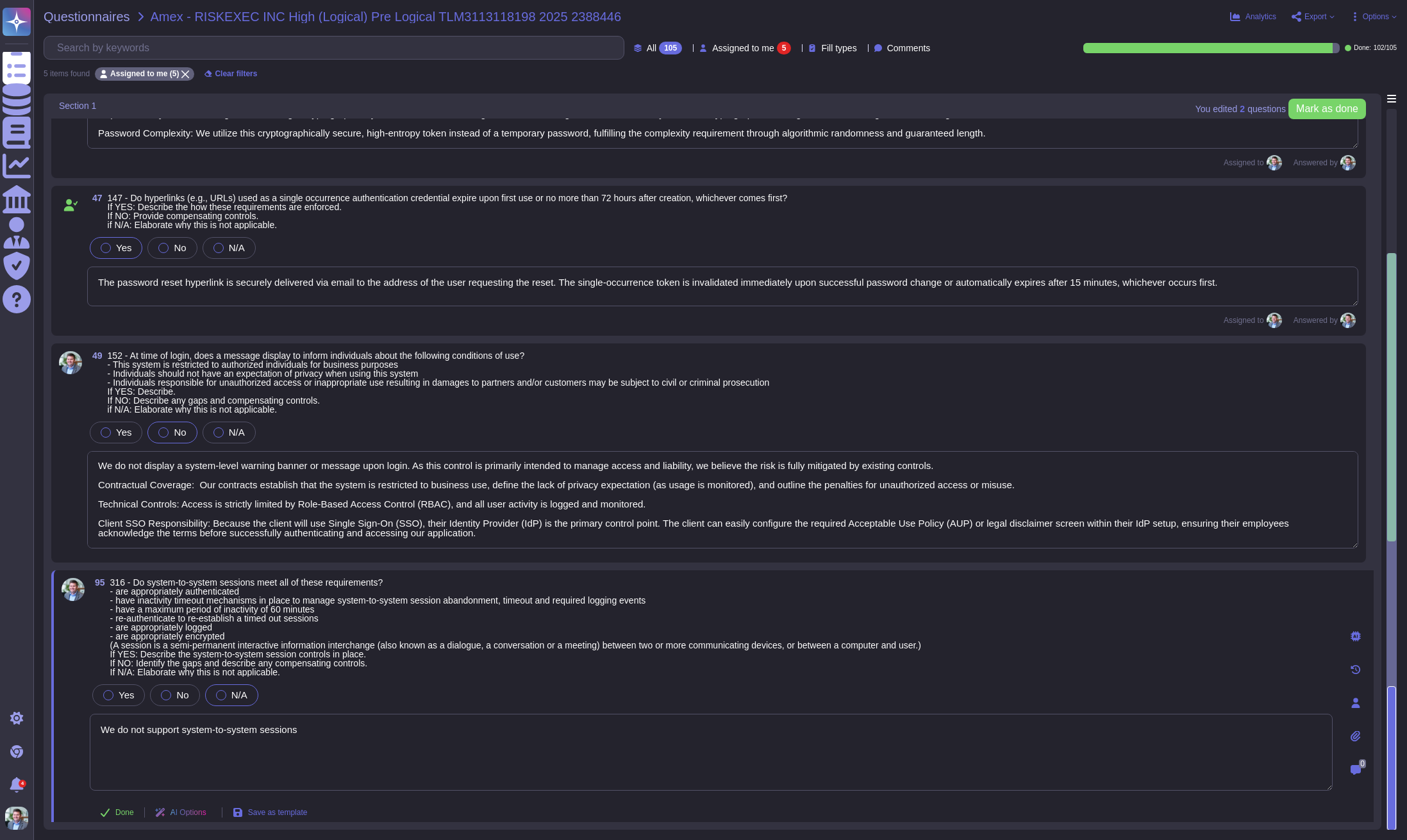
scroll to position [457, 0]
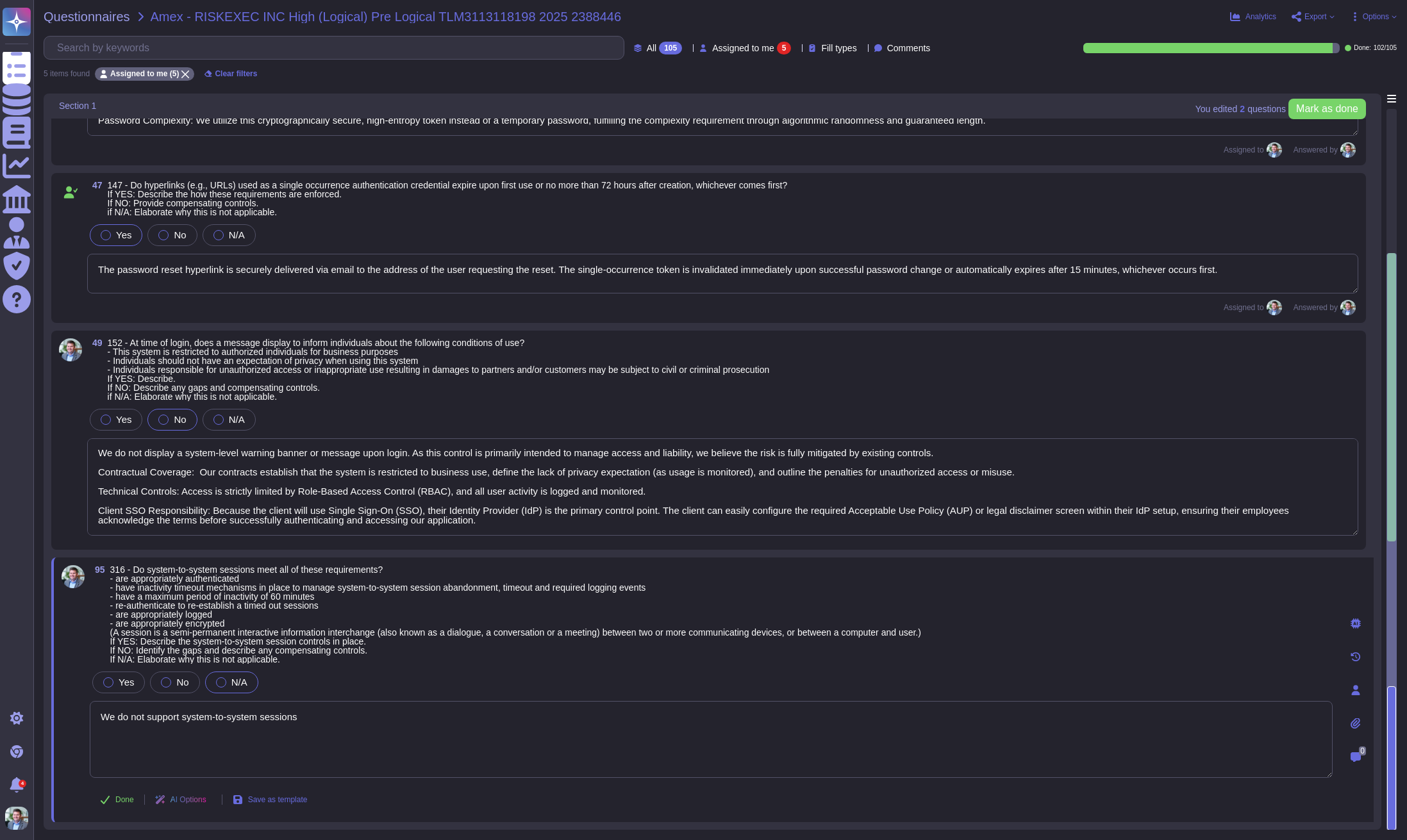
type textarea "We do not support system-to-system sessions"
click at [446, 483] on textarea "We do not display a system-level warning banner or message upon login. As this …" at bounding box center [722, 487] width 1271 height 97
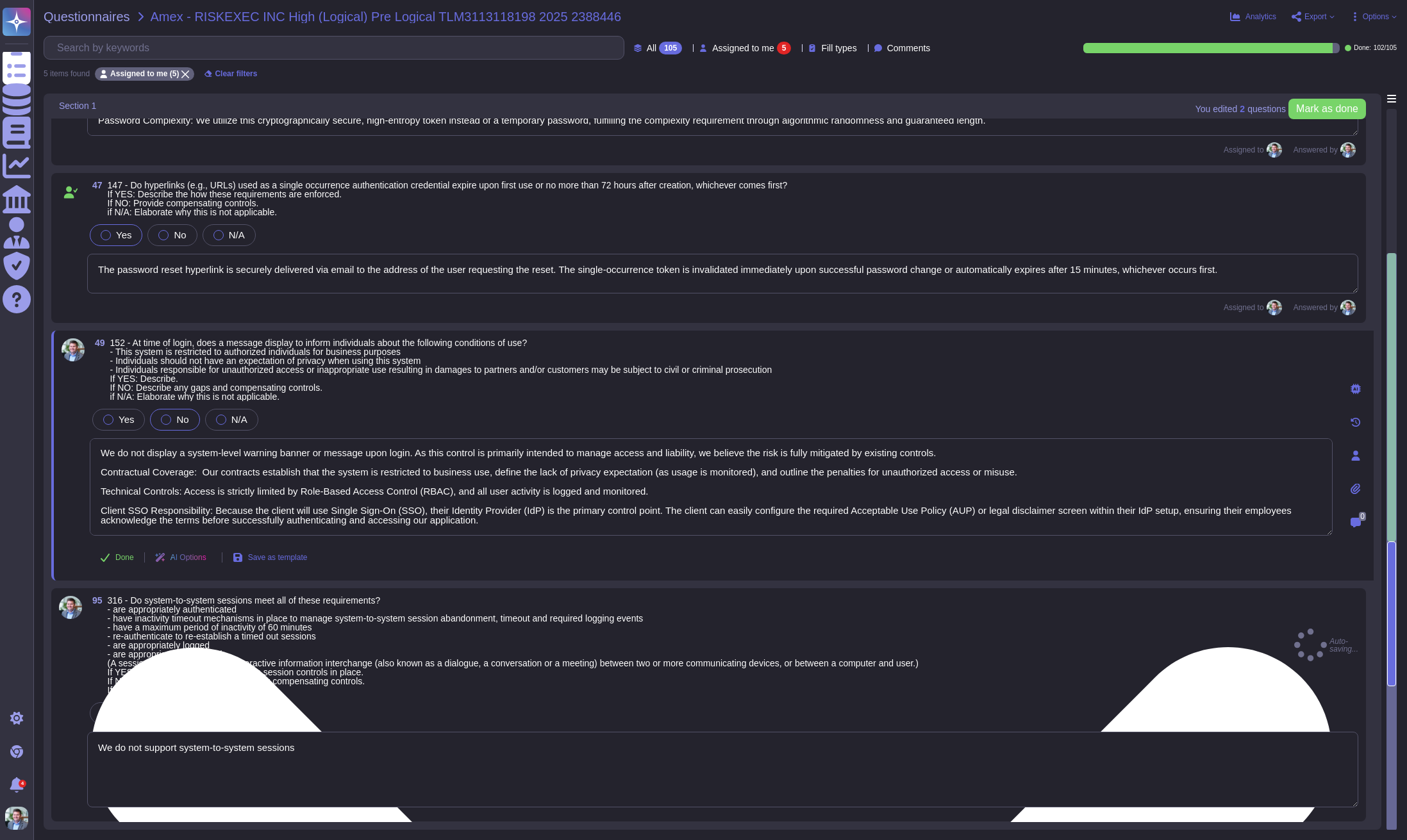
scroll to position [457, 0]
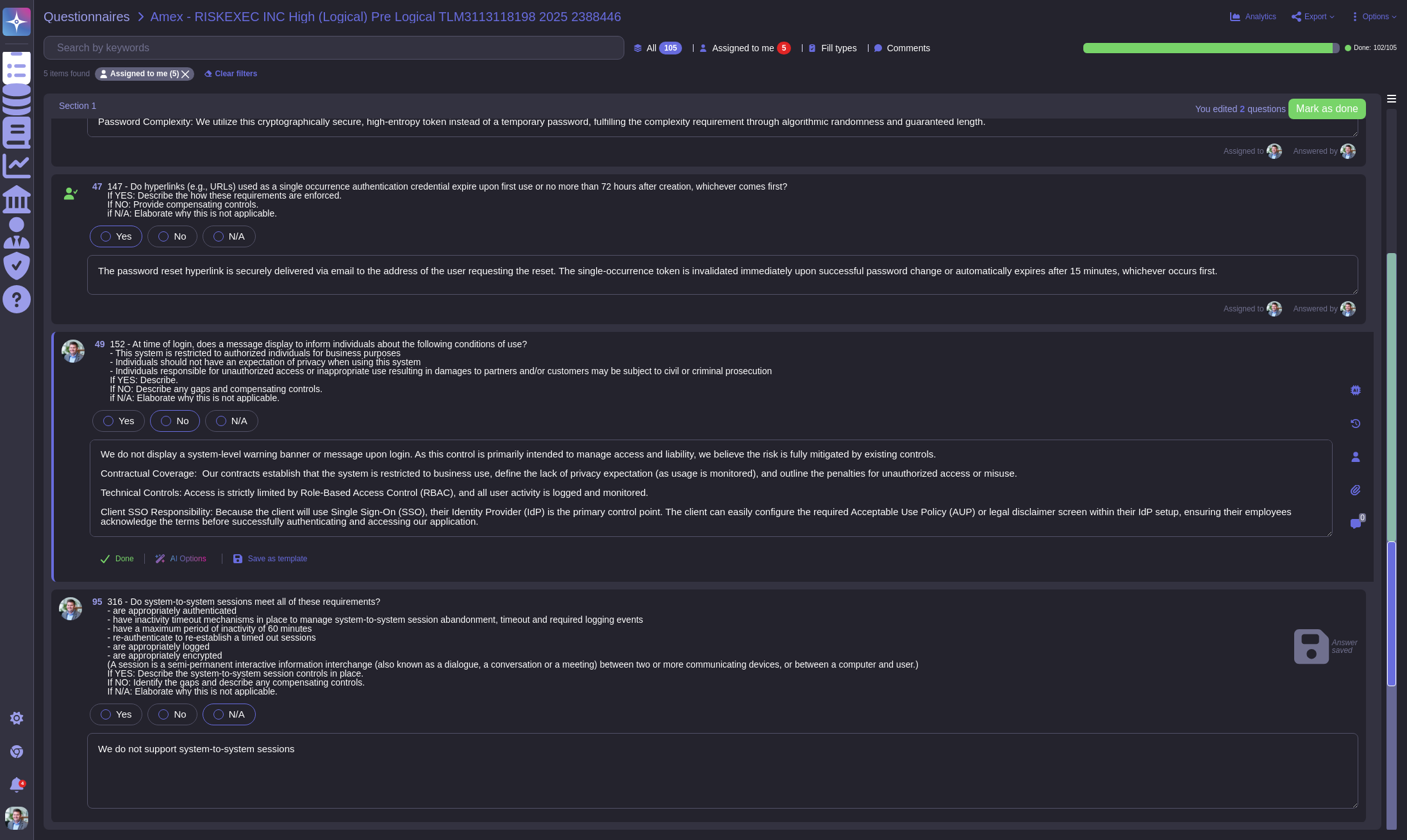
click at [408, 751] on textarea "We do not support system-to-system sessions" at bounding box center [722, 771] width 1271 height 76
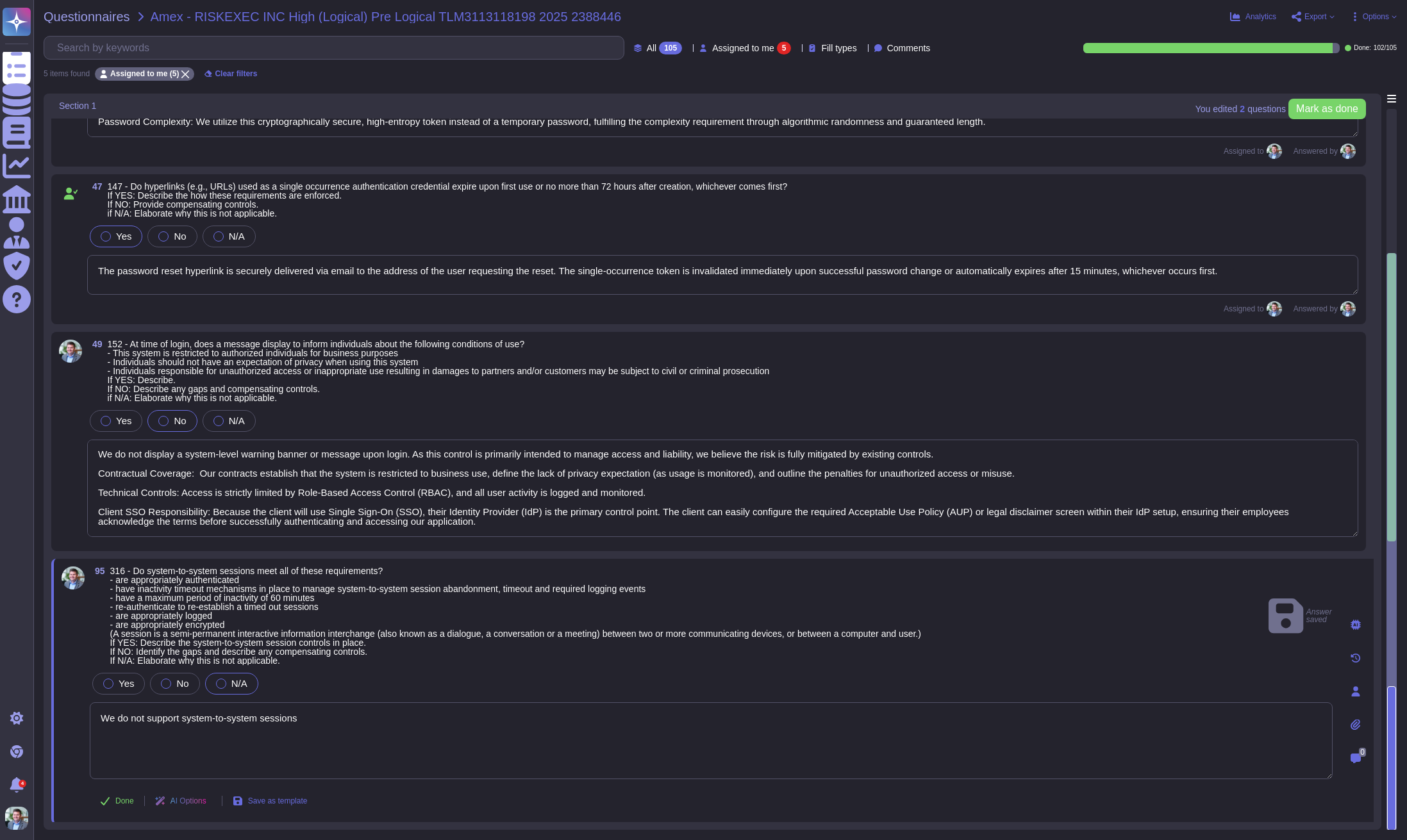
scroll to position [457, 0]
